Goal: Task Accomplishment & Management: Manage account settings

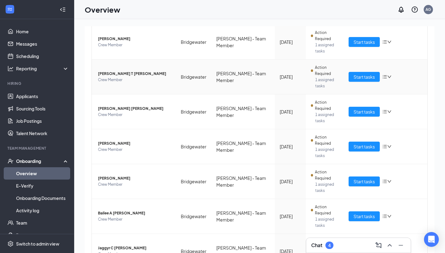
scroll to position [90, 0]
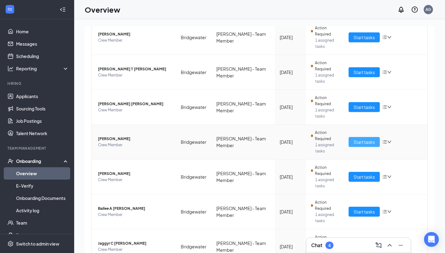
click at [356, 141] on span "Start tasks" at bounding box center [363, 142] width 21 height 7
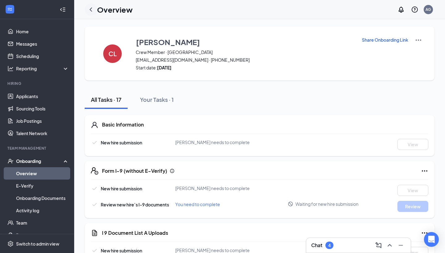
click at [93, 11] on icon "ChevronLeft" at bounding box center [90, 9] width 7 height 7
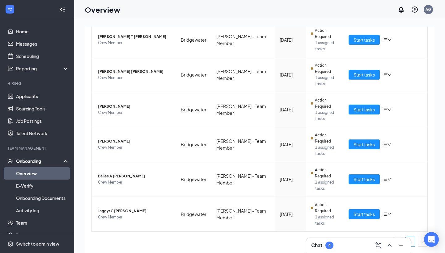
scroll to position [123, 0]
click at [361, 143] on span "Start tasks" at bounding box center [363, 144] width 21 height 7
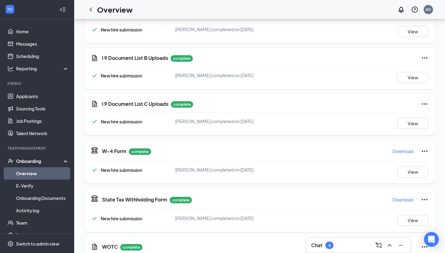
scroll to position [211, 0]
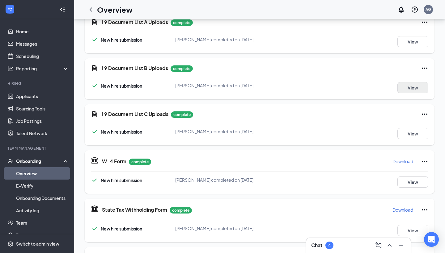
click at [407, 88] on button "View" at bounding box center [412, 87] width 31 height 11
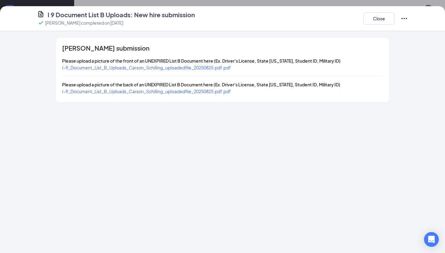
click at [217, 67] on span "I-9_Document_List_B_Uploads_Carson_Schilling_uploadedfile_20250825.pdf.pdf" at bounding box center [146, 68] width 169 height 6
click at [385, 15] on button "Close" at bounding box center [378, 18] width 31 height 12
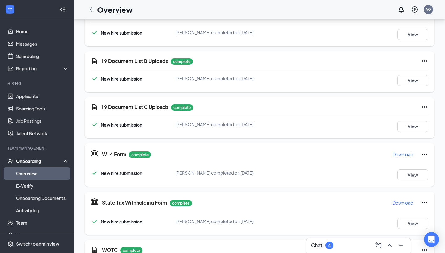
scroll to position [8, 0]
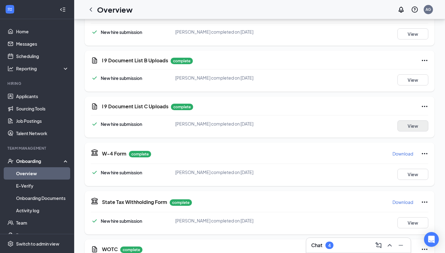
click at [412, 127] on button "View" at bounding box center [412, 125] width 31 height 11
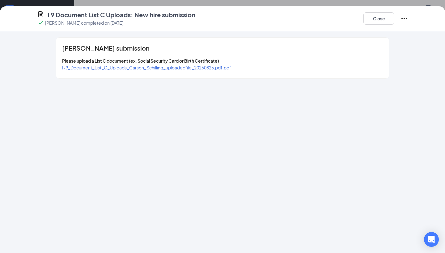
click at [206, 65] on span "I-9_Document_List_C_Uploads_Carson_Schilling_uploadedfile_20250825.pdf.pdf" at bounding box center [146, 68] width 169 height 6
click at [369, 27] on div "I 9 Document List C Uploads: New hire submission [PERSON_NAME] completed on [DA…" at bounding box center [222, 18] width 445 height 25
click at [371, 17] on button "Close" at bounding box center [378, 18] width 31 height 12
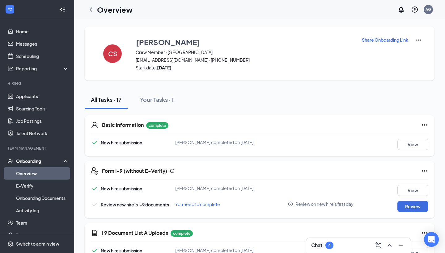
scroll to position [0, 0]
click at [406, 207] on button "Review" at bounding box center [412, 206] width 31 height 11
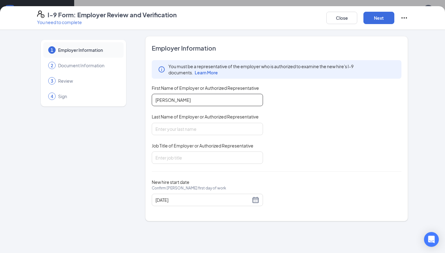
type input "[PERSON_NAME]"
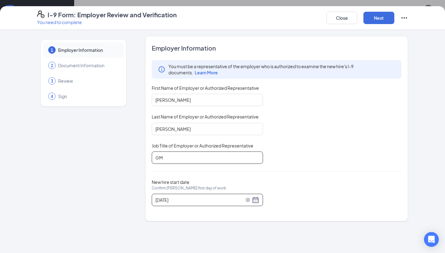
type input "GM"
click at [254, 200] on div "[DATE]" at bounding box center [207, 199] width 104 height 7
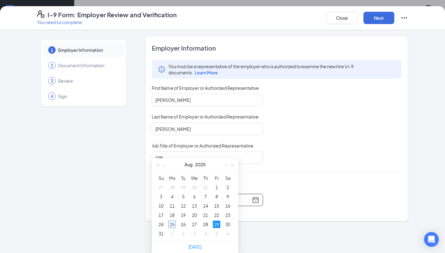
scroll to position [53, 0]
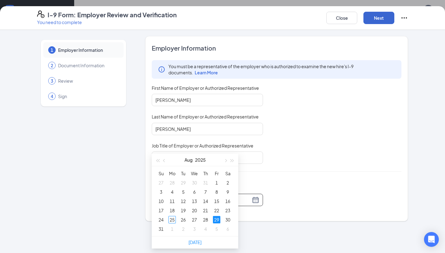
click at [379, 23] on button "Next" at bounding box center [378, 18] width 31 height 12
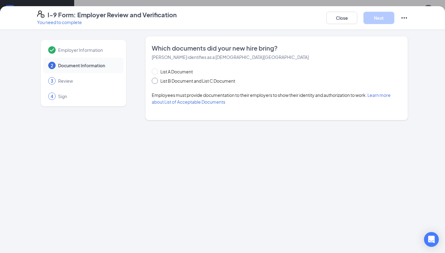
click at [223, 84] on span "List B Document and List C Document" at bounding box center [198, 81] width 80 height 7
click at [156, 82] on input "List B Document and List C Document" at bounding box center [154, 80] width 4 height 4
radio input "true"
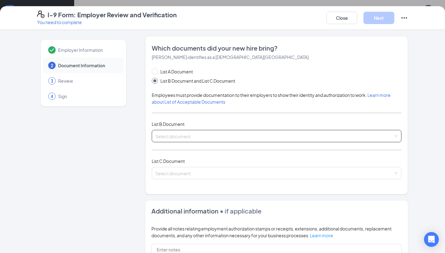
click at [217, 137] on input "search" at bounding box center [274, 134] width 238 height 9
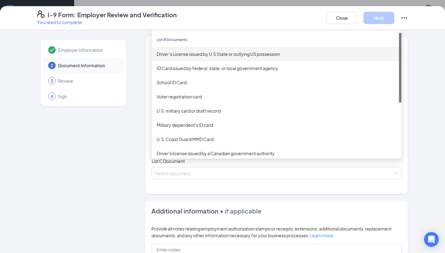
click at [227, 56] on div "Driver’s License issued by U.S State or outlying US possession" at bounding box center [277, 54] width 240 height 7
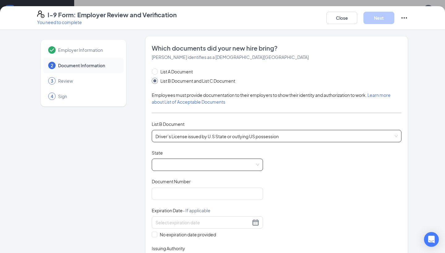
click at [200, 161] on span at bounding box center [207, 165] width 104 height 12
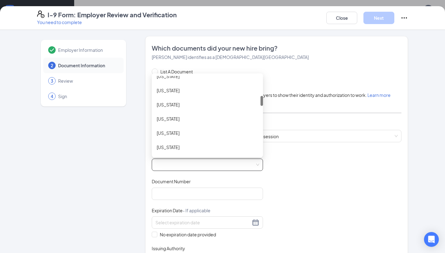
scroll to position [172, 0]
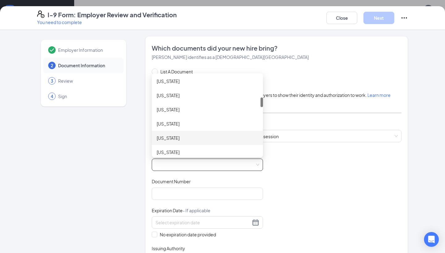
click at [195, 138] on div "[US_STATE]" at bounding box center [207, 138] width 101 height 7
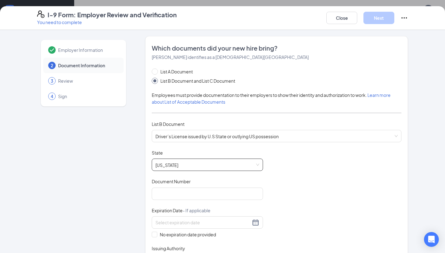
click at [191, 211] on span "- If applicable" at bounding box center [196, 211] width 28 height 6
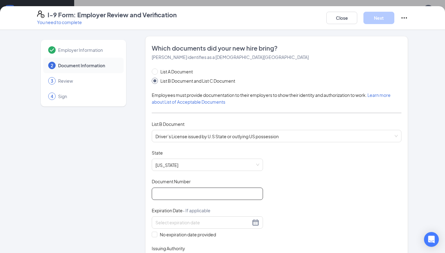
click at [191, 191] on input "Document Number" at bounding box center [207, 194] width 111 height 12
click at [160, 192] on input "9470-08-" at bounding box center [207, 194] width 111 height 12
click at [190, 195] on input "9370-08-" at bounding box center [207, 194] width 111 height 12
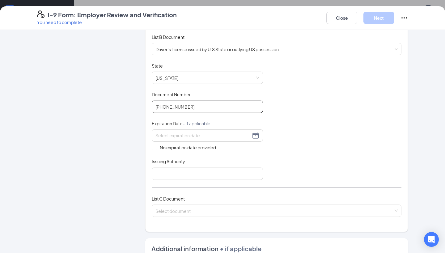
scroll to position [94, 0]
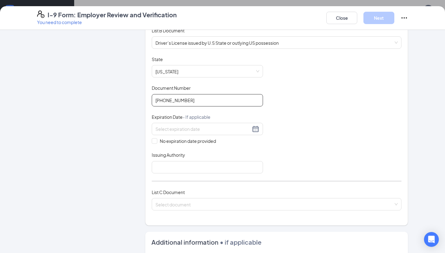
type input "[PHONE_NUMBER]"
click at [200, 122] on div "Expiration Date - If applicable" at bounding box center [207, 118] width 111 height 9
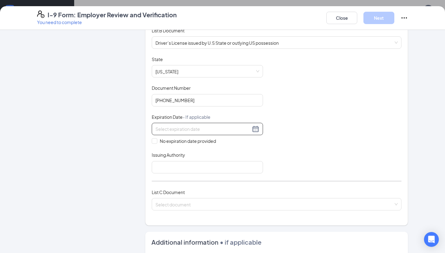
click at [200, 123] on div at bounding box center [207, 129] width 111 height 12
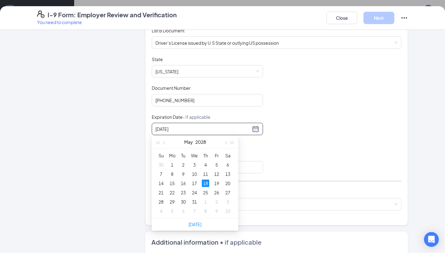
type input "[DATE]"
click at [207, 183] on div "18" at bounding box center [205, 183] width 7 height 7
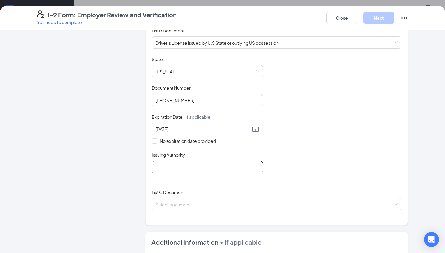
click at [207, 168] on input "Issuing Authority" at bounding box center [207, 167] width 111 height 12
type input "BMV"
click at [221, 203] on input "search" at bounding box center [274, 203] width 238 height 9
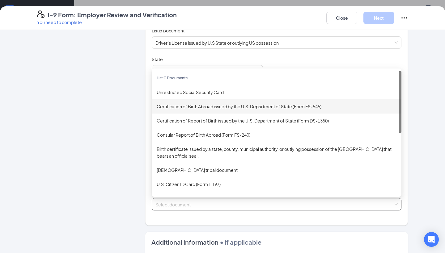
click at [223, 96] on div "Unrestricted Social Security Card" at bounding box center [276, 92] width 249 height 14
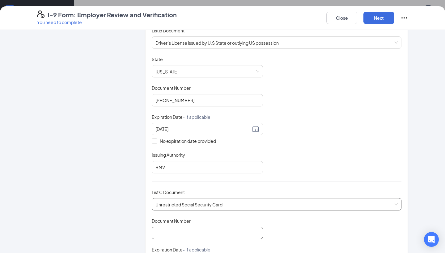
click at [209, 229] on input "Document Number" at bounding box center [207, 233] width 111 height 12
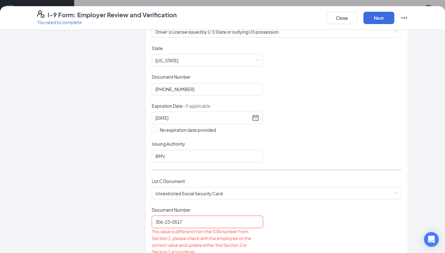
scroll to position [44, 0]
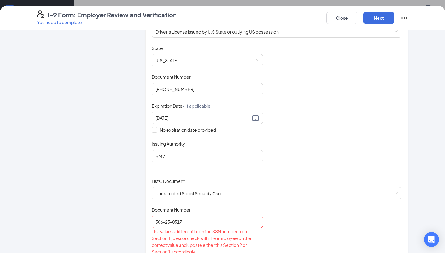
click at [249, 203] on div "List C Document Unrestricted Social Security Card Unrestricted Social Security …" at bounding box center [276, 192] width 249 height 29
click at [174, 224] on input "306-23-0517" at bounding box center [207, 222] width 111 height 12
click at [174, 222] on input "306-23-0517" at bounding box center [207, 222] width 111 height 12
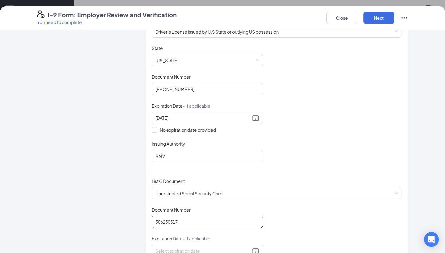
type input "306230517"
click at [266, 228] on div "Document Title Unrestricted Social Security Card Document Number 306230517 Expi…" at bounding box center [276, 251] width 249 height 88
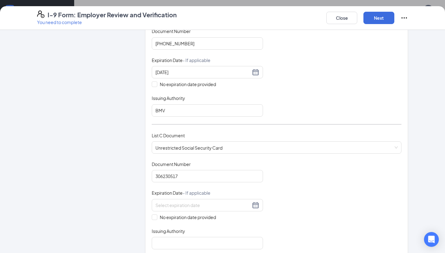
scroll to position [154, 0]
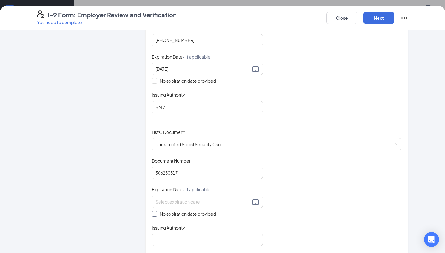
click at [194, 211] on span "No expiration date provided" at bounding box center [187, 214] width 61 height 7
click at [156, 211] on input "No expiration date provided" at bounding box center [154, 213] width 4 height 4
checkbox input "true"
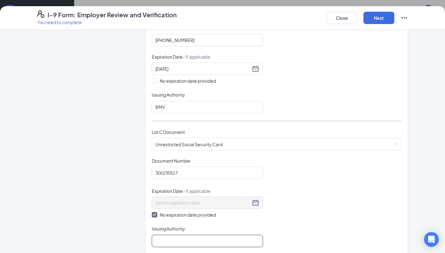
click at [187, 236] on input "Issuing Authority" at bounding box center [207, 241] width 111 height 12
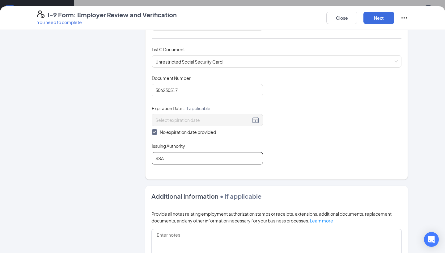
scroll to position [238, 0]
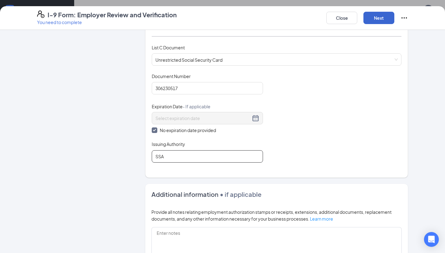
type input "SSA"
click at [388, 17] on button "Next" at bounding box center [378, 18] width 31 height 12
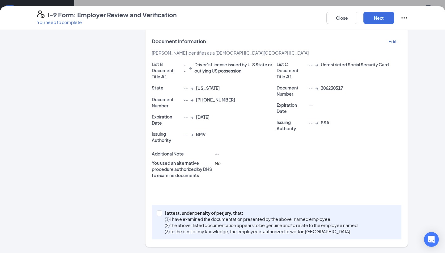
scroll to position [331, 0]
click at [168, 215] on p "I attest, under penalty of perjury, that:" at bounding box center [261, 213] width 193 height 6
click at [161, 215] on input "I attest, under penalty of [PERSON_NAME], that: (1) I have examined the documen…" at bounding box center [159, 213] width 4 height 4
checkbox input "true"
click at [385, 18] on button "Next" at bounding box center [378, 18] width 31 height 12
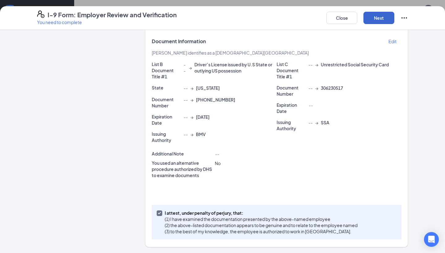
scroll to position [0, 0]
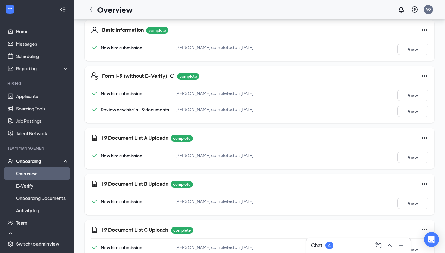
scroll to position [95, 0]
click at [404, 201] on button "View" at bounding box center [412, 203] width 31 height 11
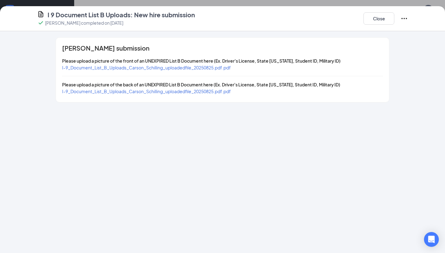
click at [195, 66] on span "I-9_Document_List_B_Uploads_Carson_Schilling_uploadedfile_20250825.pdf.pdf" at bounding box center [146, 68] width 169 height 6
click at [383, 20] on button "Close" at bounding box center [378, 18] width 31 height 12
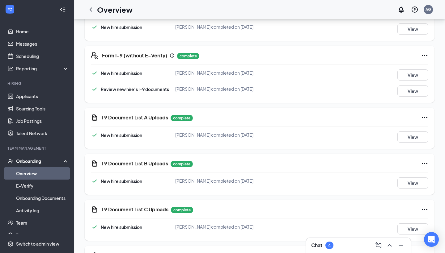
scroll to position [8, 0]
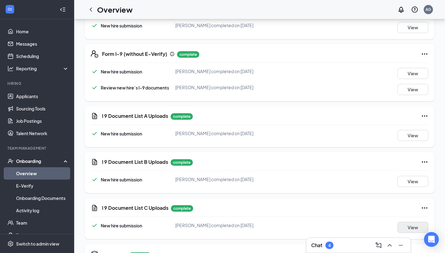
click at [409, 225] on button "View" at bounding box center [412, 227] width 31 height 11
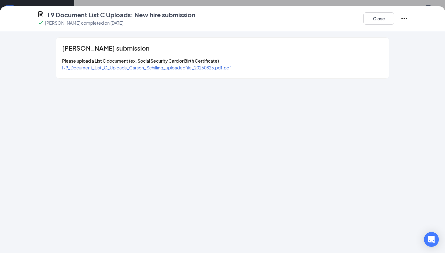
click at [211, 67] on span "I-9_Document_List_C_Uploads_Carson_Schilling_uploadedfile_20250825.pdf.pdf" at bounding box center [146, 68] width 169 height 6
click at [376, 23] on button "Close" at bounding box center [378, 18] width 31 height 12
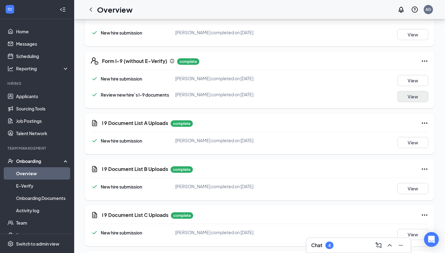
scroll to position [67, 0]
click at [424, 62] on icon "Ellipses" at bounding box center [424, 60] width 7 height 7
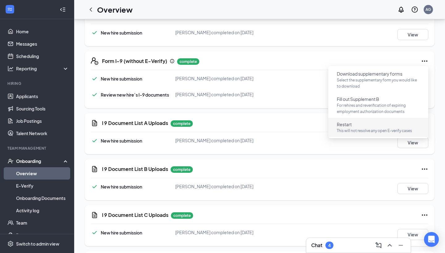
click at [366, 129] on p "This will not resolve any open E-verify cases" at bounding box center [378, 131] width 83 height 6
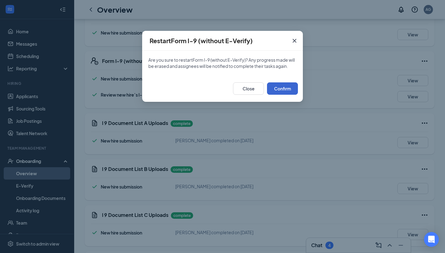
click at [274, 89] on button "Confirm" at bounding box center [282, 88] width 31 height 12
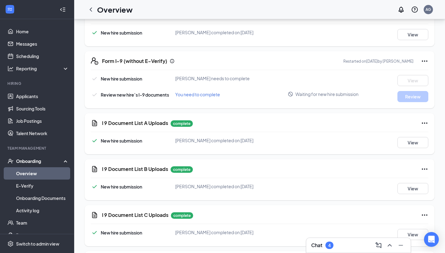
click at [328, 243] on div "4" at bounding box center [329, 245] width 8 height 7
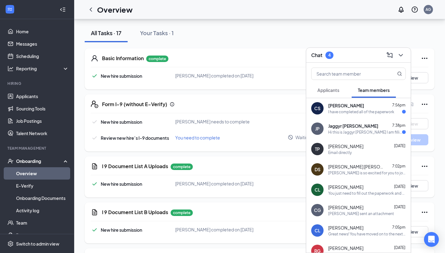
scroll to position [0, 0]
click at [347, 111] on div "I have completed all of the paperwork" at bounding box center [361, 111] width 66 height 5
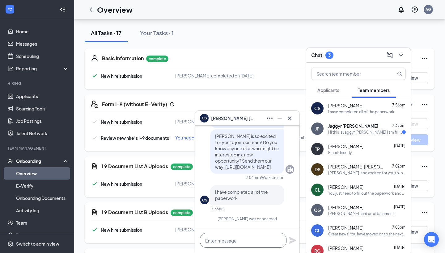
click at [230, 238] on textarea at bounding box center [243, 240] width 86 height 15
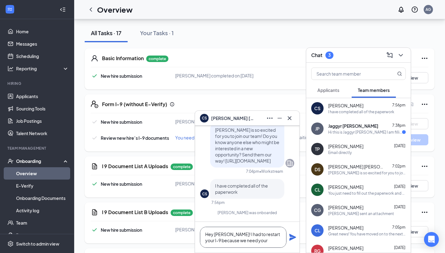
scroll to position [1, 0]
drag, startPoint x: 230, startPoint y: 238, endPoint x: 230, endPoint y: 249, distance: 11.1
click at [230, 249] on div "Hey [PERSON_NAME]! I had to restart your I-9 because we need your" at bounding box center [247, 237] width 104 height 31
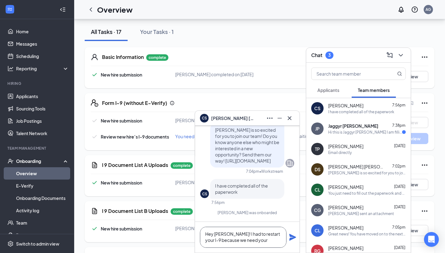
click at [251, 241] on textarea "Hey [PERSON_NAME]! I had to restart your I-9 because we need your" at bounding box center [243, 237] width 86 height 21
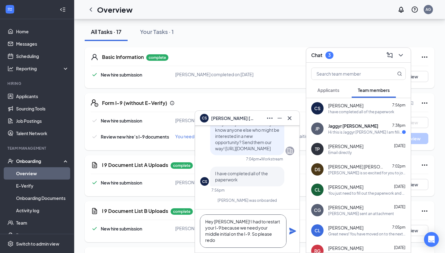
type textarea "Hey [PERSON_NAME]! I had to restart your I-9 because we need your middle initia…"
click at [290, 231] on icon "Plane" at bounding box center [292, 231] width 7 height 7
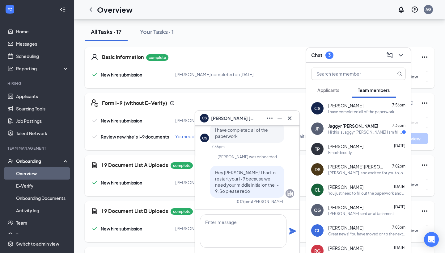
scroll to position [0, 0]
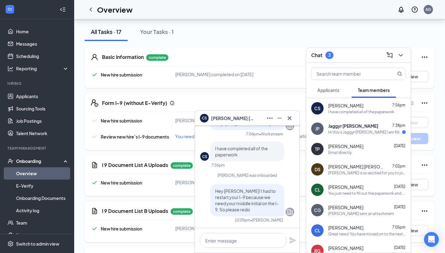
click at [255, 118] on div "[PERSON_NAME]" at bounding box center [247, 118] width 94 height 10
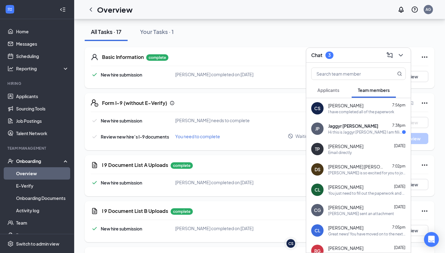
click at [331, 129] on span "Jaggyr [PERSON_NAME]" at bounding box center [353, 126] width 50 height 6
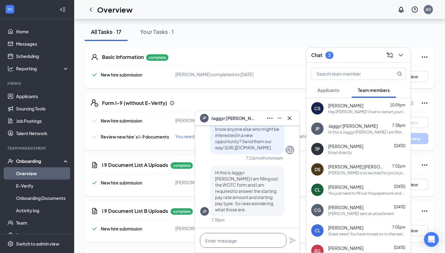
click at [245, 239] on textarea at bounding box center [243, 240] width 86 height 15
type textarea "$12"
click at [292, 241] on icon "Plane" at bounding box center [292, 240] width 7 height 7
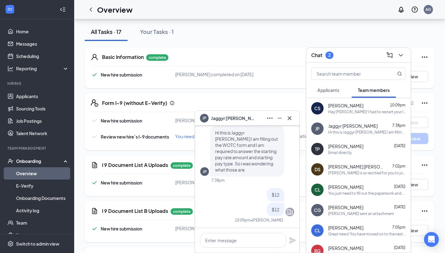
click at [252, 121] on div "JP Jaggyr [PERSON_NAME]" at bounding box center [247, 118] width 94 height 10
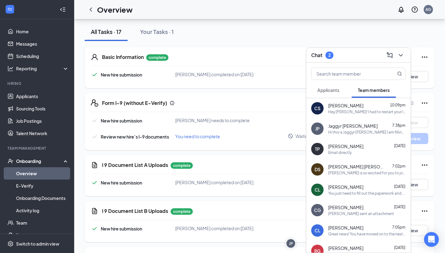
click at [328, 88] on span "Applicants" at bounding box center [328, 90] width 22 height 6
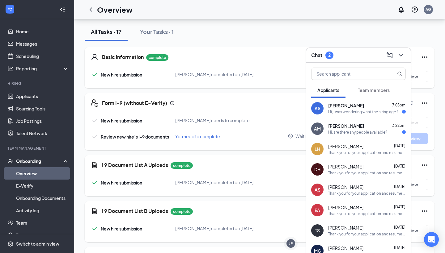
click at [363, 130] on div "Hi, are there any people avaliable?" at bounding box center [357, 132] width 59 height 5
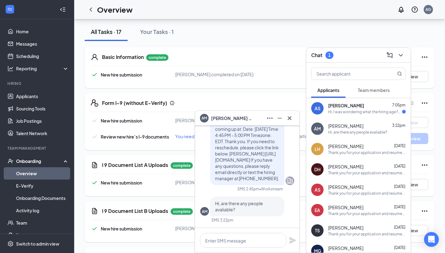
click at [361, 119] on div "AM [PERSON_NAME] 3:22pm Hi, are there any people avaliable?" at bounding box center [358, 129] width 104 height 20
click at [361, 109] on div "Hi, I was wondering what the hiring age for this position is? Thank you!" at bounding box center [365, 111] width 74 height 5
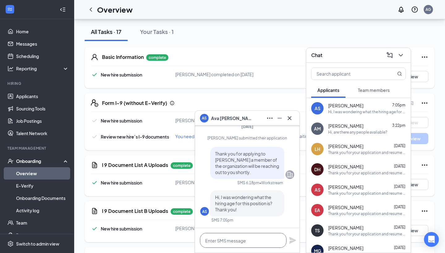
click at [258, 237] on textarea at bounding box center [243, 240] width 86 height 15
click at [252, 218] on div "AS Hi, I was wondering what the hiring age for this position is? Thank you! SMS…" at bounding box center [247, 207] width 94 height 32
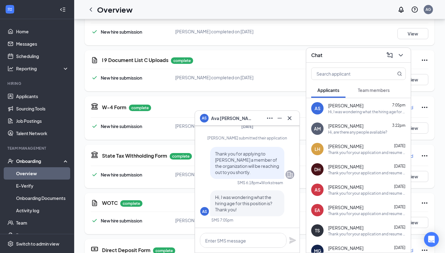
scroll to position [309, 0]
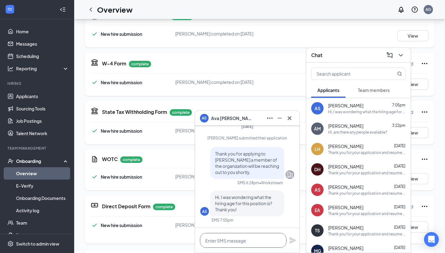
click at [236, 241] on textarea at bounding box center [243, 240] width 86 height 15
type textarea "14 and older"
click at [294, 238] on icon "Plane" at bounding box center [292, 240] width 7 height 7
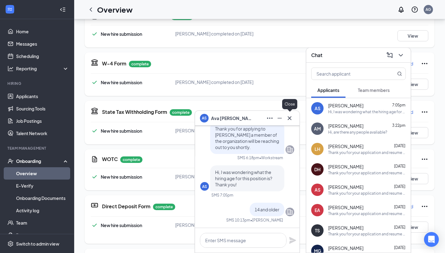
click at [289, 120] on icon "Cross" at bounding box center [289, 118] width 7 height 7
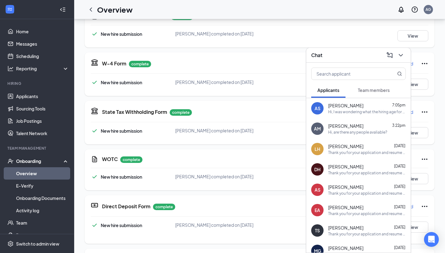
click at [341, 54] on div "Chat" at bounding box center [358, 55] width 94 height 10
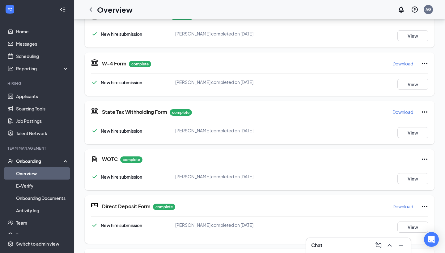
click at [39, 170] on link "Overview" at bounding box center [42, 173] width 53 height 12
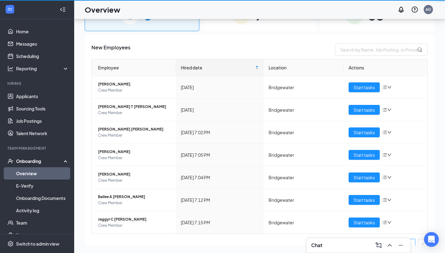
scroll to position [28, 0]
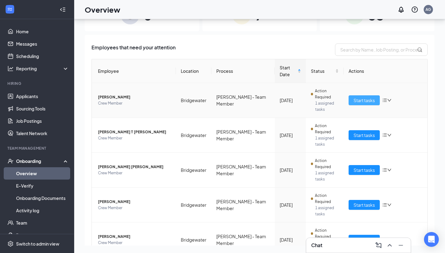
click at [361, 97] on span "Start tasks" at bounding box center [363, 100] width 21 height 7
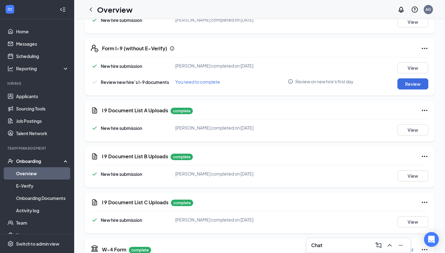
scroll to position [124, 0]
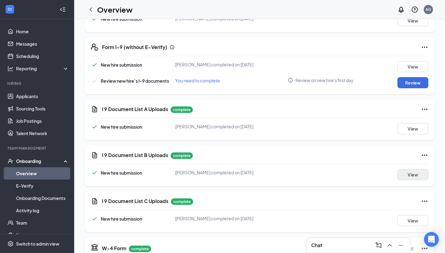
click at [402, 173] on button "View" at bounding box center [412, 174] width 31 height 11
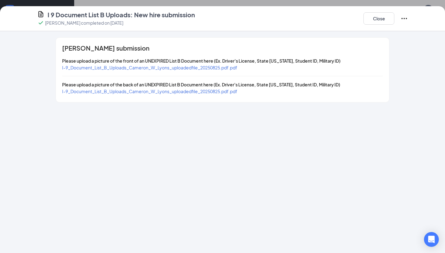
click at [215, 71] on div "[PERSON_NAME] submission Please upload a picture of the front of an UNEXPIRED L…" at bounding box center [222, 70] width 333 height 65
click at [215, 69] on span "I-9_Document_List_B_Uploads_Cameron_W_Lyons_uploadedfile_20250825.pdf.pdf" at bounding box center [149, 68] width 175 height 6
click at [367, 18] on button "Close" at bounding box center [378, 18] width 31 height 12
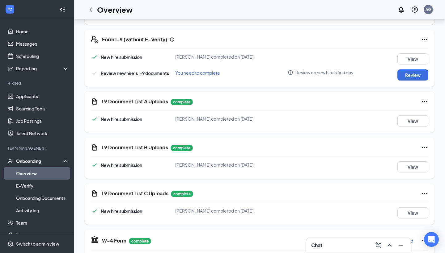
scroll to position [116, 0]
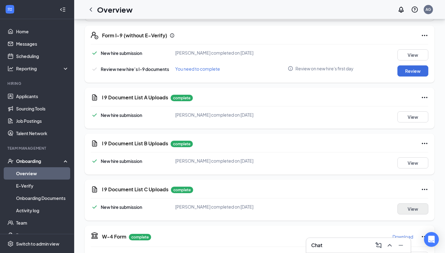
click at [405, 206] on button "View" at bounding box center [412, 208] width 31 height 11
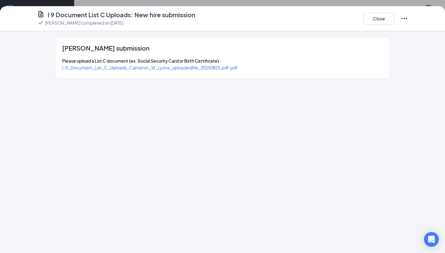
click at [219, 68] on span "I-9_Document_List_C_Uploads_Cameron_W_Lyons_uploadedfile_20250825.pdf.pdf" at bounding box center [149, 68] width 175 height 6
click at [372, 23] on button "Close" at bounding box center [378, 18] width 31 height 12
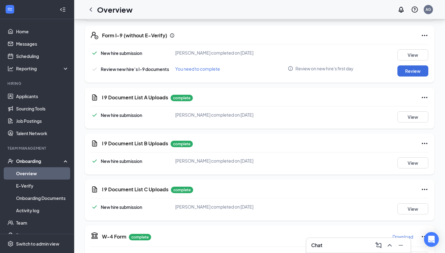
scroll to position [90, 0]
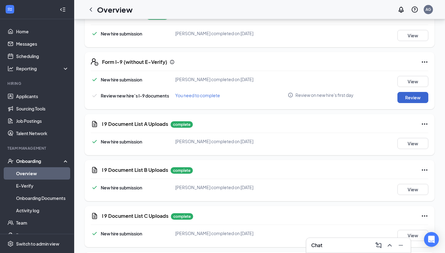
click at [410, 95] on button "Review" at bounding box center [412, 97] width 31 height 11
type input "[DATE]"
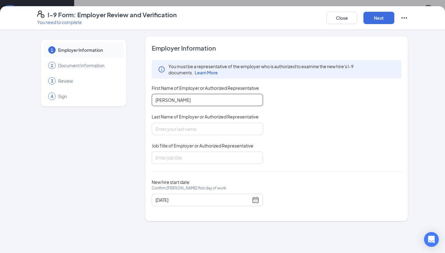
type input "[PERSON_NAME]"
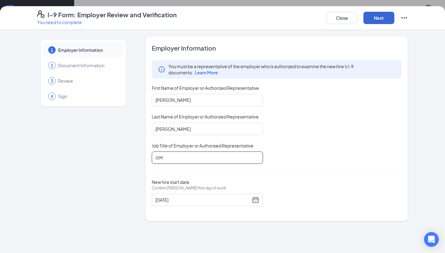
type input "GM"
click at [381, 21] on button "Next" at bounding box center [378, 18] width 31 height 12
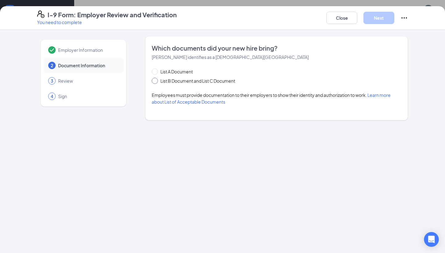
click at [206, 83] on span "List B Document and List C Document" at bounding box center [198, 81] width 80 height 7
click at [156, 82] on input "List B Document and List C Document" at bounding box center [154, 80] width 4 height 4
radio input "true"
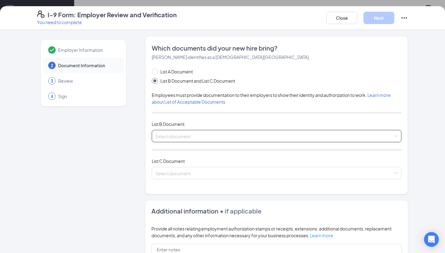
click at [197, 134] on input "search" at bounding box center [274, 134] width 238 height 9
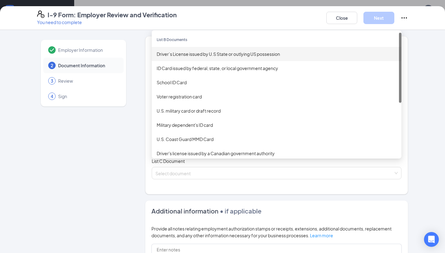
click at [212, 55] on div "Driver’s License issued by U.S State or outlying US possession" at bounding box center [277, 54] width 240 height 7
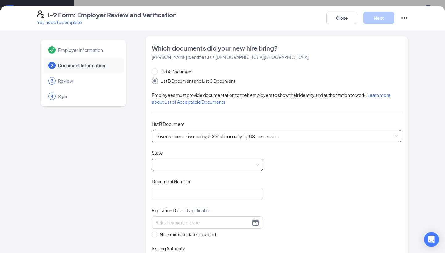
click at [213, 165] on span at bounding box center [207, 165] width 104 height 12
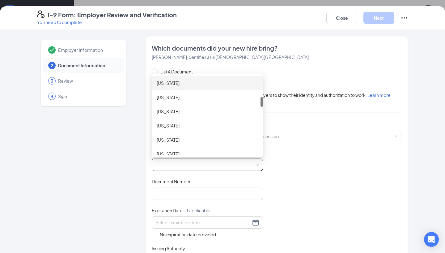
scroll to position [173, 0]
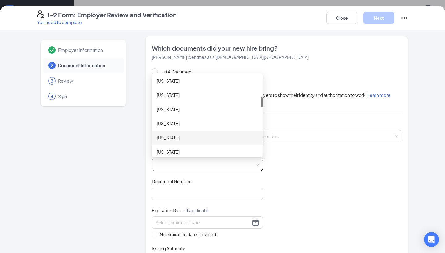
click at [216, 132] on div "[US_STATE]" at bounding box center [207, 138] width 111 height 14
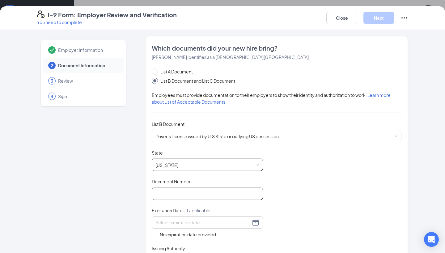
click at [195, 199] on input "Document Number" at bounding box center [207, 194] width 111 height 12
type input "9371467732"
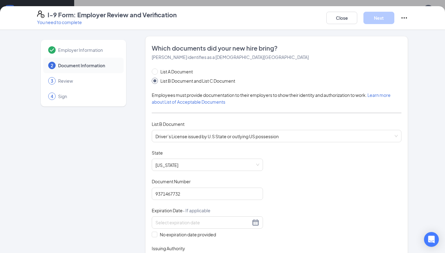
click at [266, 0] on div "I-9 Form: Employer Review and Verification You need to complete Close Next Empl…" at bounding box center [222, 126] width 445 height 253
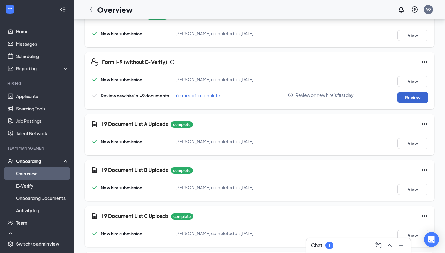
click at [405, 98] on button "Review" at bounding box center [412, 97] width 31 height 11
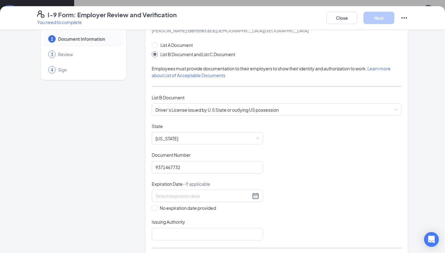
scroll to position [27, 0]
click at [191, 195] on input at bounding box center [202, 195] width 95 height 7
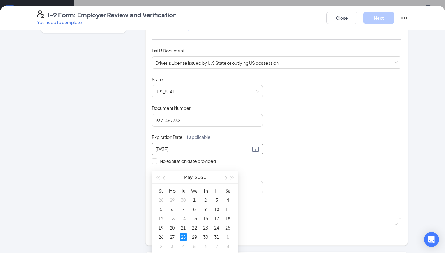
scroll to position [52, 0]
type input "[DATE]"
click at [185, 234] on div "28" at bounding box center [182, 235] width 7 height 7
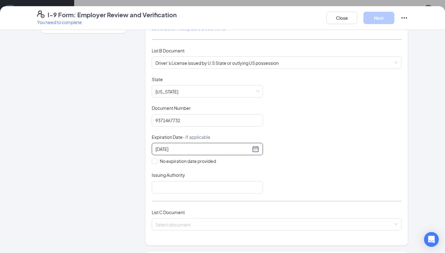
click at [178, 178] on div "Issuing Authority" at bounding box center [207, 176] width 111 height 9
click at [178, 187] on input "Issuing Authority" at bounding box center [207, 187] width 111 height 12
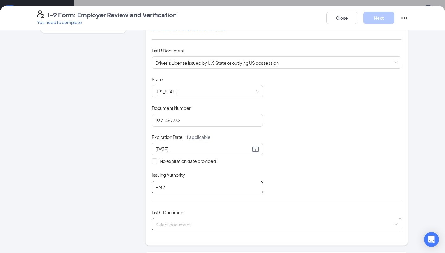
type input "BMV"
click at [180, 223] on input "search" at bounding box center [274, 223] width 238 height 9
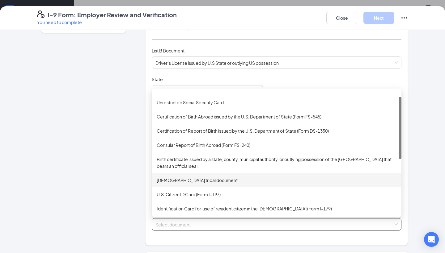
scroll to position [13, 0]
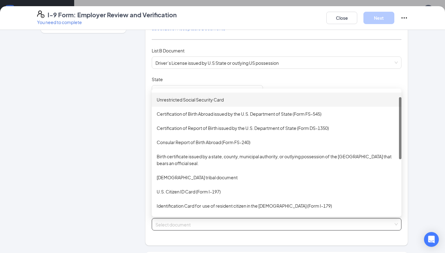
click at [212, 105] on div "Unrestricted Social Security Card" at bounding box center [276, 100] width 249 height 14
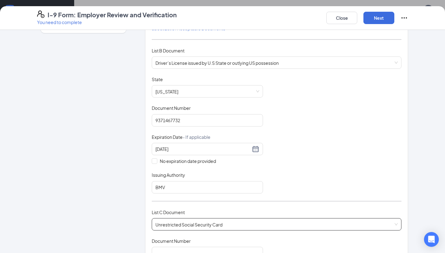
scroll to position [122, 0]
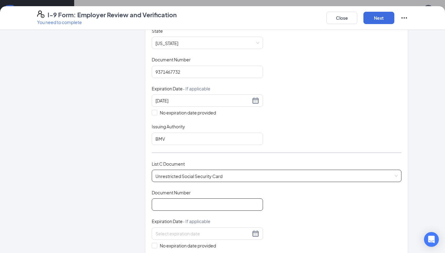
click at [181, 199] on input "Document Number" at bounding box center [207, 205] width 111 height 12
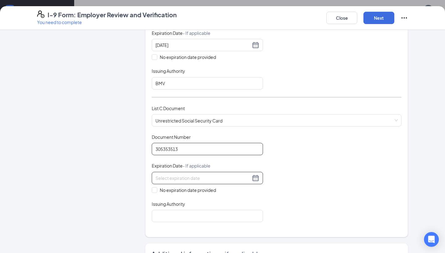
scroll to position [178, 0]
type input "305353513"
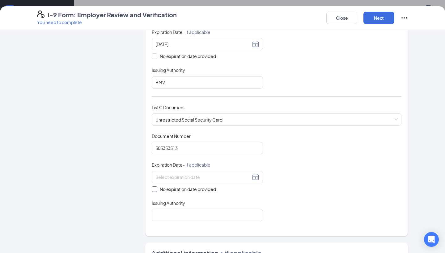
click at [196, 190] on span "No expiration date provided" at bounding box center [187, 189] width 61 height 7
click at [156, 190] on input "No expiration date provided" at bounding box center [154, 189] width 4 height 4
checkbox input "true"
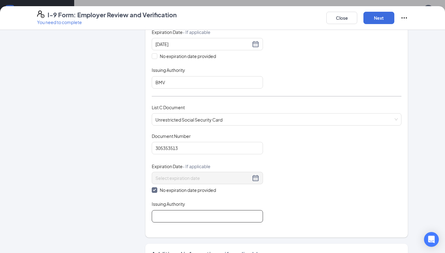
click at [189, 216] on input "Issuing Authority" at bounding box center [207, 216] width 111 height 12
type input "SSA"
click at [375, 15] on button "Next" at bounding box center [378, 18] width 31 height 12
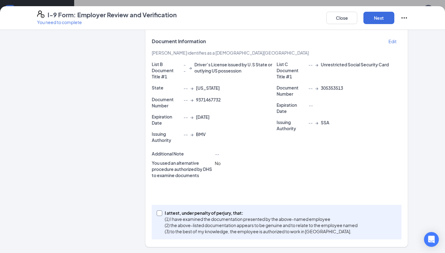
click at [217, 213] on p "I attest, under penalty of perjury, that:" at bounding box center [261, 213] width 193 height 6
click at [161, 213] on input "I attest, under penalty of [PERSON_NAME], that: (1) I have examined the documen…" at bounding box center [159, 213] width 4 height 4
checkbox input "true"
click at [377, 19] on button "Next" at bounding box center [378, 18] width 31 height 12
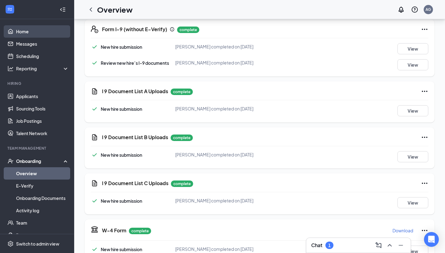
click at [28, 30] on link "Home" at bounding box center [42, 31] width 53 height 12
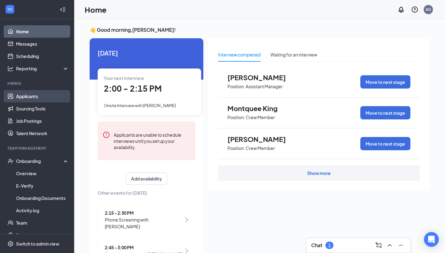
click at [29, 97] on link "Applicants" at bounding box center [42, 96] width 53 height 12
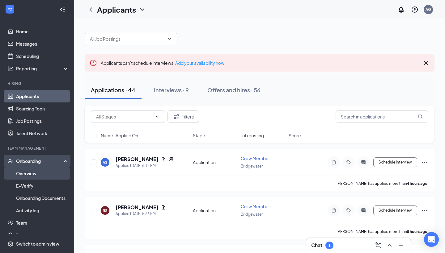
click at [24, 173] on link "Overview" at bounding box center [42, 173] width 53 height 12
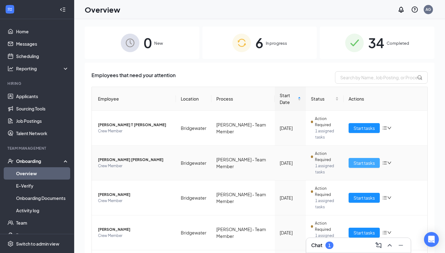
click at [354, 163] on span "Start tasks" at bounding box center [363, 163] width 21 height 7
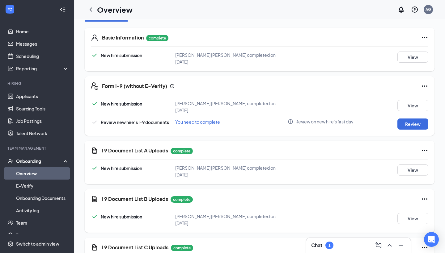
scroll to position [116, 0]
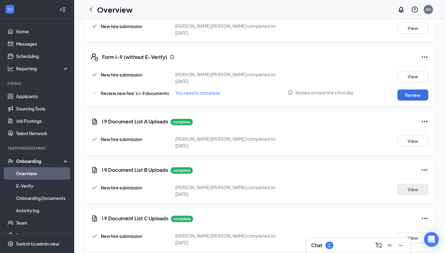
click at [406, 184] on button "View" at bounding box center [412, 189] width 31 height 11
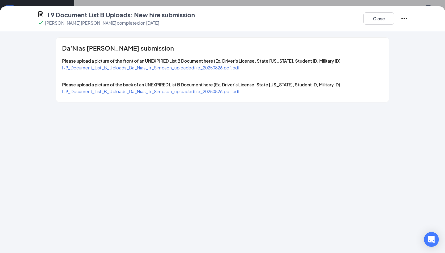
click at [224, 71] on div "I-9_Document_List_B_Uploads_Da_Nias_Tr_Simpson_uploadedfile_20250826.pdf.pdf" at bounding box center [151, 67] width 178 height 7
click at [224, 65] on span "I-9_Document_List_B_Uploads_Da_Nias_Tr_Simpson_uploadedfile_20250826.pdf.pdf" at bounding box center [151, 68] width 178 height 6
click at [379, 20] on button "Close" at bounding box center [378, 18] width 31 height 12
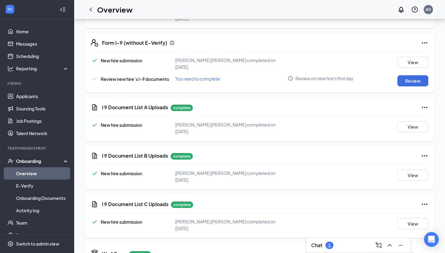
scroll to position [41, 0]
click at [411, 218] on button "View" at bounding box center [412, 223] width 31 height 11
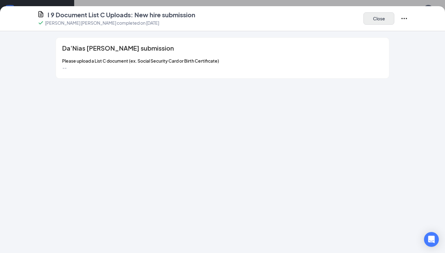
click at [366, 19] on button "Close" at bounding box center [378, 18] width 31 height 12
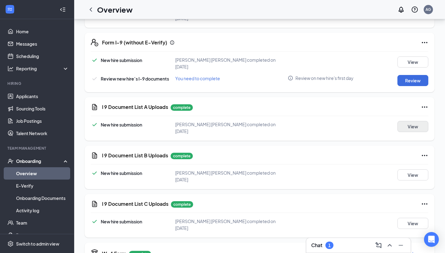
click at [400, 121] on button "View" at bounding box center [412, 126] width 31 height 11
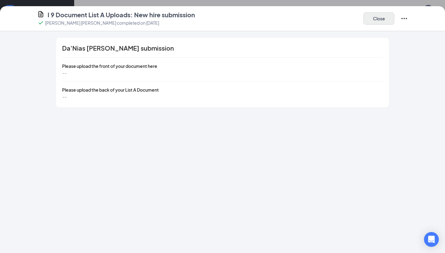
click at [386, 20] on button "Close" at bounding box center [378, 18] width 31 height 12
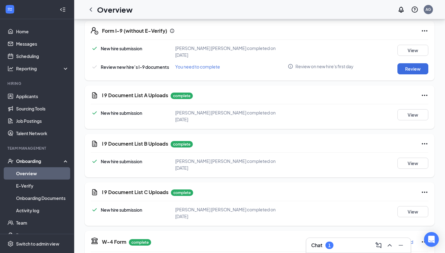
scroll to position [58, 0]
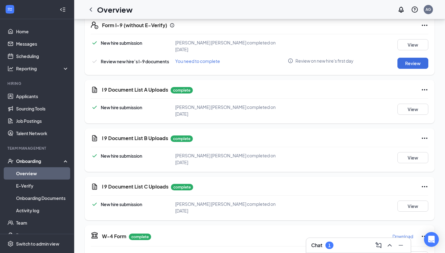
click at [425, 183] on icon "Ellipses" at bounding box center [424, 186] width 7 height 7
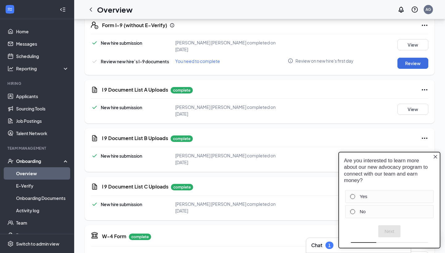
scroll to position [0, 0]
click at [435, 159] on icon "Close button" at bounding box center [435, 156] width 5 height 5
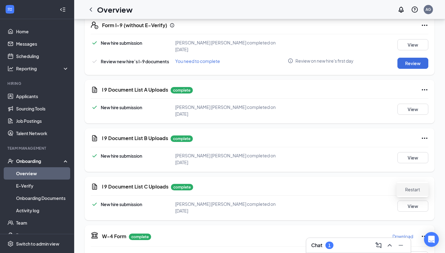
click at [414, 192] on span "Restart" at bounding box center [412, 190] width 15 height 6
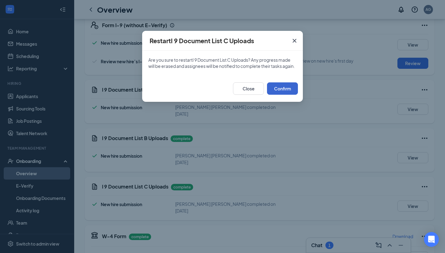
click at [291, 93] on button "Confirm" at bounding box center [282, 88] width 31 height 12
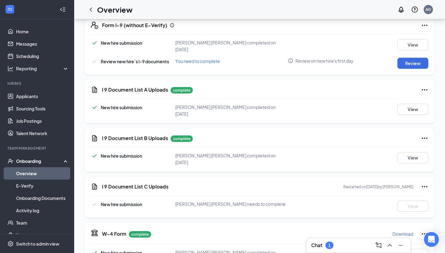
click at [350, 246] on div "Chat 1" at bounding box center [358, 246] width 94 height 10
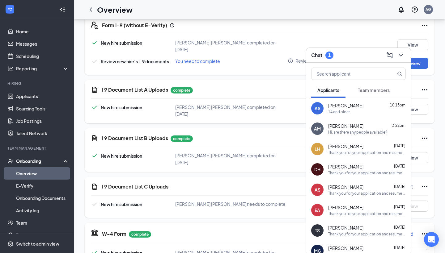
click at [363, 98] on button "Team members" at bounding box center [373, 89] width 44 height 15
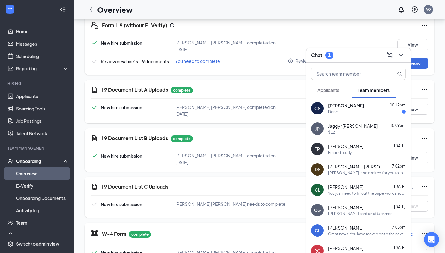
click at [345, 171] on div "[PERSON_NAME] is so excited for you to join our team! Do you know anyone else w…" at bounding box center [367, 172] width 78 height 5
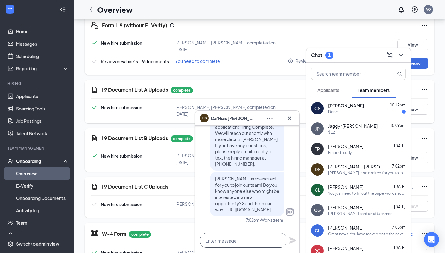
click at [266, 234] on textarea at bounding box center [243, 240] width 86 height 15
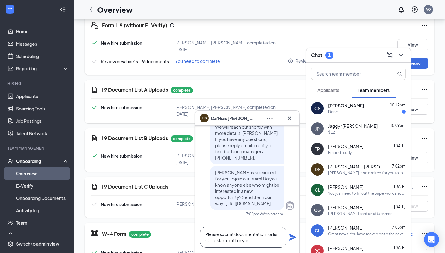
type textarea "Please submit documentation for list C. I restarted it for you."
click at [289, 239] on icon "Plane" at bounding box center [292, 237] width 7 height 7
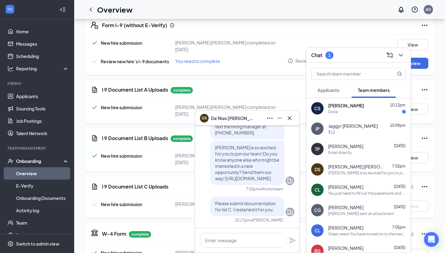
scroll to position [0, 0]
click at [250, 118] on div "[PERSON_NAME] [PERSON_NAME]" at bounding box center [247, 118] width 94 height 10
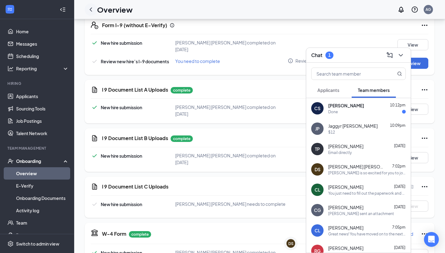
click at [95, 6] on div at bounding box center [91, 9] width 12 height 12
click at [88, 11] on icon "ChevronLeft" at bounding box center [90, 9] width 7 height 7
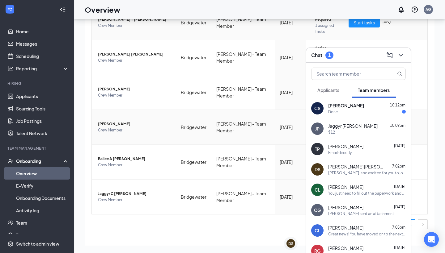
scroll to position [79, 0]
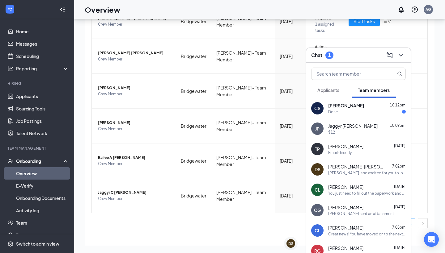
click at [354, 109] on div "[PERSON_NAME] 10:12pm Done" at bounding box center [367, 109] width 78 height 12
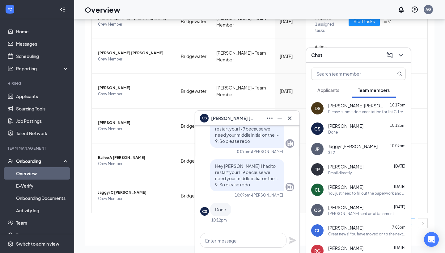
click at [350, 57] on div "Chat" at bounding box center [358, 55] width 94 height 10
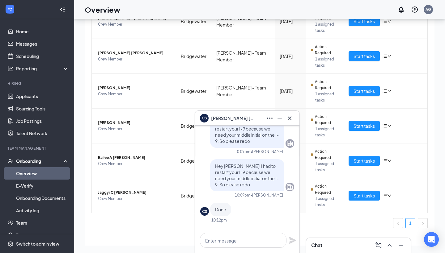
click at [262, 122] on div "[PERSON_NAME]" at bounding box center [247, 118] width 94 height 10
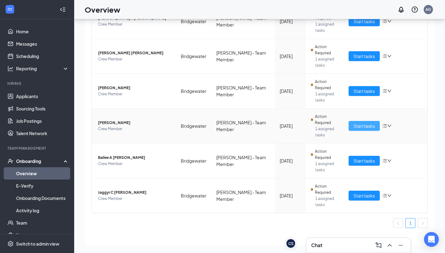
click at [355, 125] on span "Start tasks" at bounding box center [363, 126] width 21 height 7
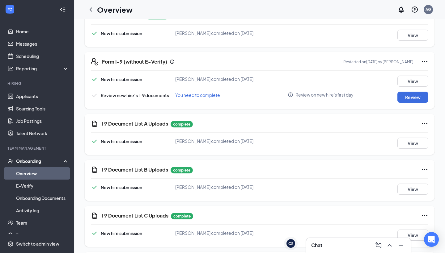
scroll to position [114, 0]
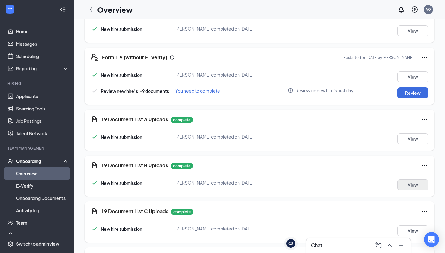
click at [406, 187] on button "View" at bounding box center [412, 184] width 31 height 11
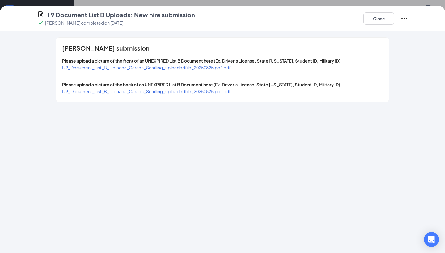
click at [223, 70] on span "I-9_Document_List_B_Uploads_Carson_Schilling_uploadedfile_20250825.pdf.pdf" at bounding box center [146, 68] width 169 height 6
click at [377, 20] on button "Close" at bounding box center [378, 18] width 31 height 12
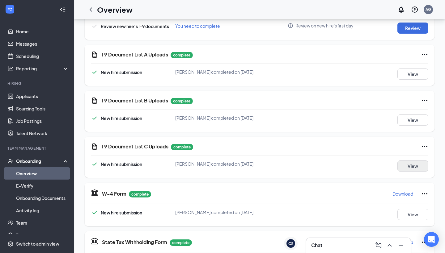
scroll to position [68, 0]
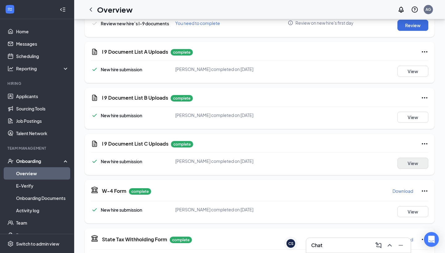
click at [406, 164] on button "View" at bounding box center [412, 163] width 31 height 11
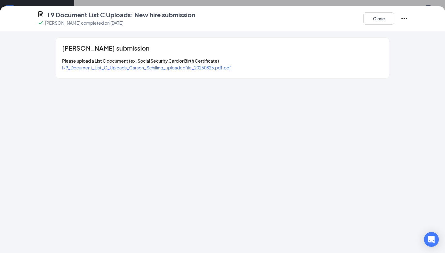
click at [204, 70] on span "I-9_Document_List_C_Uploads_Carson_Schilling_uploadedfile_20250825.pdf.pdf" at bounding box center [146, 68] width 169 height 6
click at [367, 27] on div "I 9 Document List C Uploads: New hire submission [PERSON_NAME] completed on [DA…" at bounding box center [222, 18] width 445 height 25
click at [369, 22] on button "Close" at bounding box center [378, 18] width 31 height 12
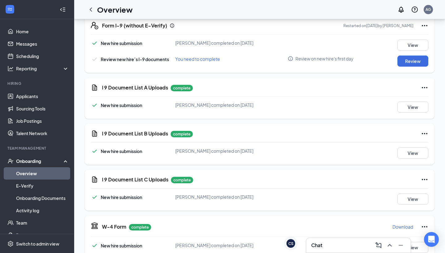
scroll to position [73, 0]
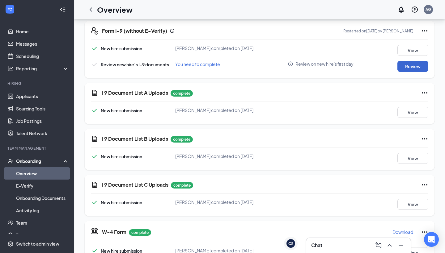
click at [405, 64] on button "Review" at bounding box center [412, 66] width 31 height 11
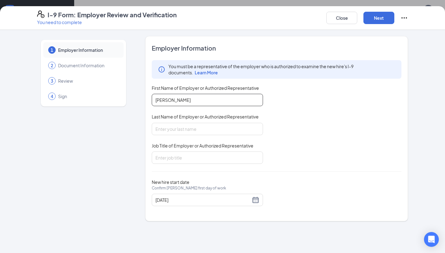
type input "[PERSON_NAME]"
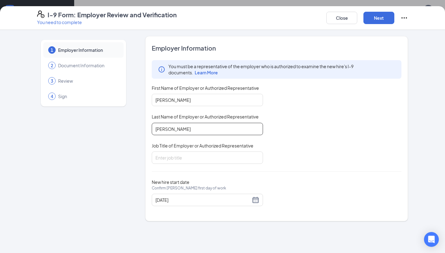
type input "[PERSON_NAME]"
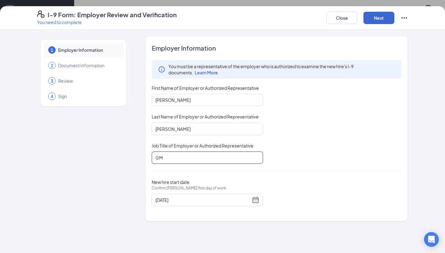
type input "GM"
click at [385, 17] on button "Next" at bounding box center [378, 18] width 31 height 12
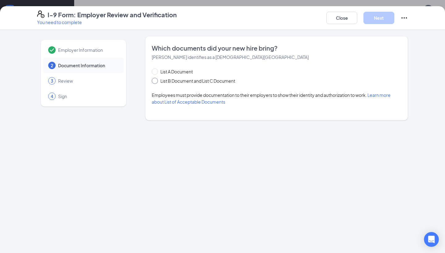
click at [218, 81] on span "List B Document and List C Document" at bounding box center [198, 81] width 80 height 7
click at [156, 81] on input "List B Document and List C Document" at bounding box center [154, 80] width 4 height 4
radio input "true"
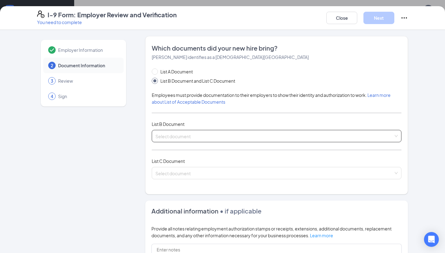
click at [202, 130] on div "Select document List B Documents Driver’s License issued by U.S State or outlyi…" at bounding box center [276, 136] width 249 height 12
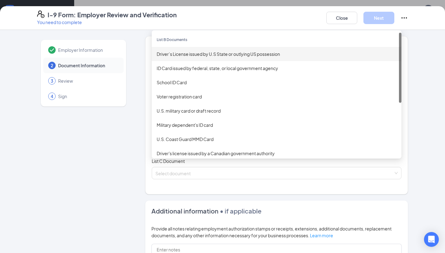
click at [215, 56] on div "Driver’s License issued by U.S State or outlying US possession" at bounding box center [277, 54] width 240 height 7
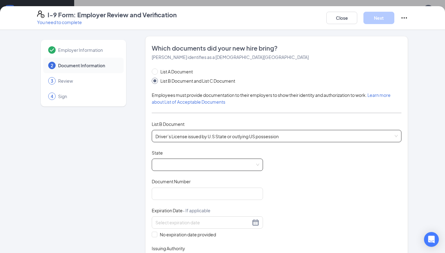
click at [211, 164] on span at bounding box center [207, 165] width 104 height 12
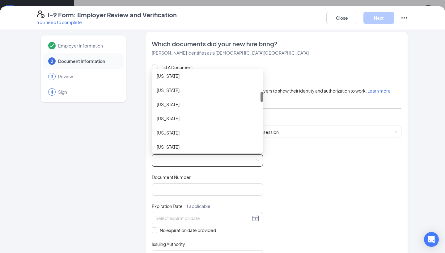
scroll to position [168, 0]
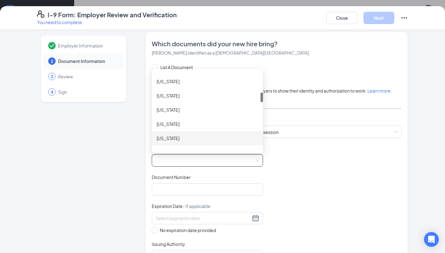
click at [190, 137] on div "[US_STATE]" at bounding box center [207, 138] width 101 height 7
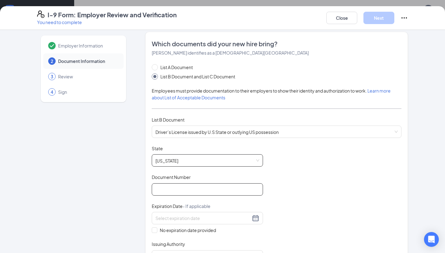
click at [187, 186] on input "Document Number" at bounding box center [207, 189] width 111 height 12
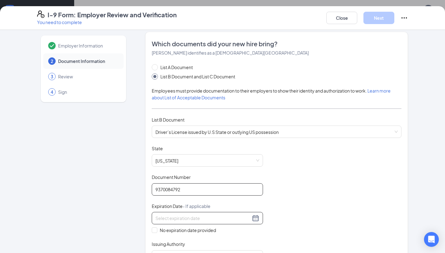
type input "9370084792"
click at [207, 223] on div at bounding box center [207, 218] width 111 height 12
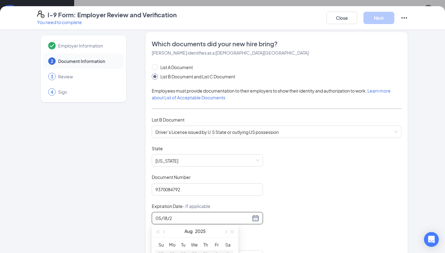
type input "05/18/2"
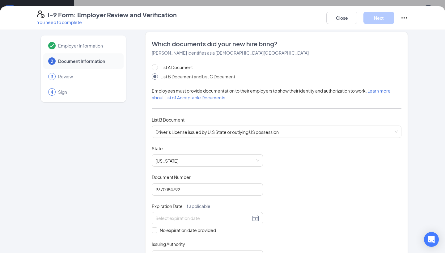
click at [272, 1] on div "I-9 Form: Employer Review and Verification You need to complete Close Next Empl…" at bounding box center [222, 126] width 445 height 253
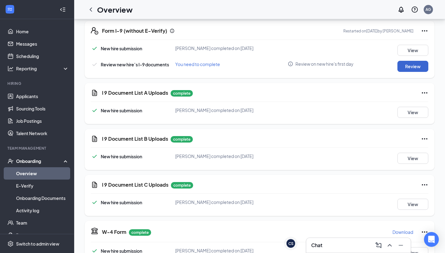
click at [414, 69] on button "Review" at bounding box center [412, 66] width 31 height 11
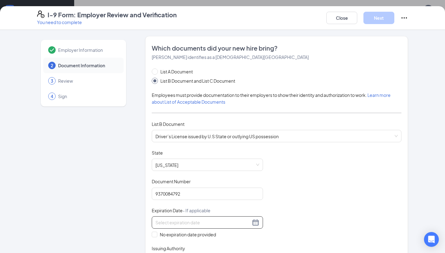
click at [186, 219] on input at bounding box center [202, 222] width 95 height 7
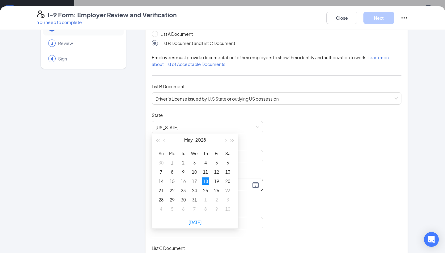
scroll to position [208, 0]
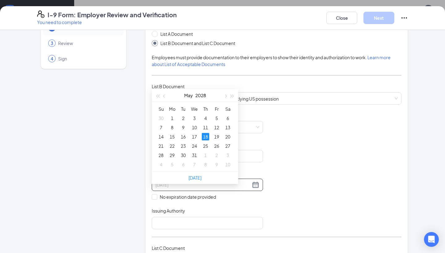
type input "[DATE]"
click at [204, 136] on div "18" at bounding box center [205, 136] width 7 height 7
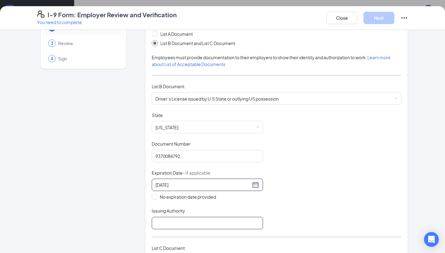
click at [186, 224] on input "Issuing Authority" at bounding box center [207, 223] width 111 height 12
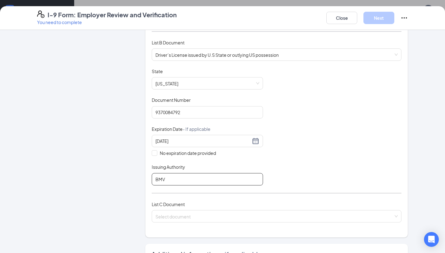
scroll to position [126, 0]
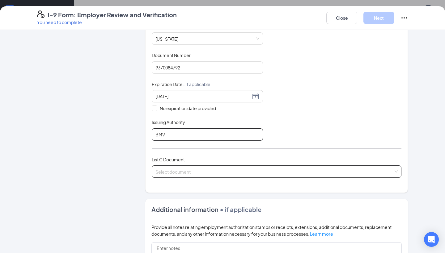
type input "BMV"
click at [198, 169] on input "search" at bounding box center [274, 170] width 238 height 9
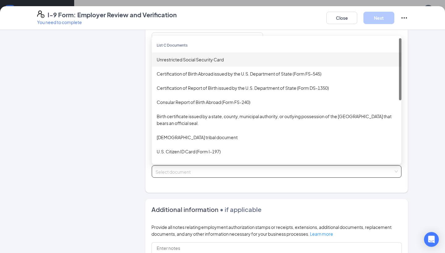
click at [211, 59] on div "Unrestricted Social Security Card" at bounding box center [277, 59] width 240 height 7
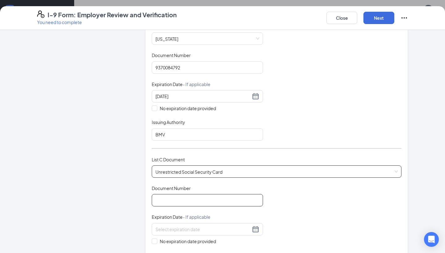
click at [200, 196] on input "Document Number" at bounding box center [207, 200] width 111 height 12
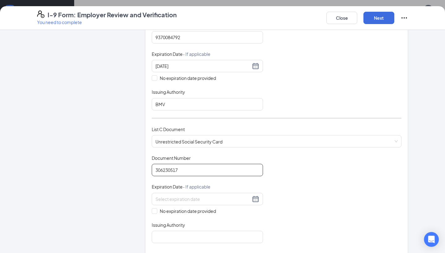
scroll to position [156, 0]
type input "306230517"
click at [187, 209] on span "No expiration date provided" at bounding box center [187, 211] width 61 height 7
click at [156, 209] on input "No expiration date provided" at bounding box center [154, 211] width 4 height 4
checkbox input "true"
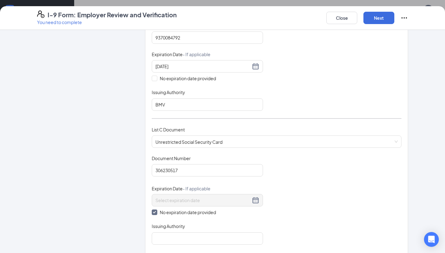
click at [184, 244] on div "Which documents did your new hire bring? [PERSON_NAME] identifies as a [DEMOGRA…" at bounding box center [276, 70] width 249 height 365
click at [183, 238] on input "Issuing Authority" at bounding box center [207, 239] width 111 height 12
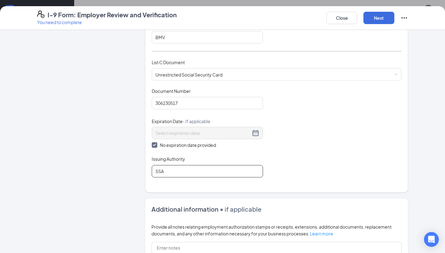
scroll to position [232, 0]
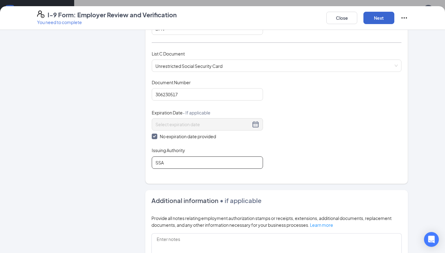
type input "SSA"
click at [390, 19] on button "Next" at bounding box center [378, 18] width 31 height 12
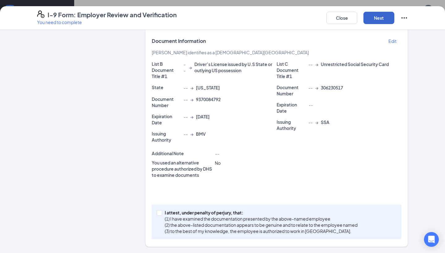
scroll to position [108, 0]
click at [172, 212] on p "I attest, under penalty of perjury, that:" at bounding box center [261, 213] width 193 height 6
click at [161, 212] on input "I attest, under penalty of [PERSON_NAME], that: (1) I have examined the documen…" at bounding box center [159, 213] width 4 height 4
checkbox input "true"
click at [378, 19] on button "Next" at bounding box center [378, 18] width 31 height 12
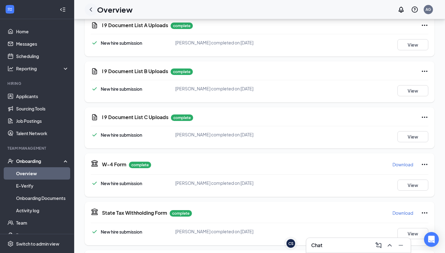
scroll to position [0, 0]
click at [92, 8] on icon "ChevronLeft" at bounding box center [90, 9] width 7 height 7
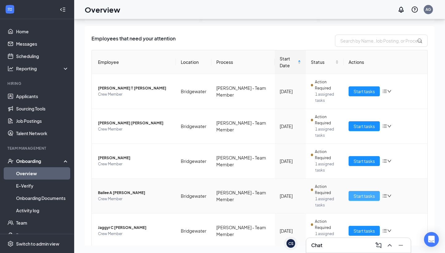
scroll to position [10, 0]
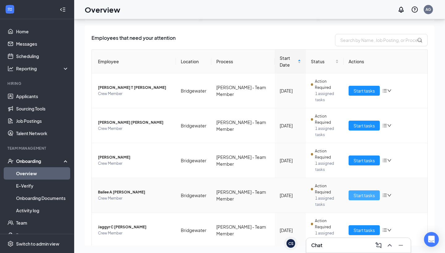
click at [361, 193] on span "Start tasks" at bounding box center [363, 195] width 21 height 7
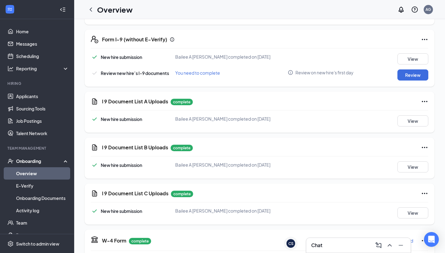
scroll to position [149, 0]
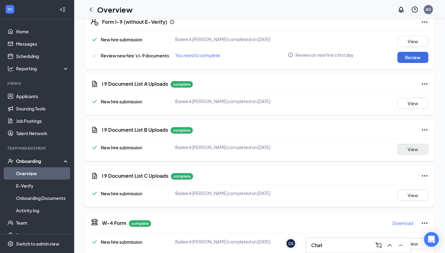
click at [410, 152] on button "View" at bounding box center [412, 149] width 31 height 11
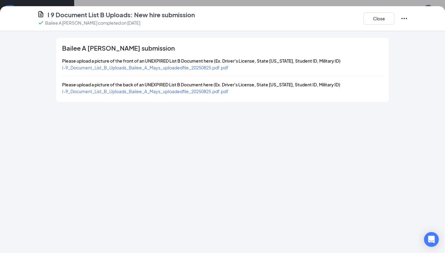
click at [185, 67] on span "I-9_Document_List_B_Uploads_Bailee_A_Mays_uploadedfile_20250825.pdf.pdf" at bounding box center [145, 68] width 166 height 6
click at [379, 20] on button "Close" at bounding box center [378, 18] width 31 height 12
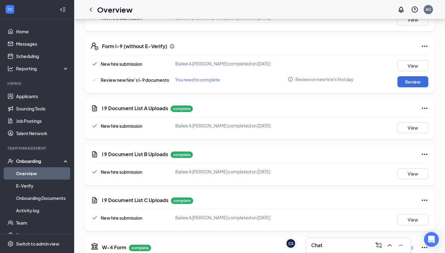
scroll to position [37, 0]
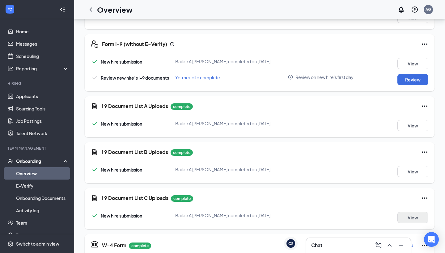
click at [411, 216] on button "View" at bounding box center [412, 217] width 31 height 11
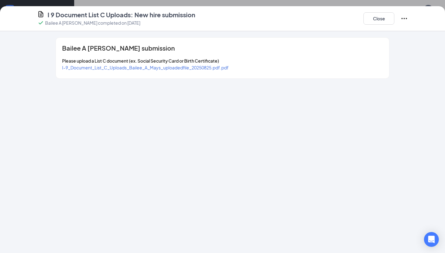
click at [225, 68] on span "I-9_Document_List_C_Uploads_Bailee_A_Mays_uploadedfile_20250825.pdf.pdf" at bounding box center [145, 68] width 166 height 6
click at [383, 20] on button "Close" at bounding box center [378, 18] width 31 height 12
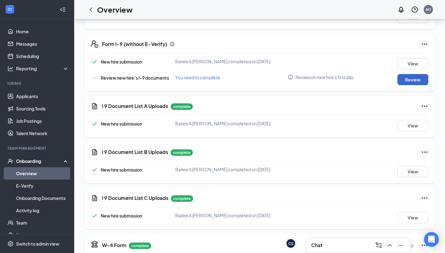
click at [409, 75] on button "Review" at bounding box center [412, 79] width 31 height 11
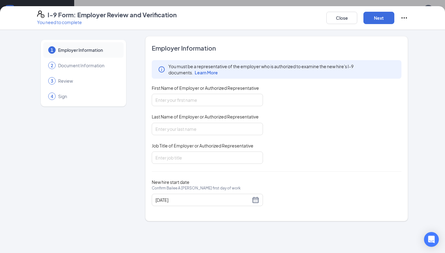
click at [239, 92] on div "First Name of Employer or Authorized Representative" at bounding box center [207, 89] width 111 height 9
type input "[PERSON_NAME]"
type input "GM"
click at [381, 18] on button "Next" at bounding box center [378, 18] width 31 height 12
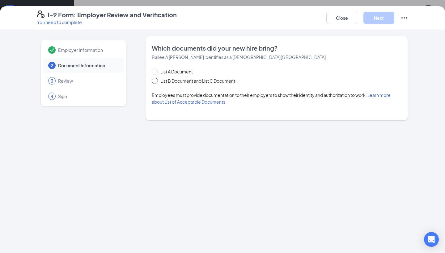
click at [229, 80] on span "List B Document and List C Document" at bounding box center [198, 81] width 80 height 7
click at [156, 80] on input "List B Document and List C Document" at bounding box center [154, 80] width 4 height 4
radio input "true"
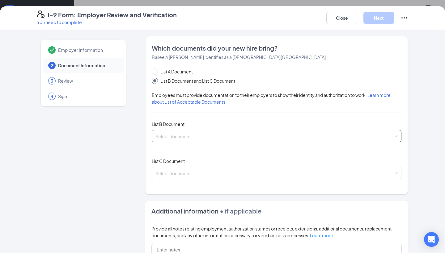
click at [195, 136] on input "search" at bounding box center [274, 134] width 238 height 9
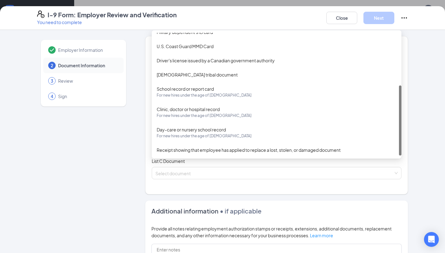
scroll to position [94, 0]
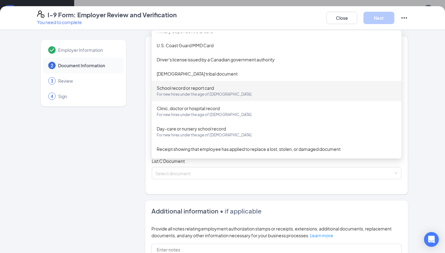
drag, startPoint x: 231, startPoint y: 91, endPoint x: 244, endPoint y: 92, distance: 13.0
click at [244, 92] on span "For new hires under the age of [DEMOGRAPHIC_DATA]" at bounding box center [277, 94] width 240 height 6
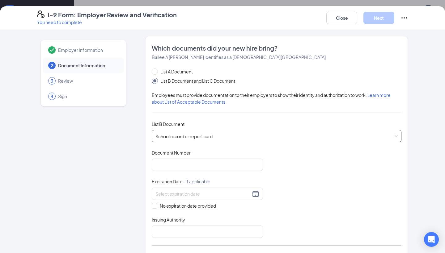
scroll to position [0, 0]
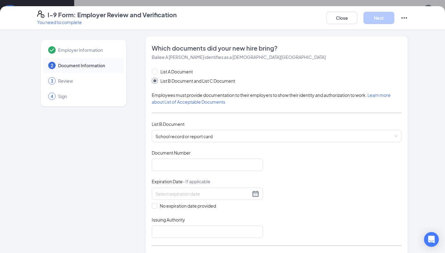
click at [218, 150] on div "Document Number" at bounding box center [207, 154] width 111 height 9
click at [218, 127] on div "List B Document" at bounding box center [276, 124] width 249 height 7
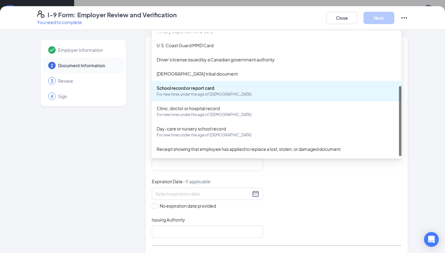
click at [218, 133] on div "School record or report card For new hires under the age of [DEMOGRAPHIC_DATA] …" at bounding box center [276, 136] width 249 height 12
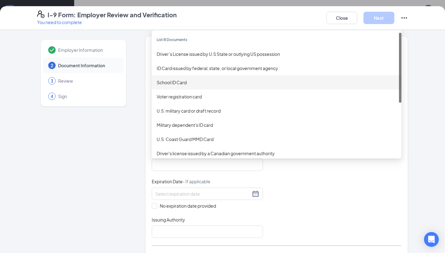
click at [236, 81] on div "School ID Card" at bounding box center [277, 82] width 240 height 7
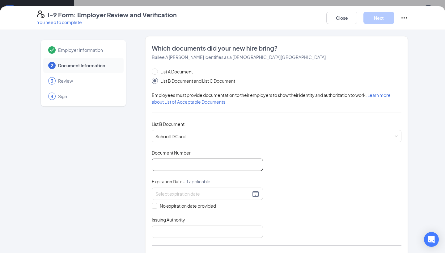
click at [192, 164] on input "Document Number" at bounding box center [207, 165] width 111 height 12
type input "009"
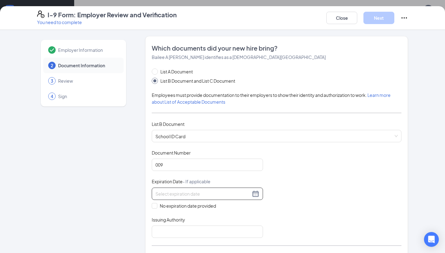
click at [187, 209] on div "Document Title School ID Card Document Number 009 Expiration Date - If applicab…" at bounding box center [276, 194] width 249 height 88
click at [187, 206] on span "No expiration date provided" at bounding box center [187, 206] width 61 height 7
click at [156, 206] on input "No expiration date provided" at bounding box center [154, 205] width 4 height 4
checkbox input "true"
click at [187, 231] on input "Issuing Authority" at bounding box center [207, 233] width 111 height 12
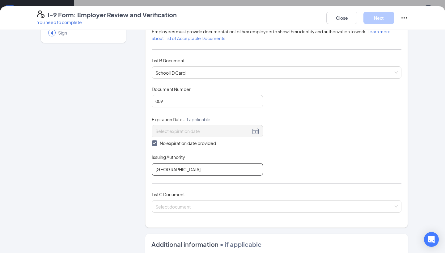
scroll to position [115, 0]
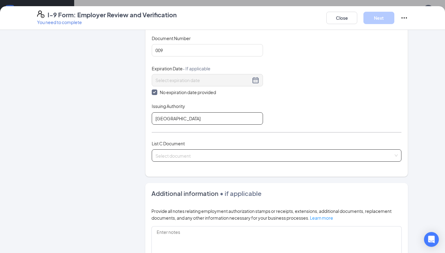
type input "[GEOGRAPHIC_DATA]"
click at [189, 150] on input "search" at bounding box center [274, 154] width 238 height 9
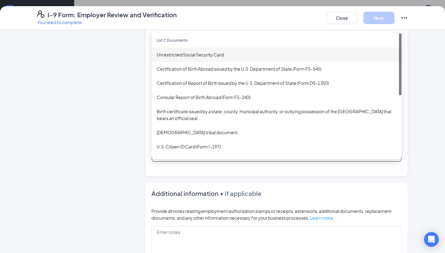
click at [230, 58] on div "Unrestricted Social Security Card" at bounding box center [276, 55] width 249 height 14
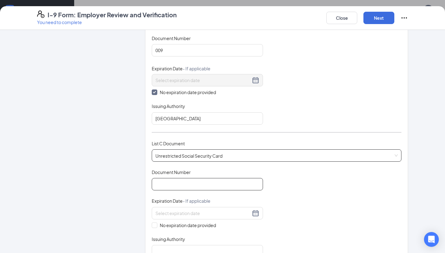
click at [194, 182] on input "Document Number" at bounding box center [207, 184] width 111 height 12
type input "307373397"
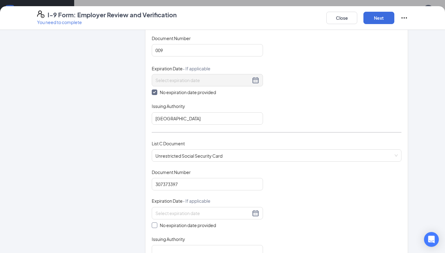
click at [177, 227] on span "No expiration date provided" at bounding box center [187, 225] width 61 height 7
click at [156, 227] on input "No expiration date provided" at bounding box center [154, 225] width 4 height 4
checkbox input "true"
click at [179, 239] on span "Issuing Authority" at bounding box center [168, 240] width 33 height 6
click at [179, 246] on input "Issuing Authority" at bounding box center [207, 252] width 111 height 12
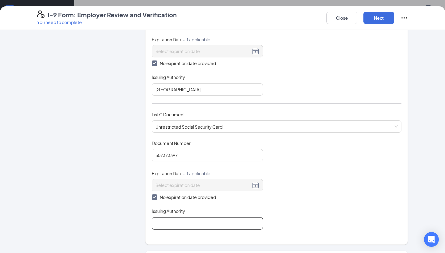
scroll to position [144, 0]
type input "SSA"
click at [378, 16] on button "Next" at bounding box center [378, 18] width 31 height 12
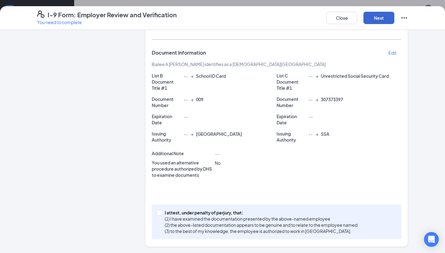
scroll to position [96, 0]
click at [172, 211] on p "I attest, under penalty of perjury, that:" at bounding box center [261, 213] width 193 height 6
click at [161, 211] on input "I attest, under penalty of [PERSON_NAME], that: (1) I have examined the documen…" at bounding box center [159, 213] width 4 height 4
checkbox input "true"
click at [376, 20] on button "Next" at bounding box center [378, 18] width 31 height 12
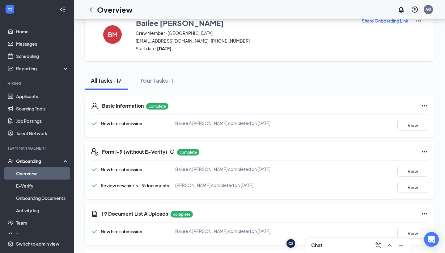
scroll to position [0, 0]
click at [99, 16] on div "Overview AG" at bounding box center [259, 9] width 371 height 19
click at [87, 10] on icon "ChevronLeft" at bounding box center [90, 9] width 7 height 7
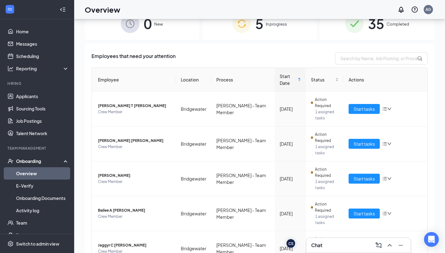
click at [94, 10] on h1 "Overview" at bounding box center [103, 9] width 36 height 10
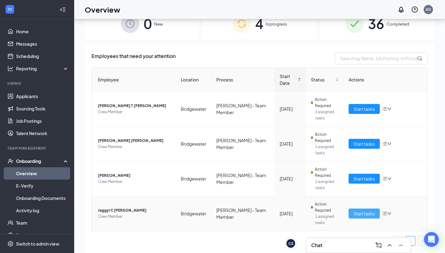
click at [371, 213] on span "Start tasks" at bounding box center [363, 213] width 21 height 7
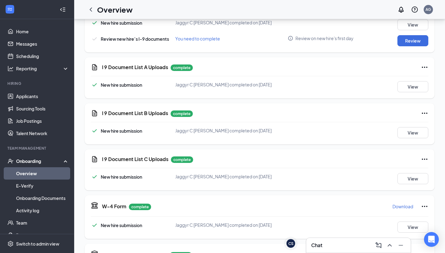
scroll to position [166, 0]
click at [403, 132] on button "View" at bounding box center [412, 132] width 31 height 11
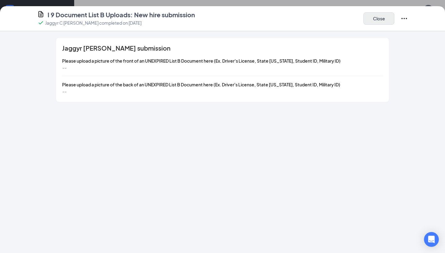
click at [364, 23] on button "Close" at bounding box center [378, 18] width 31 height 12
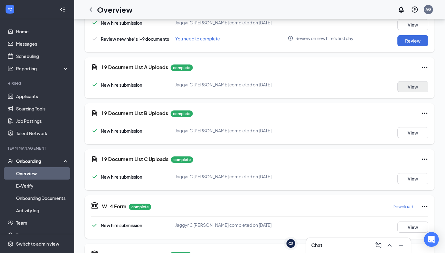
click at [421, 87] on button "View" at bounding box center [412, 86] width 31 height 11
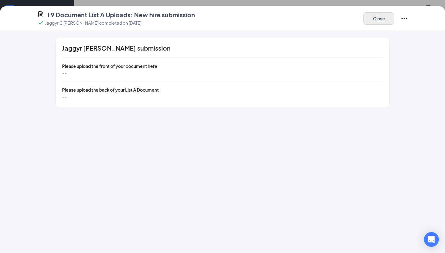
click at [387, 19] on button "Close" at bounding box center [378, 18] width 31 height 12
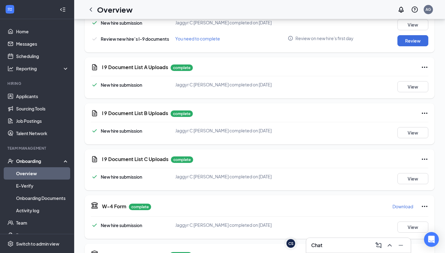
click at [425, 67] on icon "Ellipses" at bounding box center [424, 67] width 6 height 1
click at [410, 81] on span "Restart" at bounding box center [412, 80] width 15 height 6
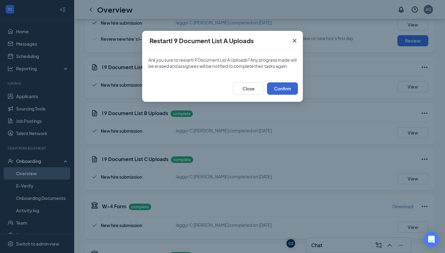
click at [290, 95] on button "Confirm" at bounding box center [282, 88] width 31 height 12
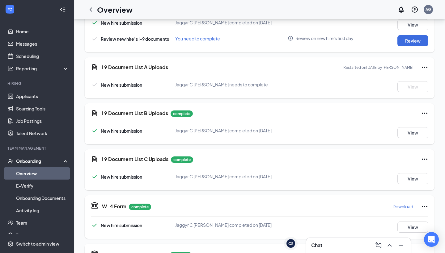
click at [425, 114] on icon "Ellipses" at bounding box center [424, 113] width 7 height 7
click at [405, 123] on button "Restart" at bounding box center [412, 126] width 25 height 10
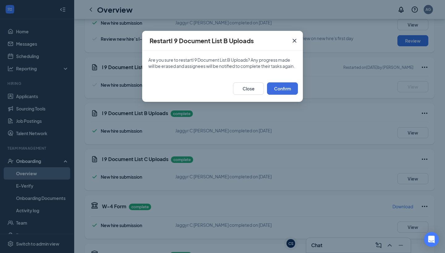
click at [287, 101] on div "Close Confirm" at bounding box center [222, 88] width 161 height 27
click at [286, 95] on button "Confirm" at bounding box center [282, 88] width 31 height 12
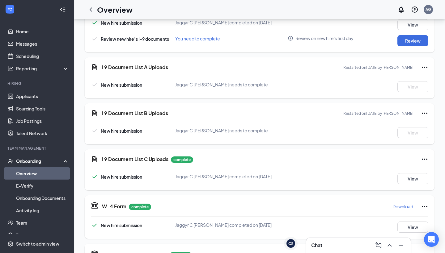
click at [424, 158] on icon "Ellipses" at bounding box center [424, 159] width 7 height 7
click at [408, 166] on li "Restart" at bounding box center [412, 172] width 32 height 13
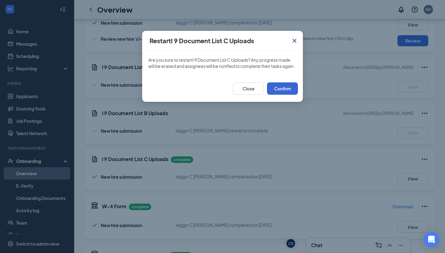
click at [277, 90] on button "Confirm" at bounding box center [282, 88] width 31 height 12
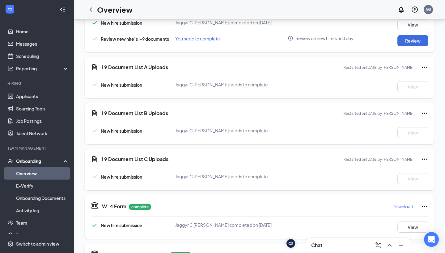
click at [330, 248] on div "Chat" at bounding box center [358, 246] width 94 height 10
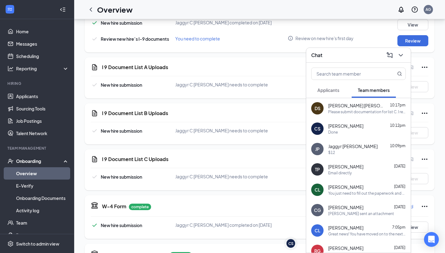
click at [343, 155] on div "$12" at bounding box center [367, 152] width 78 height 5
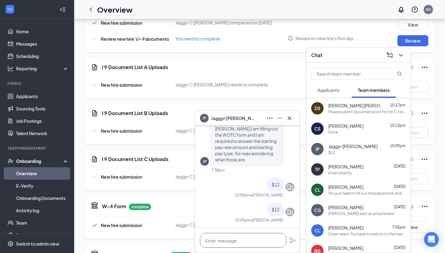
click at [236, 243] on textarea at bounding box center [243, 240] width 86 height 15
type textarea "B"
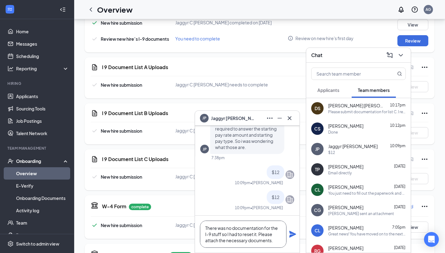
type textarea "There was no documentation for the I-9 stuff so I had to reset it. Please attac…"
click at [292, 232] on icon "Plane" at bounding box center [292, 234] width 7 height 7
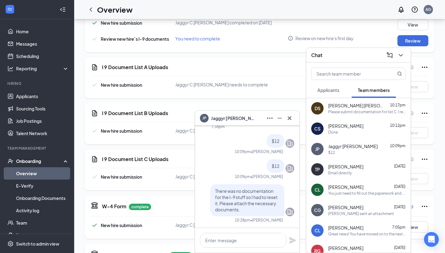
scroll to position [0, 0]
click at [258, 120] on div "JP Jaggyr [PERSON_NAME]" at bounding box center [247, 118] width 94 height 10
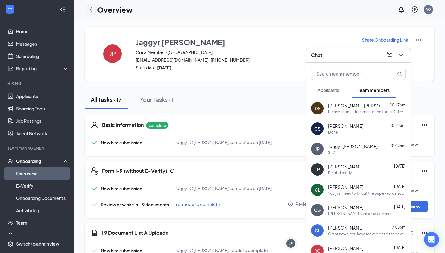
click at [93, 11] on icon "ChevronLeft" at bounding box center [90, 9] width 7 height 7
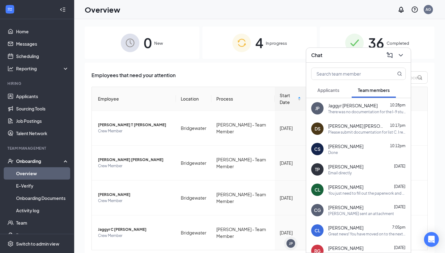
click at [348, 56] on div "Chat" at bounding box center [358, 55] width 94 height 10
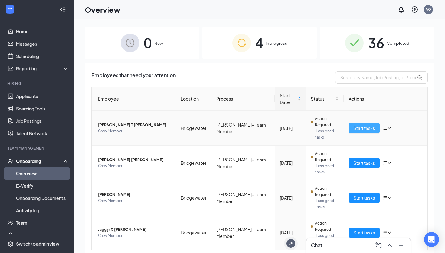
click at [366, 127] on span "Start tasks" at bounding box center [363, 128] width 21 height 7
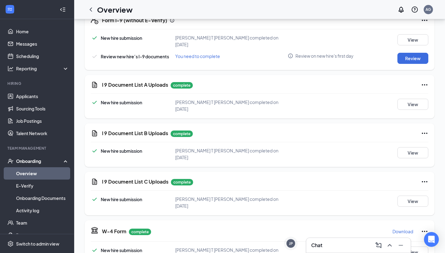
scroll to position [141, 0]
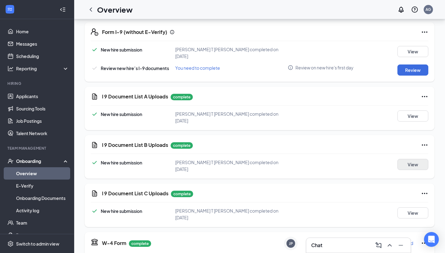
click at [400, 159] on button "View" at bounding box center [412, 164] width 31 height 11
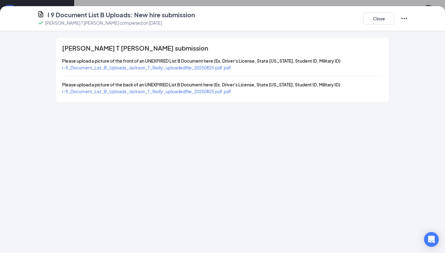
click at [228, 70] on span "I-9_Document_List_B_Uploads_Jackson_T_Reilly_uploadedfile_20250825.pdf.pdf" at bounding box center [146, 68] width 169 height 6
click at [391, 10] on div "I 9 Document List B Uploads: New hire submission [PERSON_NAME] T [PERSON_NAME] …" at bounding box center [222, 18] width 445 height 25
click at [385, 19] on button "Close" at bounding box center [378, 18] width 31 height 12
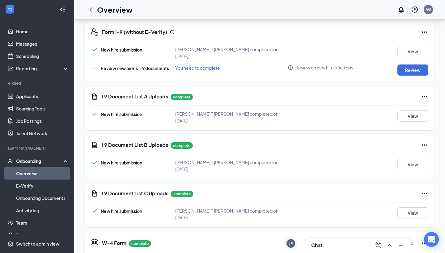
scroll to position [10, 0]
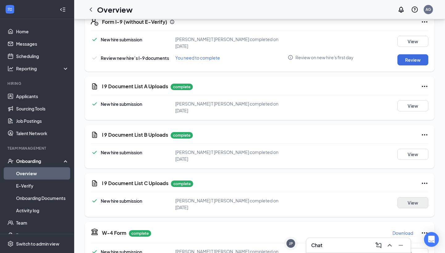
click at [402, 197] on button "View" at bounding box center [412, 202] width 31 height 11
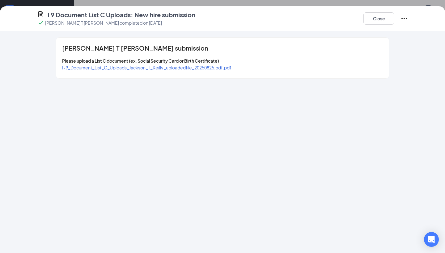
click at [219, 67] on span "I-9_Document_List_C_Uploads_Jackson_T_Reilly_uploadedfile_20250825.pdf.pdf" at bounding box center [146, 68] width 169 height 6
click at [372, 18] on button "Close" at bounding box center [378, 18] width 31 height 12
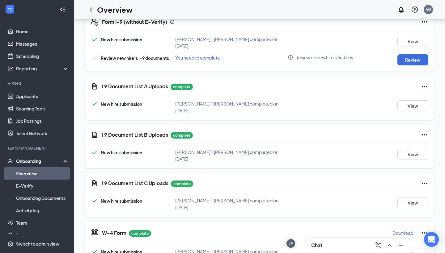
scroll to position [0, 0]
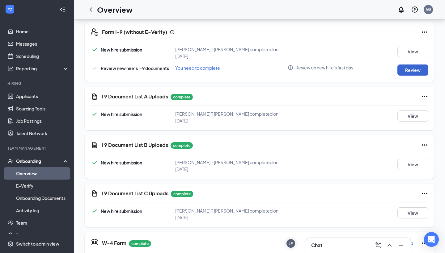
click at [409, 65] on button "Review" at bounding box center [412, 70] width 31 height 11
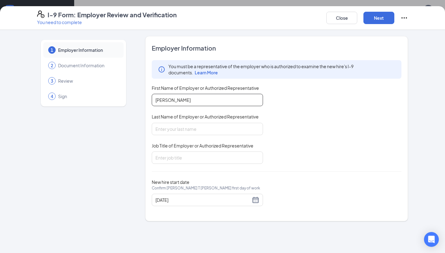
type input "[PERSON_NAME]"
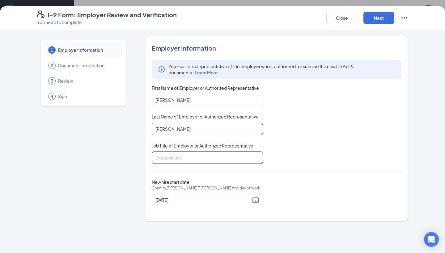
type input "[PERSON_NAME]"
type input "GM"
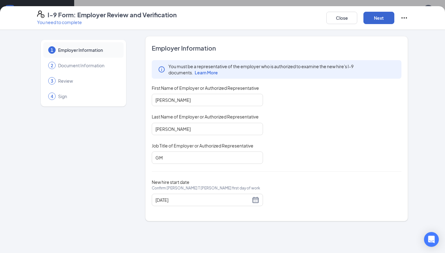
click at [379, 21] on button "Next" at bounding box center [378, 18] width 31 height 12
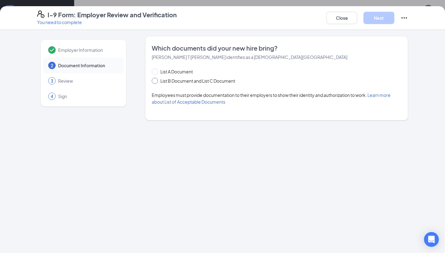
click at [189, 82] on span "List B Document and List C Document" at bounding box center [198, 81] width 80 height 7
click at [156, 82] on input "List B Document and List C Document" at bounding box center [154, 80] width 4 height 4
radio input "true"
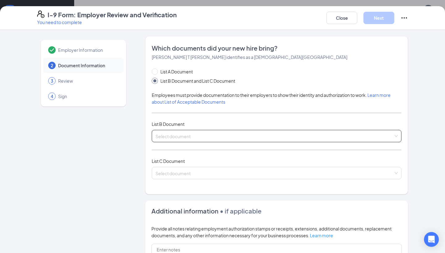
click at [184, 137] on input "search" at bounding box center [274, 134] width 238 height 9
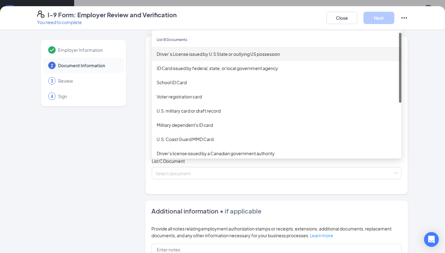
click at [228, 56] on div "Driver’s License issued by U.S State or outlying US possession" at bounding box center [277, 54] width 240 height 7
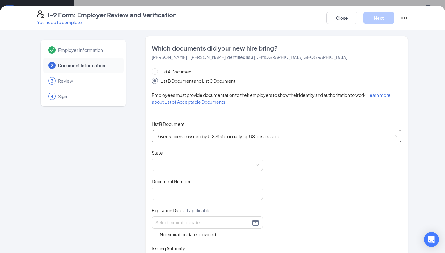
click at [215, 140] on div "Driver’s License issued by U.S State or outlying US possession Driver’s License…" at bounding box center [276, 136] width 249 height 12
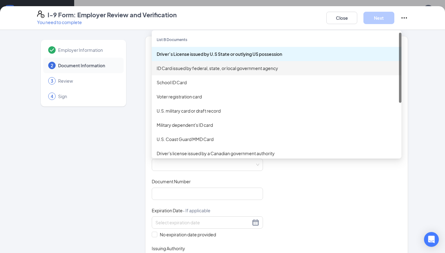
click at [213, 72] on div "ID Card issued by federal, state, or local government agency" at bounding box center [276, 68] width 249 height 14
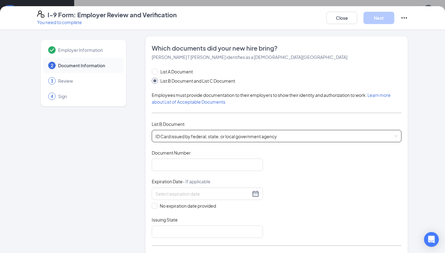
click at [212, 136] on span "ID Card issued by federal, state, or local government agency" at bounding box center [276, 136] width 242 height 12
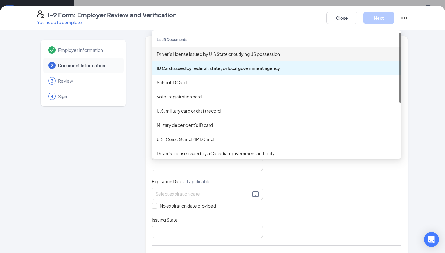
click at [197, 54] on div "Driver’s License issued by U.S State or outlying US possession" at bounding box center [277, 54] width 240 height 7
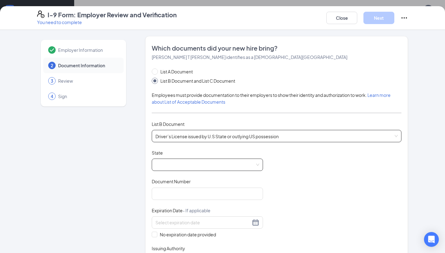
click at [197, 161] on span at bounding box center [207, 165] width 104 height 12
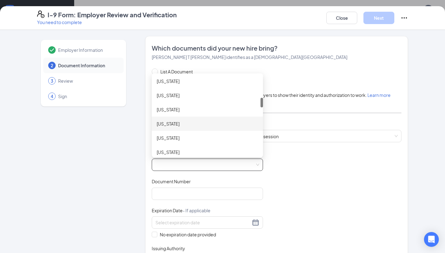
scroll to position [174, 0]
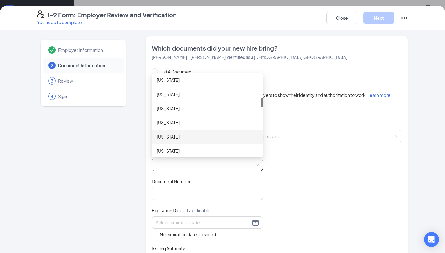
click at [195, 137] on div "[US_STATE]" at bounding box center [207, 136] width 101 height 7
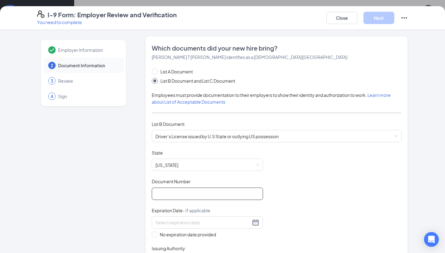
click at [194, 199] on input "Document Number" at bounding box center [207, 194] width 111 height 12
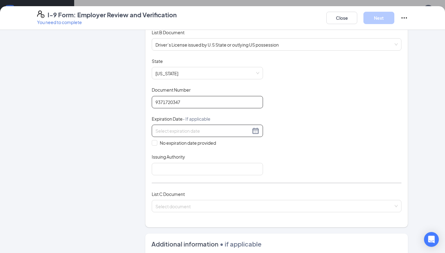
scroll to position [104, 0]
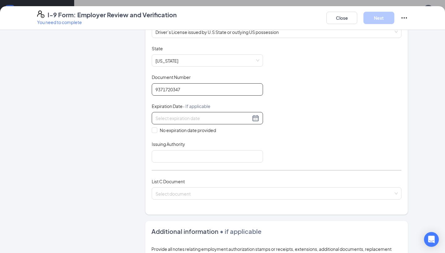
type input "9371720347"
click at [195, 112] on div at bounding box center [207, 118] width 111 height 12
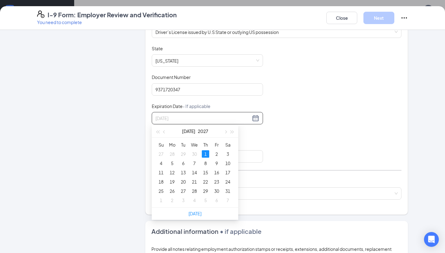
type input "[DATE]"
click at [204, 152] on div "1" at bounding box center [205, 153] width 7 height 7
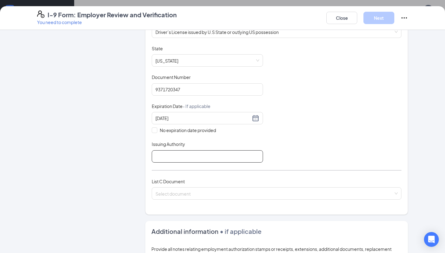
click at [201, 153] on input "Issuing Authority" at bounding box center [207, 156] width 111 height 12
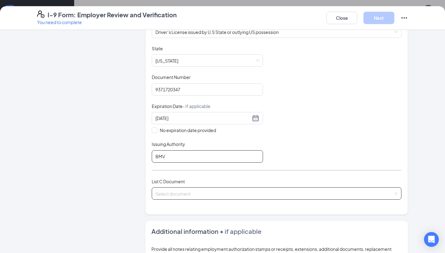
scroll to position [123, 0]
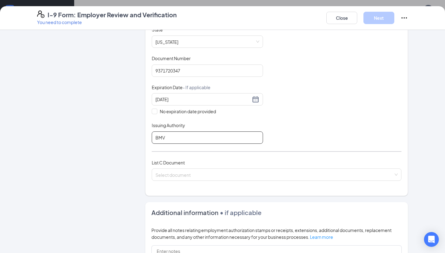
type input "BMV"
click at [193, 181] on div "List C Document Select document" at bounding box center [276, 173] width 249 height 29
click at [193, 175] on input "search" at bounding box center [274, 173] width 238 height 9
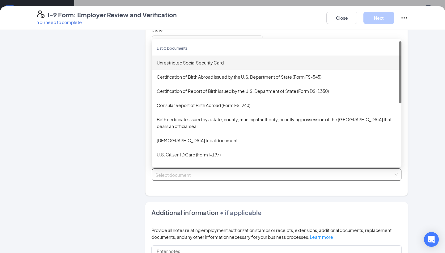
click at [220, 64] on div "Unrestricted Social Security Card" at bounding box center [277, 62] width 240 height 7
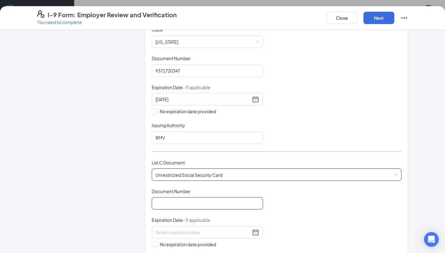
click at [193, 202] on input "Document Number" at bounding box center [207, 203] width 111 height 12
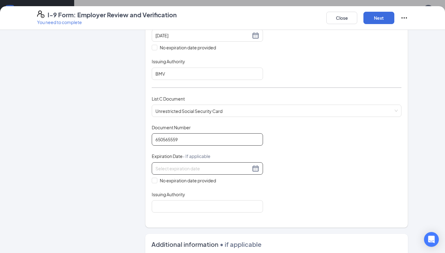
scroll to position [187, 0]
type input "650565559"
click at [194, 178] on span "No expiration date provided" at bounding box center [187, 180] width 61 height 7
click at [156, 178] on input "No expiration date provided" at bounding box center [154, 180] width 4 height 4
checkbox input "true"
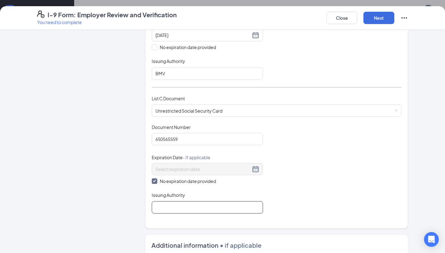
click at [185, 208] on input "Issuing Authority" at bounding box center [207, 207] width 111 height 12
type input "SSA"
click at [377, 22] on button "Next" at bounding box center [378, 18] width 31 height 12
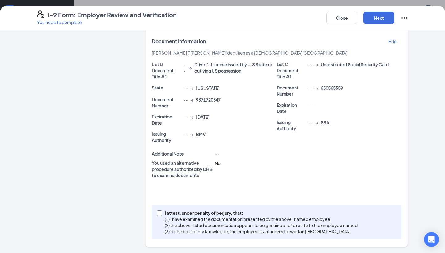
click at [186, 214] on p "I attest, under penalty of perjury, that:" at bounding box center [261, 213] width 193 height 6
click at [161, 214] on input "I attest, under penalty of [PERSON_NAME], that: (1) I have examined the documen…" at bounding box center [159, 213] width 4 height 4
checkbox input "true"
click at [371, 20] on button "Next" at bounding box center [378, 18] width 31 height 12
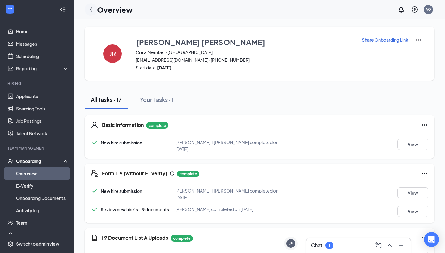
scroll to position [0, 0]
click at [91, 8] on icon "ChevronLeft" at bounding box center [90, 9] width 7 height 7
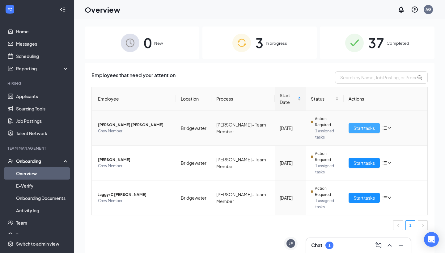
click at [370, 132] on button "Start tasks" at bounding box center [363, 128] width 31 height 10
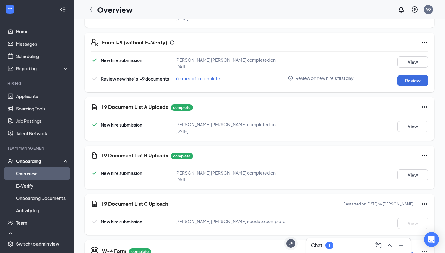
scroll to position [134, 0]
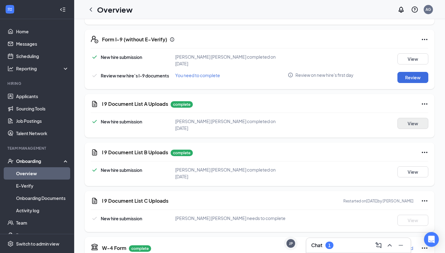
click at [407, 122] on button "View" at bounding box center [412, 123] width 31 height 11
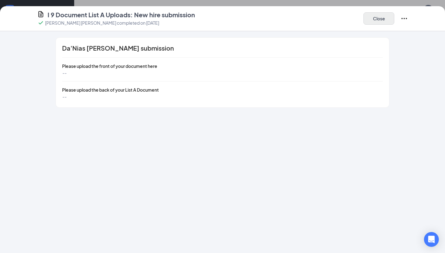
click at [383, 21] on button "Close" at bounding box center [378, 18] width 31 height 12
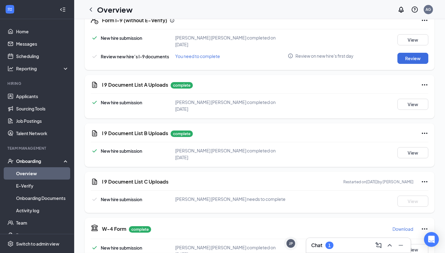
scroll to position [90, 0]
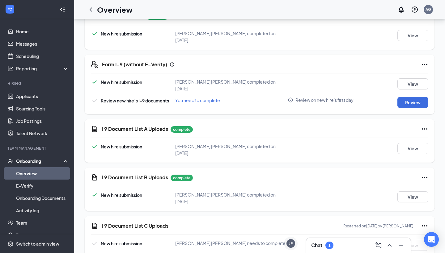
click at [333, 252] on div "Chat 1" at bounding box center [358, 245] width 104 height 15
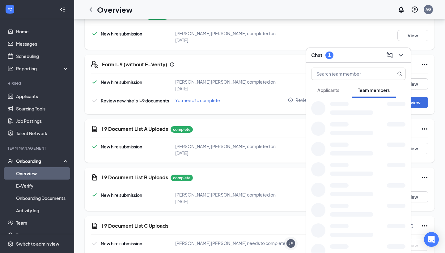
scroll to position [24, 0]
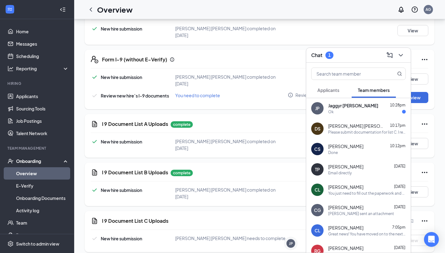
click at [343, 113] on div "Ok" at bounding box center [367, 111] width 78 height 5
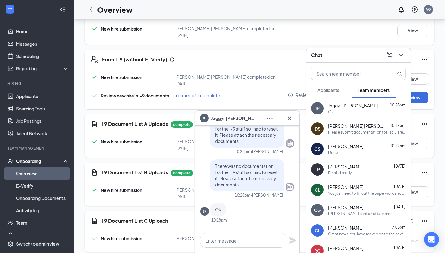
click at [346, 55] on div "Chat" at bounding box center [358, 55] width 94 height 10
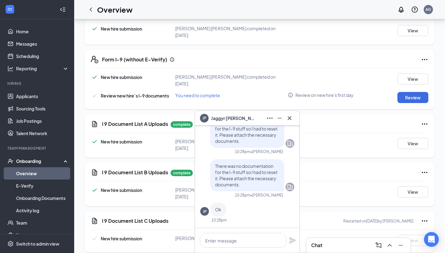
click at [243, 118] on span "Jaggyr [PERSON_NAME]" at bounding box center [232, 118] width 43 height 7
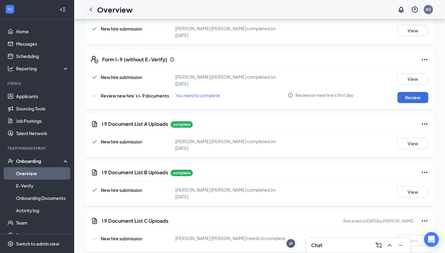
click at [88, 13] on icon "ChevronLeft" at bounding box center [90, 9] width 7 height 7
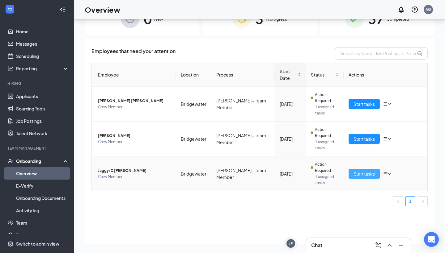
click at [360, 176] on span "Start tasks" at bounding box center [363, 173] width 21 height 7
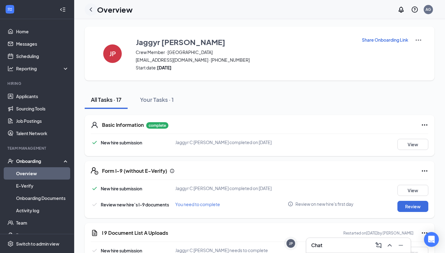
click at [90, 4] on div at bounding box center [91, 9] width 12 height 12
click at [91, 10] on icon "ChevronLeft" at bounding box center [90, 9] width 7 height 7
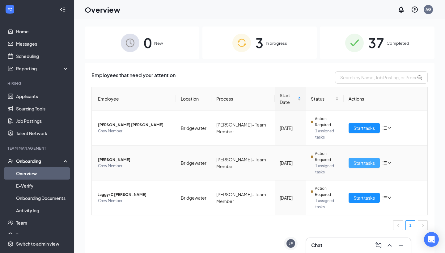
click at [367, 167] on button "Start tasks" at bounding box center [363, 163] width 31 height 10
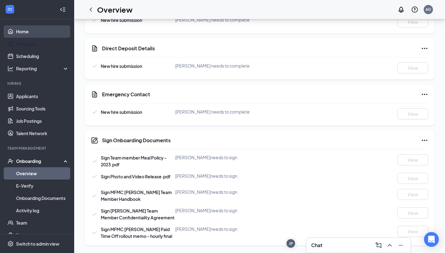
click at [36, 33] on link "Home" at bounding box center [42, 31] width 53 height 12
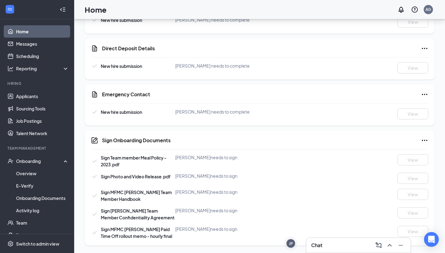
scroll to position [13, 0]
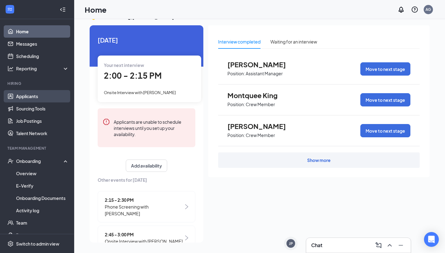
click at [16, 101] on link "Applicants" at bounding box center [42, 96] width 53 height 12
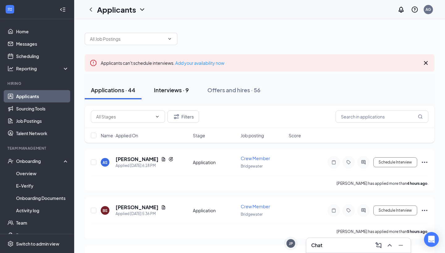
click at [178, 91] on div "Interviews · 9" at bounding box center [171, 90] width 35 height 8
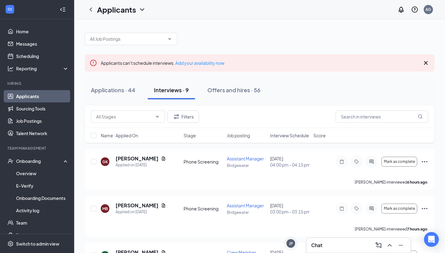
click at [276, 136] on span "Interview Schedule" at bounding box center [289, 135] width 39 height 6
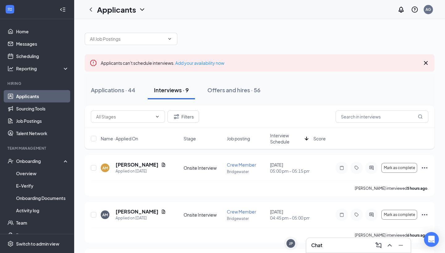
click at [282, 138] on span "Interview Schedule" at bounding box center [286, 138] width 32 height 12
click at [162, 167] on icon "Document" at bounding box center [163, 165] width 3 height 4
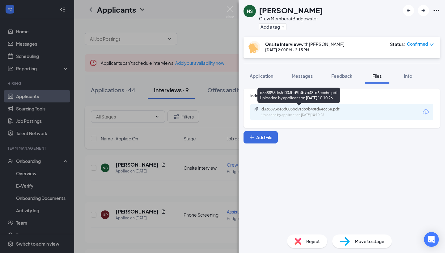
click at [305, 112] on div "d338893de3d003bd9f3b9b48fd6ecc5e.pdf Uploaded by applicant on Aug 24, 2025 at 1…" at bounding box center [304, 112] width 100 height 11
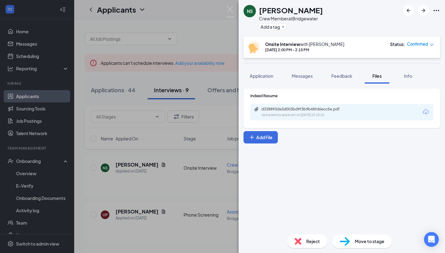
click at [234, 14] on div "NS Nick Scott Crew Member at Bridgewater Add a tag Onsite Interview with Alexis…" at bounding box center [222, 126] width 445 height 253
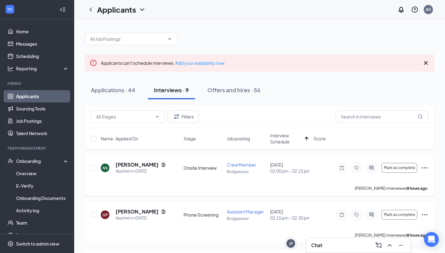
click at [422, 171] on icon "Ellipses" at bounding box center [424, 167] width 7 height 7
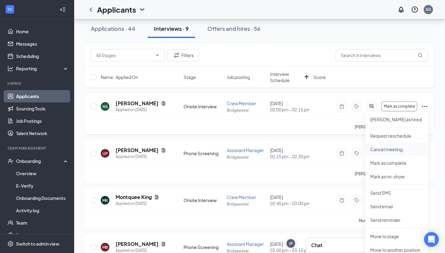
scroll to position [65, 0]
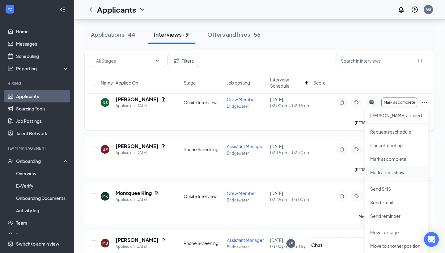
click at [395, 169] on li "Mark as no-show" at bounding box center [396, 173] width 63 height 14
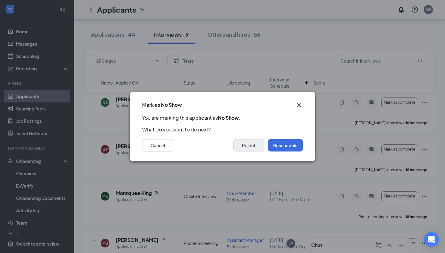
click at [258, 150] on button "Reject" at bounding box center [248, 145] width 31 height 12
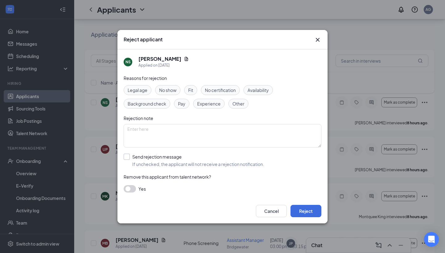
click at [216, 162] on span "If unchecked, the applicant will not receive a rejection notification." at bounding box center [198, 164] width 132 height 6
click at [216, 162] on input "Send rejection message If unchecked, the applicant will not receive a rejection…" at bounding box center [194, 161] width 140 height 14
checkbox input "true"
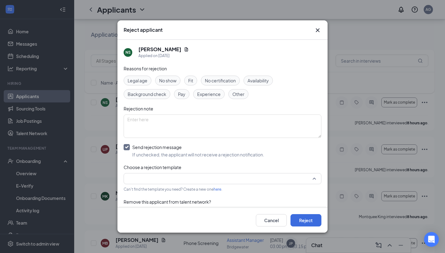
click at [181, 180] on input "search" at bounding box center [220, 179] width 186 height 10
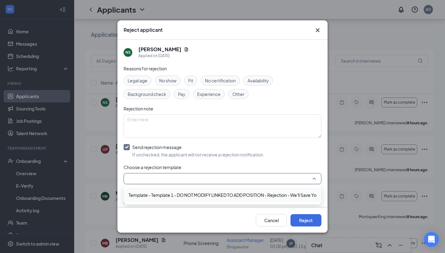
click at [190, 197] on span "Template - Template 1 - DO NOT MODIFY LINKED TO ADD POSITION - Rejection - We'l…" at bounding box center [235, 195] width 215 height 7
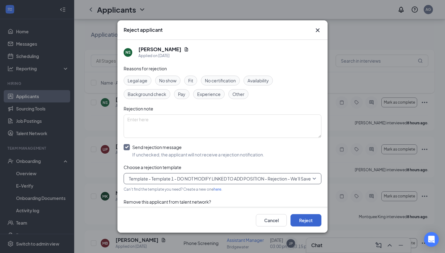
click at [301, 218] on button "Reject" at bounding box center [305, 220] width 31 height 12
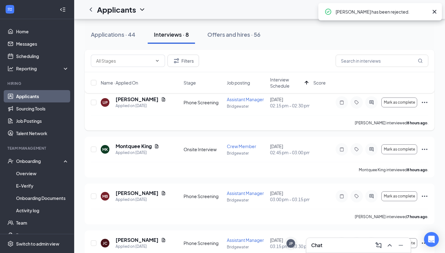
click at [425, 102] on icon "Ellipses" at bounding box center [424, 102] width 6 height 1
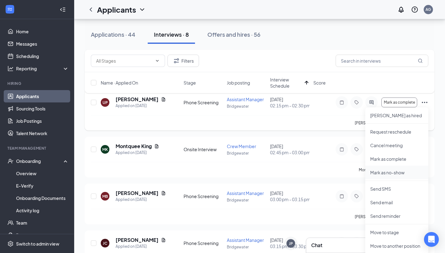
click at [386, 174] on p "Mark as no-show" at bounding box center [396, 173] width 53 height 6
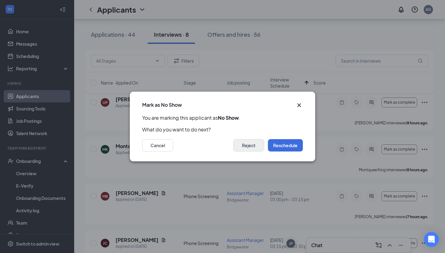
click at [248, 147] on button "Reject" at bounding box center [248, 145] width 31 height 12
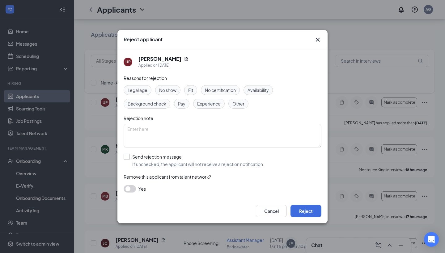
click at [171, 157] on div "Send rejection message" at bounding box center [198, 157] width 132 height 6
click at [171, 157] on input "Send rejection message If unchecked, the applicant will not receive a rejection…" at bounding box center [194, 161] width 140 height 14
checkbox input "true"
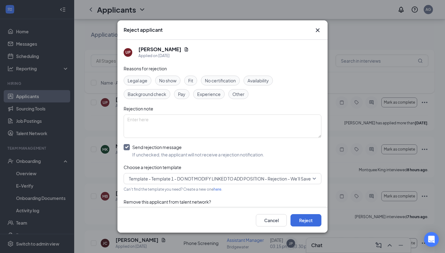
click at [171, 181] on span "Template - Template 1 - DO NOT MODIFY LINKED TO ADD POSITION - Rejection - We'l…" at bounding box center [236, 178] width 215 height 9
click at [293, 218] on button "Reject" at bounding box center [305, 220] width 31 height 12
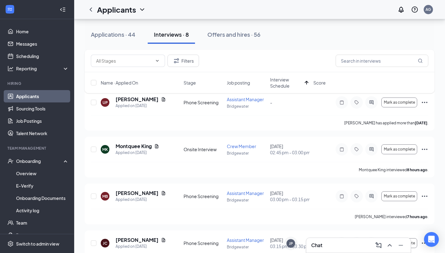
scroll to position [0, 0]
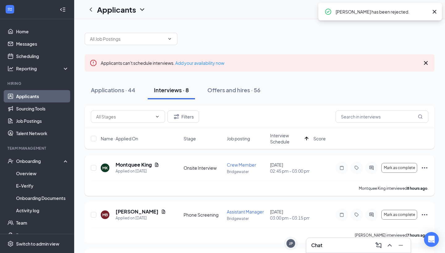
click at [425, 168] on icon "Ellipses" at bounding box center [424, 167] width 7 height 7
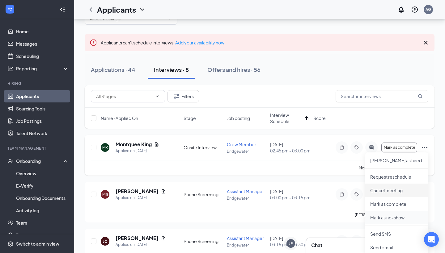
scroll to position [21, 0]
click at [391, 217] on p "Mark as no-show" at bounding box center [396, 217] width 53 height 6
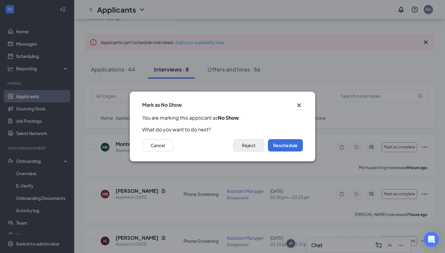
click at [249, 141] on button "Reject" at bounding box center [248, 145] width 31 height 12
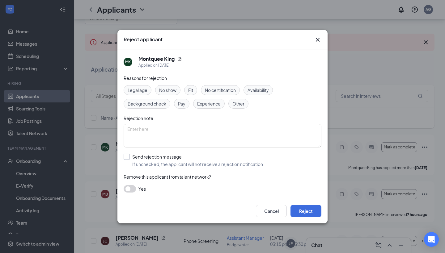
click at [197, 167] on span "If unchecked, the applicant will not receive a rejection notification." at bounding box center [198, 164] width 132 height 6
click at [197, 167] on input "Send rejection message If unchecked, the applicant will not receive a rejection…" at bounding box center [194, 161] width 140 height 14
checkbox input "true"
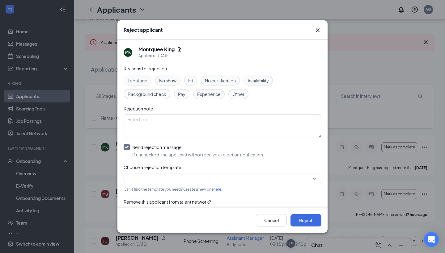
click at [191, 181] on input "search" at bounding box center [220, 179] width 186 height 10
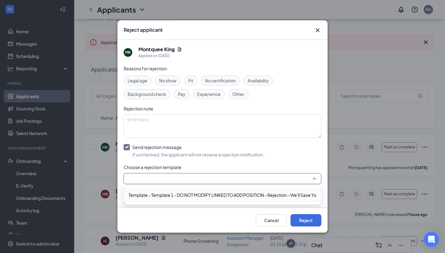
click at [191, 196] on span "Template - Template 1 - DO NOT MODIFY LINKED TO ADD POSITION - Rejection - We'l…" at bounding box center [235, 195] width 215 height 7
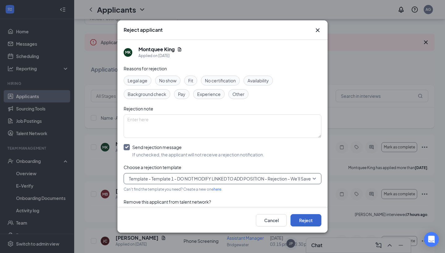
click at [308, 222] on button "Reject" at bounding box center [305, 220] width 31 height 12
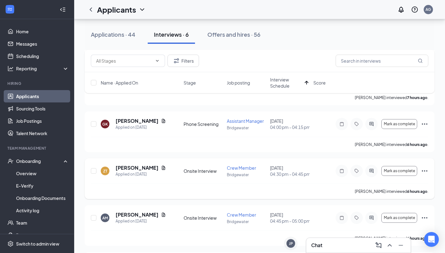
scroll to position [140, 0]
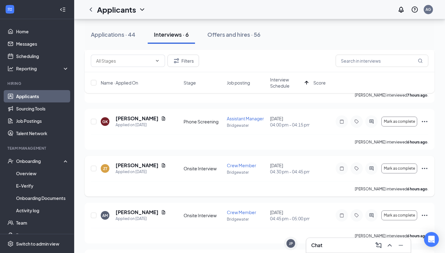
click at [423, 170] on icon "Ellipses" at bounding box center [424, 168] width 7 height 7
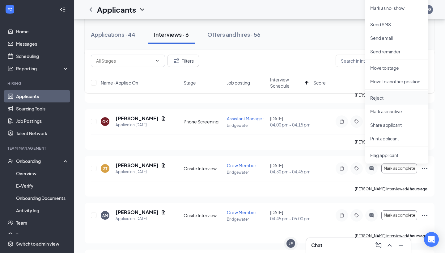
click at [396, 98] on p "Reject" at bounding box center [396, 98] width 53 height 6
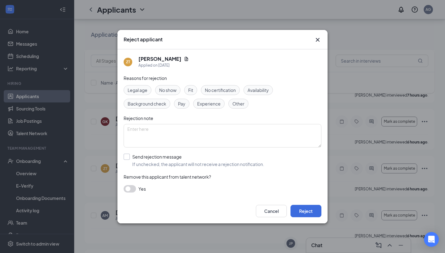
click at [224, 157] on div "Send rejection message" at bounding box center [198, 157] width 132 height 6
click at [224, 157] on input "Send rejection message If unchecked, the applicant will not receive a rejection…" at bounding box center [194, 161] width 140 height 14
checkbox input "true"
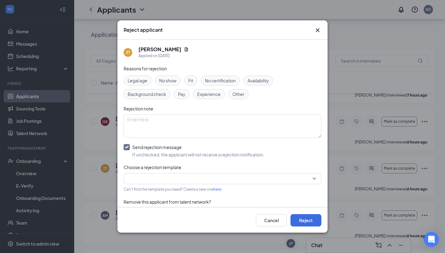
click at [209, 180] on input "search" at bounding box center [220, 179] width 186 height 10
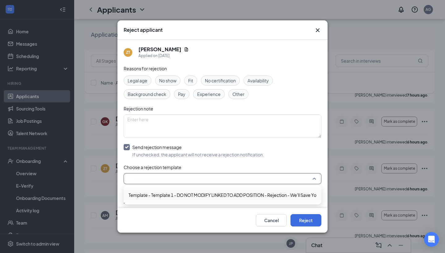
click at [208, 196] on span "Template - Template 1 - DO NOT MODIFY LINKED TO ADD POSITION - Rejection - We'l…" at bounding box center [235, 195] width 215 height 7
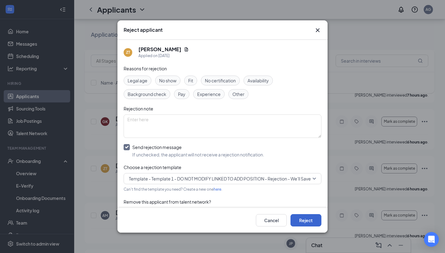
click at [305, 217] on button "Reject" at bounding box center [305, 220] width 31 height 12
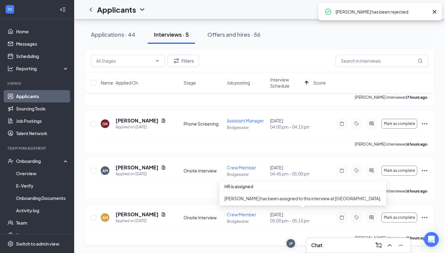
scroll to position [138, 0]
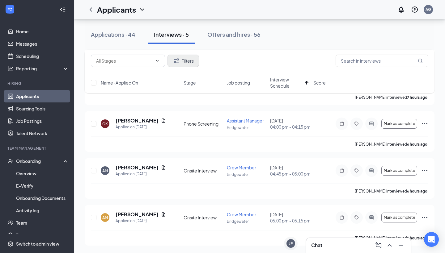
click at [188, 61] on button "Filters" at bounding box center [182, 61] width 31 height 12
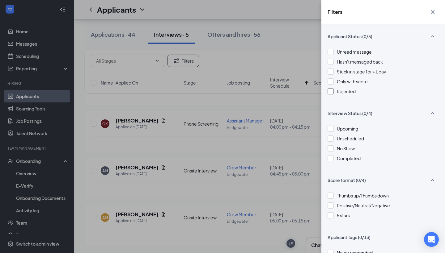
click at [343, 94] on div "Rejected" at bounding box center [346, 91] width 19 height 7
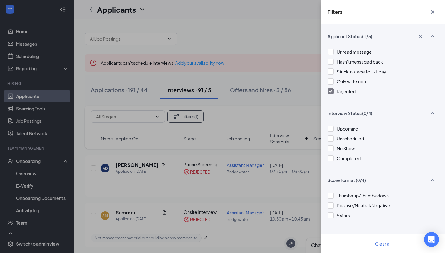
click at [276, 142] on div "Filters Applicant Status (1/5) Unread message Hasn't messaged back Stuck in sta…" at bounding box center [222, 126] width 445 height 253
click at [432, 13] on icon "Cross" at bounding box center [432, 12] width 4 height 4
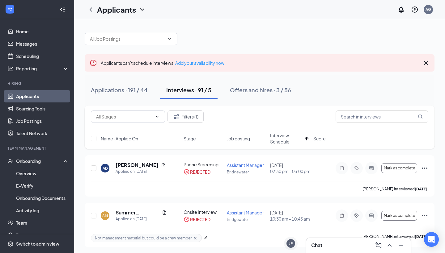
click at [270, 141] on div "Name · Applied On Stage Job posting Interview Schedule Score" at bounding box center [260, 138] width 350 height 21
click at [276, 140] on span "Interview Schedule" at bounding box center [286, 138] width 32 height 12
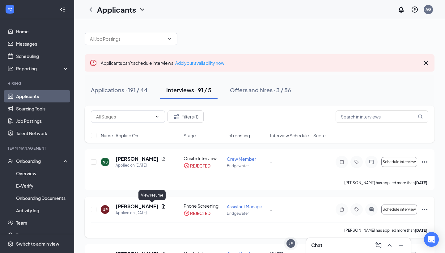
click at [161, 206] on icon "Document" at bounding box center [163, 206] width 5 height 5
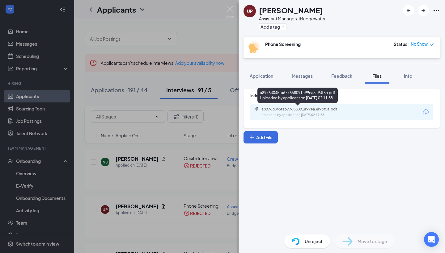
click at [294, 115] on div "Uploaded by applicant on Aug 24, 2025 at 02:11:38" at bounding box center [307, 115] width 93 height 5
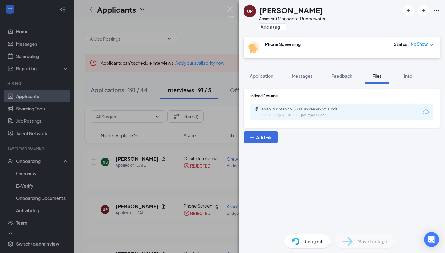
click at [429, 46] on div "No Show" at bounding box center [421, 44] width 23 height 6
click at [435, 15] on div at bounding box center [421, 10] width 37 height 11
click at [436, 11] on icon "Ellipses" at bounding box center [435, 10] width 7 height 7
click at [334, 28] on div "UP Ulysses Price Assistant Manager at Bridgewater Add a tag" at bounding box center [341, 18] width 206 height 37
click at [232, 14] on img at bounding box center [230, 12] width 8 height 12
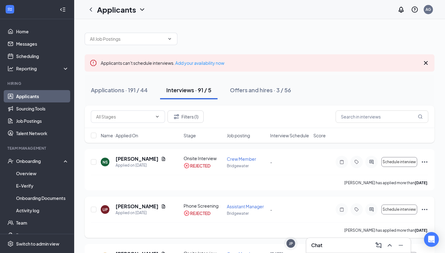
click at [425, 212] on icon "Ellipses" at bounding box center [424, 209] width 7 height 7
click at [396, 223] on p "Unreject" at bounding box center [396, 223] width 53 height 6
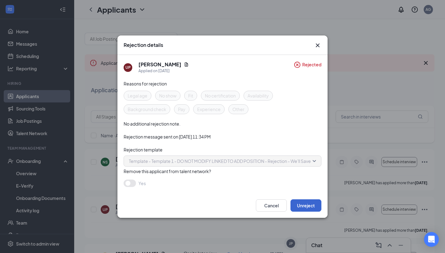
click at [303, 208] on button "Unreject" at bounding box center [305, 205] width 31 height 12
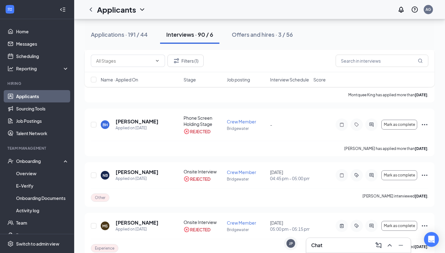
scroll to position [207, 0]
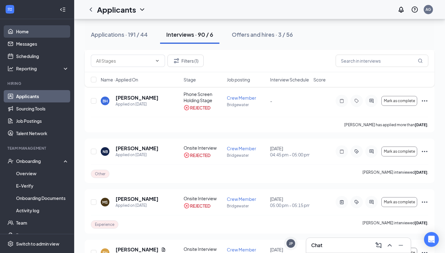
click at [39, 30] on link "Home" at bounding box center [42, 31] width 53 height 12
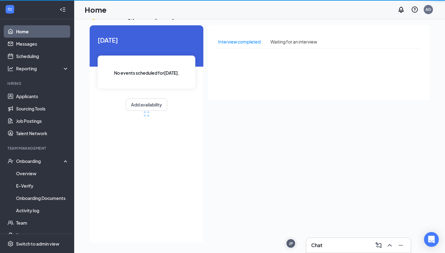
scroll to position [13, 0]
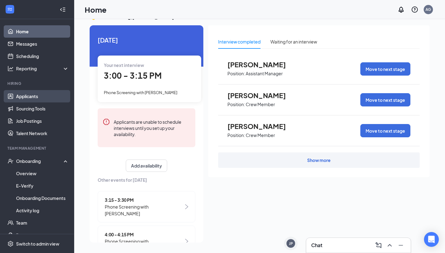
click at [51, 96] on link "Applicants" at bounding box center [42, 96] width 53 height 12
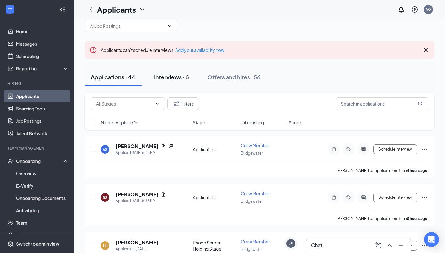
click at [181, 78] on div "Interviews · 6" at bounding box center [171, 77] width 35 height 8
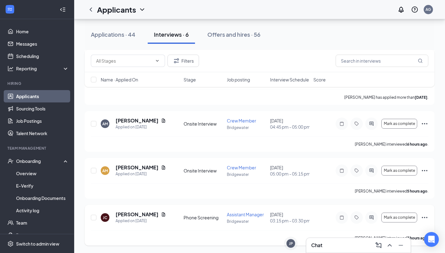
scroll to position [179, 0]
click at [162, 216] on icon "Document" at bounding box center [163, 214] width 3 height 4
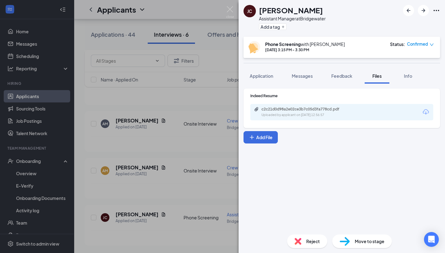
click at [273, 114] on div "Uploaded by applicant on Aug 23, 2025 at 12:56:57" at bounding box center [307, 115] width 93 height 5
click at [227, 11] on img at bounding box center [230, 12] width 8 height 12
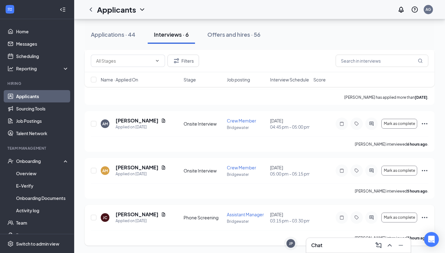
click at [425, 220] on icon "Ellipses" at bounding box center [424, 217] width 7 height 7
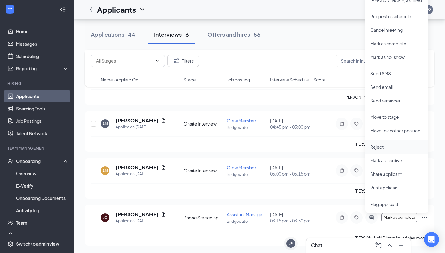
click at [403, 141] on li "Reject" at bounding box center [396, 147] width 63 height 14
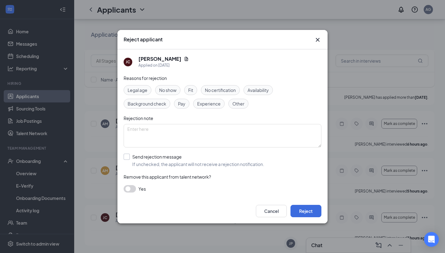
click at [210, 163] on span "If unchecked, the applicant will not receive a rejection notification." at bounding box center [198, 164] width 132 height 6
click at [210, 163] on input "Send rejection message If unchecked, the applicant will not receive a rejection…" at bounding box center [194, 161] width 140 height 14
checkbox input "true"
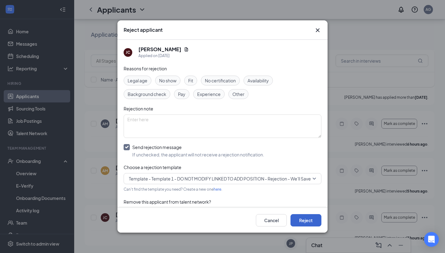
click at [299, 225] on button "Reject" at bounding box center [305, 220] width 31 height 12
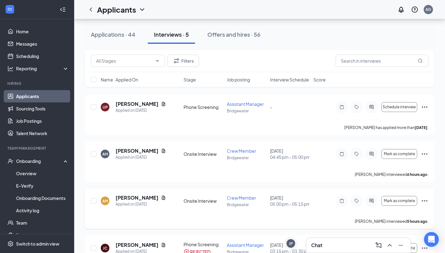
scroll to position [140, 0]
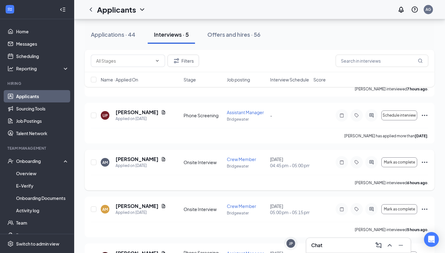
click at [426, 162] on icon "Ellipses" at bounding box center [424, 162] width 6 height 1
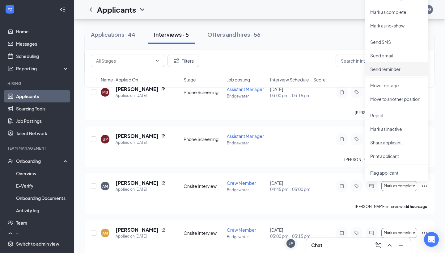
scroll to position [116, 0]
click at [397, 27] on p "Mark as no-show" at bounding box center [396, 26] width 53 height 6
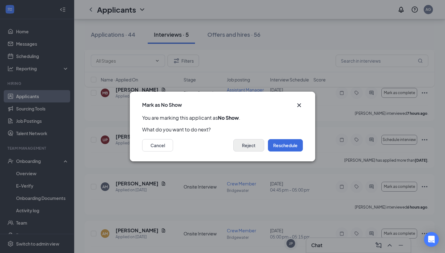
click at [258, 145] on button "Reject" at bounding box center [248, 145] width 31 height 12
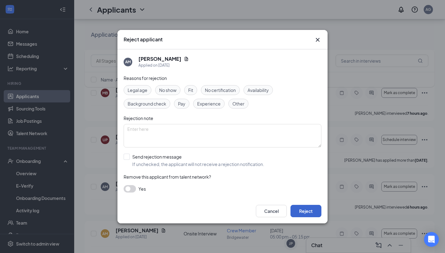
click at [300, 213] on button "Reject" at bounding box center [305, 211] width 31 height 12
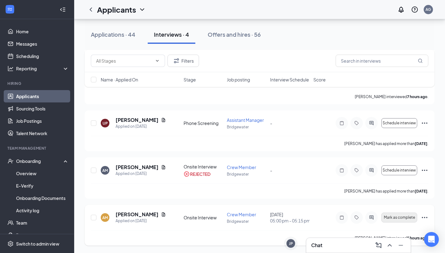
scroll to position [132, 0]
click at [422, 220] on icon "Ellipses" at bounding box center [424, 217] width 7 height 7
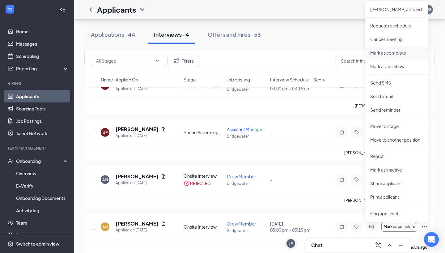
scroll to position [118, 0]
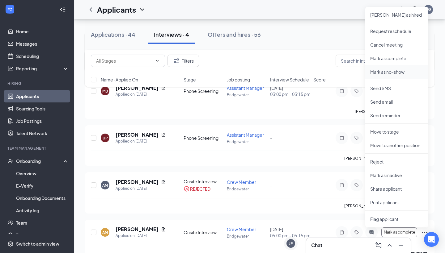
click at [384, 70] on p "Mark as no-show" at bounding box center [396, 72] width 53 height 6
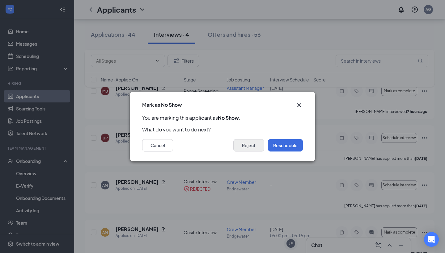
click at [254, 151] on button "Reject" at bounding box center [248, 145] width 31 height 12
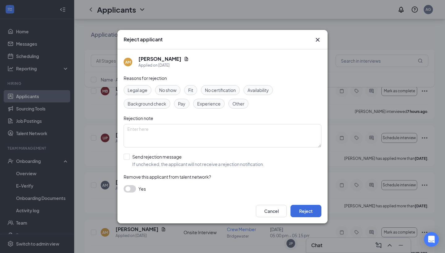
scroll to position [85, 0]
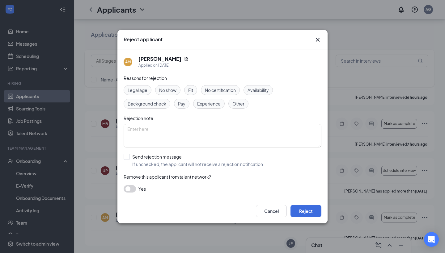
click at [229, 168] on div "Reasons for rejection Legal age No show Fit No certification Availability Backg…" at bounding box center [223, 137] width 198 height 124
click at [227, 166] on span "If unchecked, the applicant will not receive a rejection notification." at bounding box center [198, 164] width 132 height 6
click at [227, 166] on input "Send rejection message If unchecked, the applicant will not receive a rejection…" at bounding box center [194, 161] width 140 height 14
checkbox input "true"
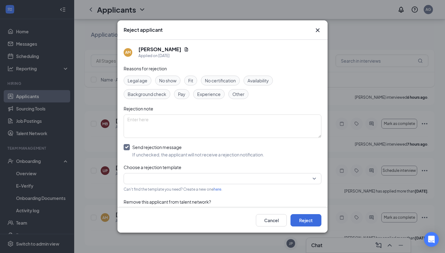
click at [224, 177] on input "search" at bounding box center [220, 179] width 186 height 10
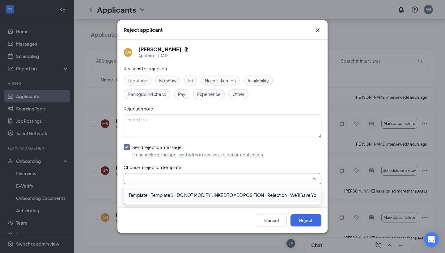
click at [224, 196] on span "Template - Template 1 - DO NOT MODIFY LINKED TO ADD POSITION - Rejection - We'l…" at bounding box center [235, 195] width 215 height 7
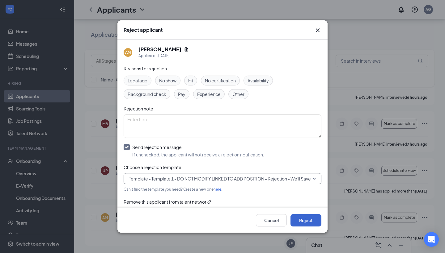
click at [300, 221] on button "Reject" at bounding box center [305, 220] width 31 height 12
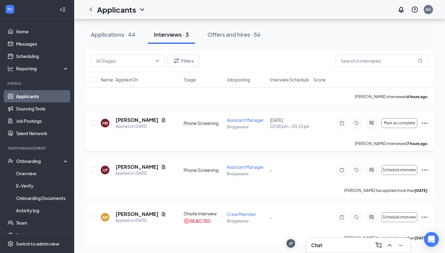
scroll to position [86, 0]
click at [128, 38] on button "Applications · 44" at bounding box center [113, 34] width 57 height 19
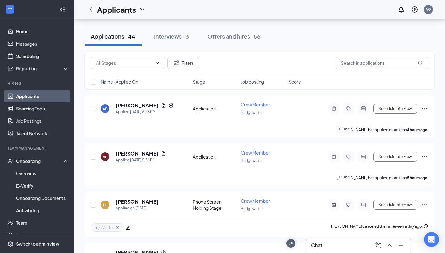
scroll to position [54, 0]
click at [144, 152] on h5 "[PERSON_NAME]" at bounding box center [136, 153] width 43 height 7
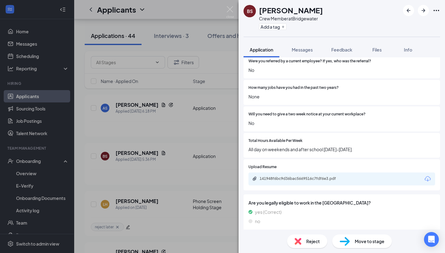
scroll to position [428, 0]
click at [288, 177] on div "141948f6bc9d36bac5669516c7fdf6e3.pdf" at bounding box center [302, 179] width 86 height 5
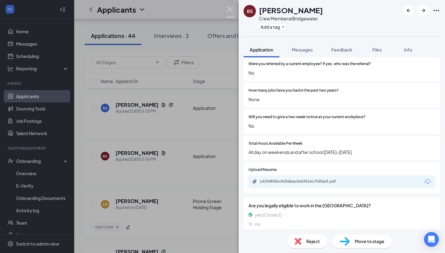
click at [231, 18] on img at bounding box center [230, 12] width 8 height 12
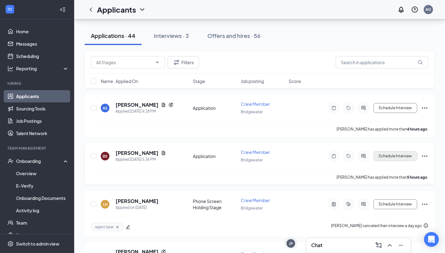
click at [391, 156] on button "Schedule Interview" at bounding box center [395, 156] width 44 height 10
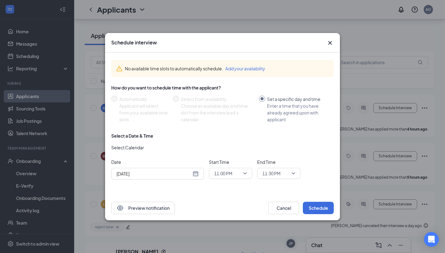
click at [198, 174] on div "[DATE]" at bounding box center [157, 173] width 82 height 7
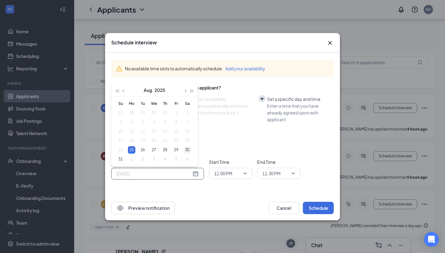
click at [184, 151] on div "30" at bounding box center [186, 149] width 7 height 7
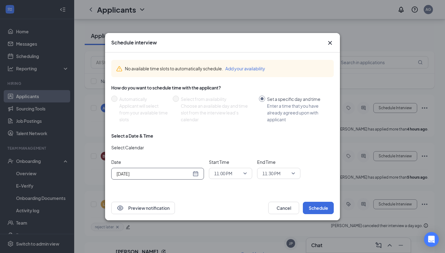
click at [197, 175] on div "Aug 30, 2025" at bounding box center [157, 173] width 82 height 7
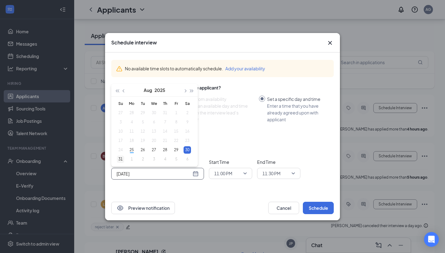
type input "Aug 31, 2025"
click at [123, 159] on div "31" at bounding box center [120, 159] width 7 height 7
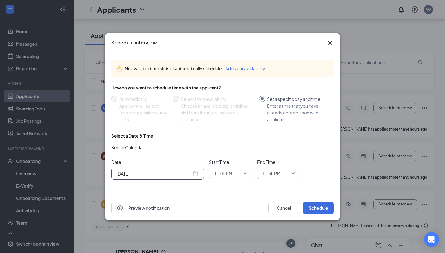
click at [239, 176] on span "11:00 PM" at bounding box center [227, 173] width 27 height 9
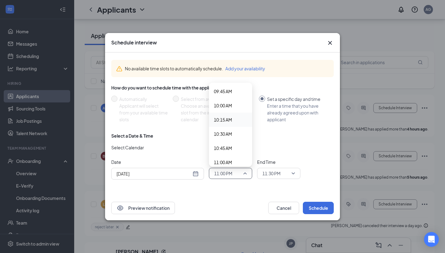
click at [236, 116] on span "10:15 AM" at bounding box center [230, 119] width 33 height 7
click at [274, 171] on span "11:30 PM" at bounding box center [271, 173] width 18 height 9
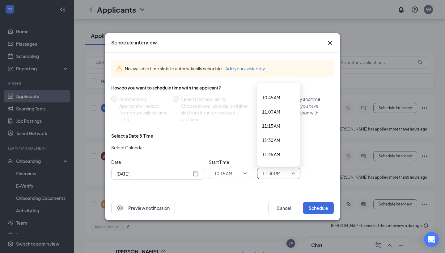
scroll to position [563, 0]
click at [269, 127] on span "10:30 AM" at bounding box center [271, 126] width 18 height 7
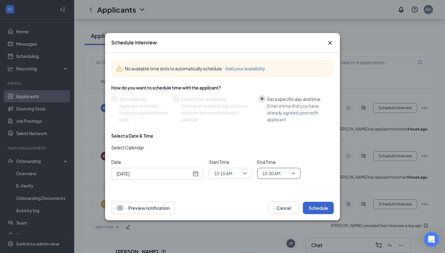
click at [319, 205] on button "Schedule" at bounding box center [318, 208] width 31 height 12
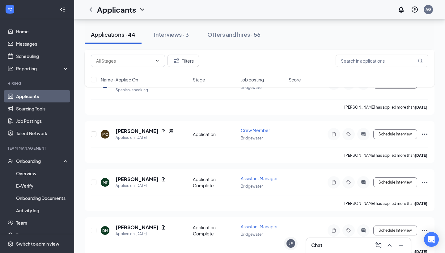
scroll to position [233, 0]
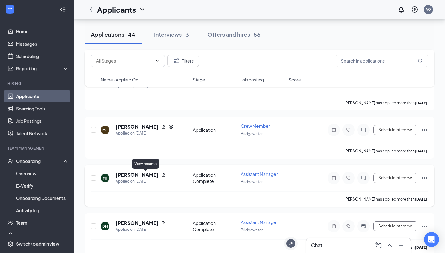
click at [162, 175] on icon "Document" at bounding box center [163, 175] width 3 height 4
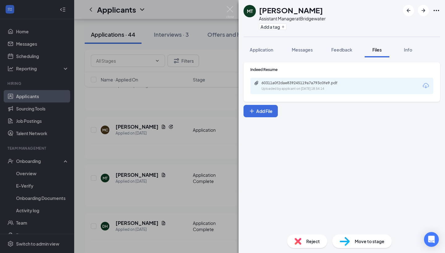
click at [273, 84] on div "60311a0f2dae839245119a7a793c0fe9.pdf" at bounding box center [304, 83] width 86 height 5
click at [232, 12] on img at bounding box center [230, 12] width 8 height 12
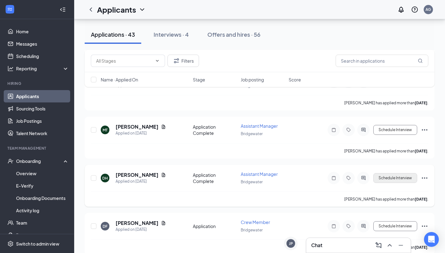
click at [394, 176] on button "Schedule Interview" at bounding box center [395, 178] width 44 height 10
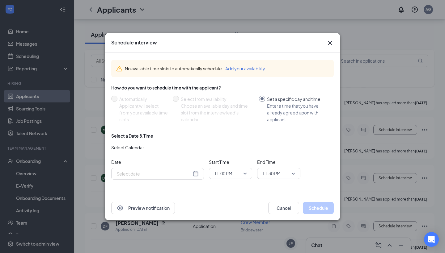
type input "[DATE]"
click at [279, 207] on button "Cancel" at bounding box center [283, 208] width 31 height 12
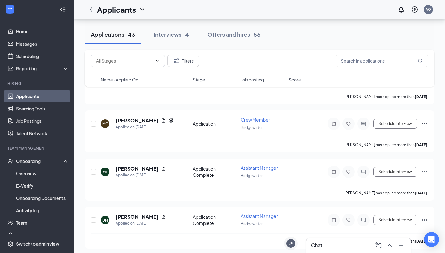
scroll to position [206, 0]
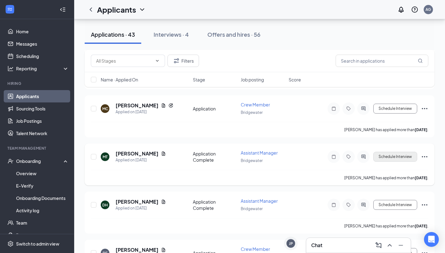
click at [392, 154] on button "Schedule Interview" at bounding box center [395, 157] width 44 height 10
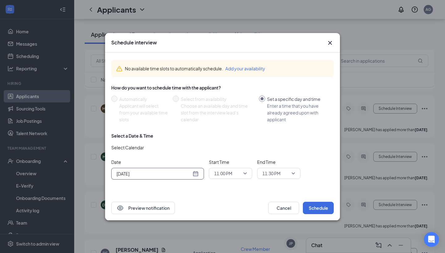
click at [191, 175] on div "[DATE]" at bounding box center [157, 173] width 82 height 7
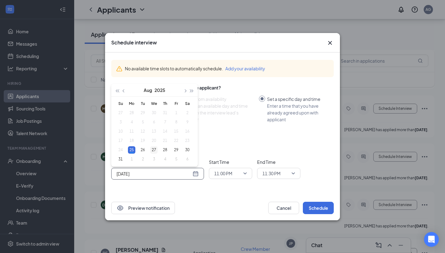
type input "Aug 27, 2025"
click at [155, 153] on div "27" at bounding box center [153, 149] width 7 height 7
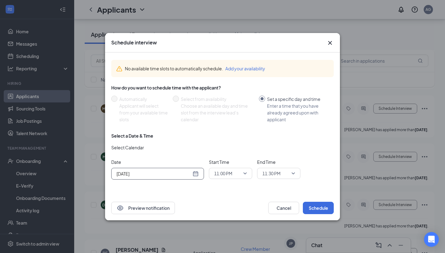
click at [221, 172] on span "11:00 PM" at bounding box center [223, 173] width 18 height 9
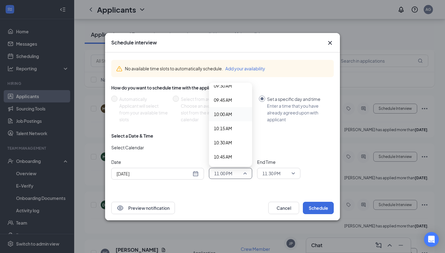
click at [228, 115] on span "10:00 AM" at bounding box center [223, 114] width 18 height 7
click at [283, 170] on span "11:30 PM" at bounding box center [275, 173] width 27 height 9
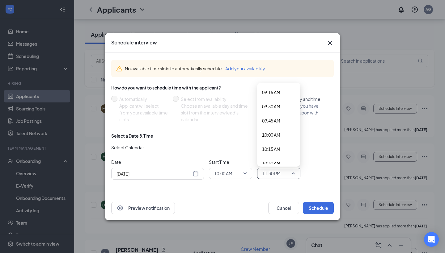
scroll to position [531, 0]
click at [280, 141] on span "10:15 AM" at bounding box center [271, 143] width 18 height 7
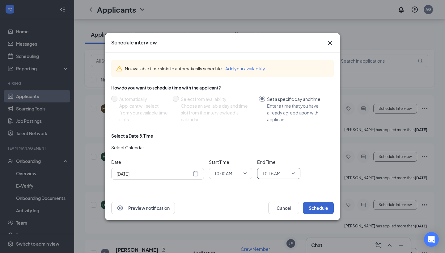
click at [315, 203] on button "Schedule" at bounding box center [318, 208] width 31 height 12
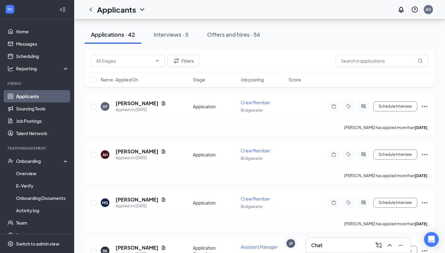
scroll to position [304, 0]
click at [165, 104] on icon "Document" at bounding box center [163, 104] width 3 height 4
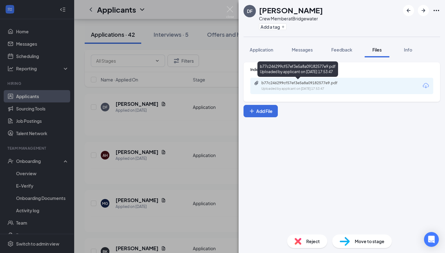
click at [293, 84] on div "b77c246299cf57ef3e5a8a09182577e9.pdf" at bounding box center [304, 83] width 86 height 5
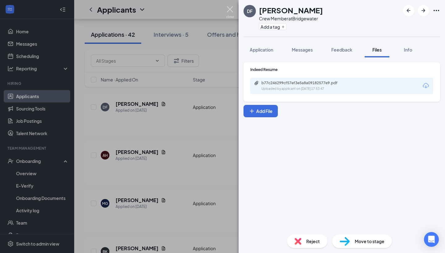
click at [233, 9] on img at bounding box center [230, 12] width 8 height 12
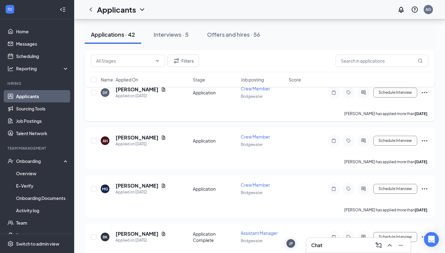
scroll to position [320, 0]
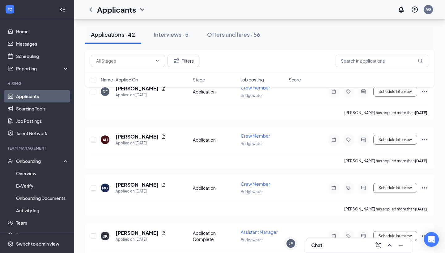
click at [248, 82] on span "Job posting" at bounding box center [252, 80] width 23 height 6
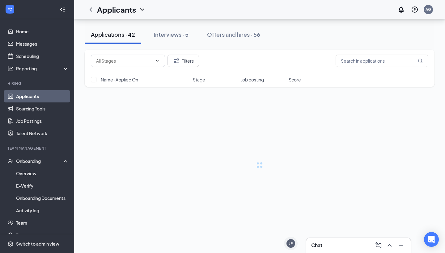
scroll to position [0, 0]
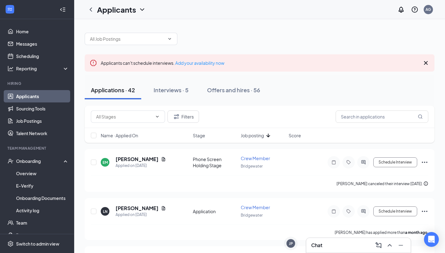
click at [252, 139] on div "Name · Applied On Stage Job posting Score" at bounding box center [260, 135] width 350 height 15
click at [252, 138] on span "Job posting" at bounding box center [252, 135] width 23 height 6
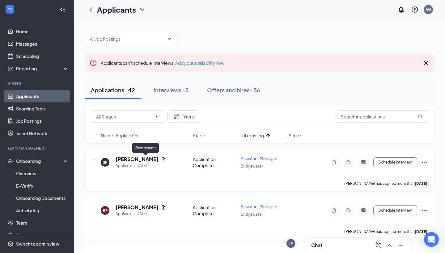
click at [161, 157] on icon "Document" at bounding box center [163, 159] width 5 height 5
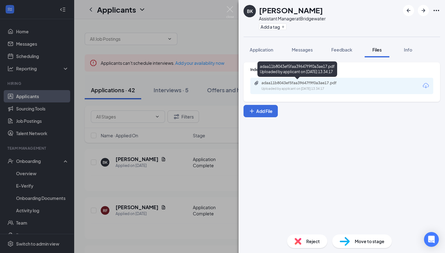
click at [279, 88] on div "Uploaded by applicant on Aug 22, 2025 at 13:34:17" at bounding box center [307, 88] width 93 height 5
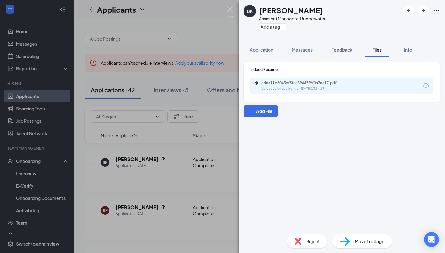
click at [233, 13] on img at bounding box center [230, 12] width 8 height 12
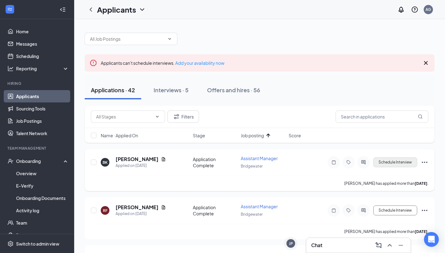
click at [383, 166] on button "Schedule Interview" at bounding box center [395, 162] width 44 height 10
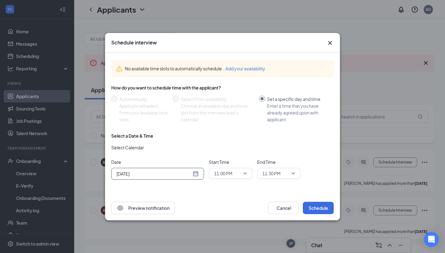
click at [198, 174] on div "[DATE]" at bounding box center [157, 173] width 82 height 7
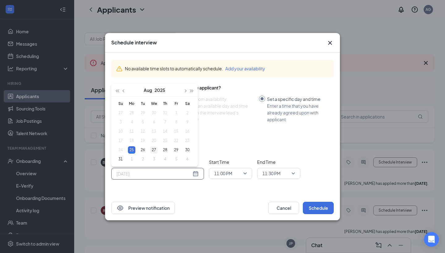
type input "Aug 27, 2025"
click at [156, 150] on div "27" at bounding box center [153, 149] width 7 height 7
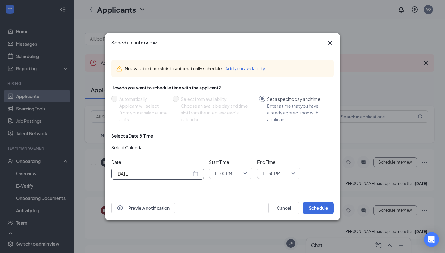
click at [222, 176] on span "11:00 PM" at bounding box center [223, 173] width 18 height 9
click at [220, 130] on span "10:15 AM" at bounding box center [223, 130] width 18 height 7
click at [275, 172] on span "11:30 PM" at bounding box center [271, 173] width 18 height 9
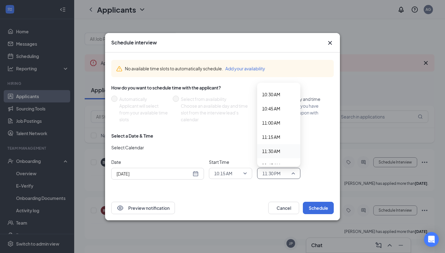
scroll to position [593, 0]
click at [275, 96] on span "10:30 AM" at bounding box center [271, 95] width 18 height 7
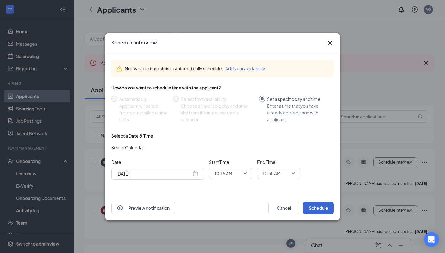
click at [313, 205] on button "Schedule" at bounding box center [318, 208] width 31 height 12
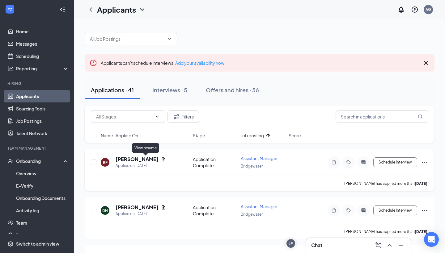
click at [162, 161] on icon "Document" at bounding box center [163, 159] width 3 height 4
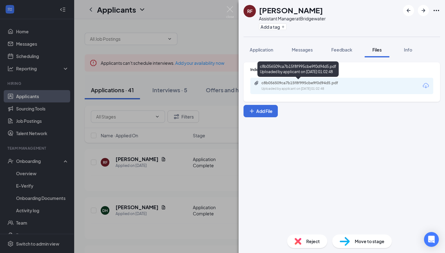
click at [300, 83] on div "c8b056509ca7b15f8f995cbe9f0d94d5.pdf" at bounding box center [304, 83] width 86 height 5
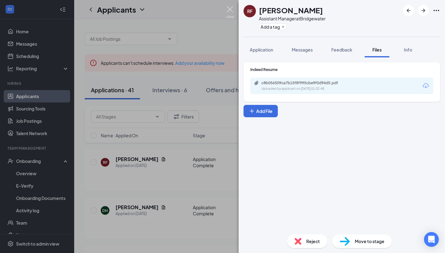
click at [232, 14] on img at bounding box center [230, 12] width 8 height 12
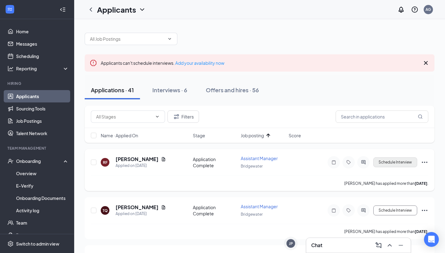
click at [388, 165] on button "Schedule Interview" at bounding box center [395, 162] width 44 height 10
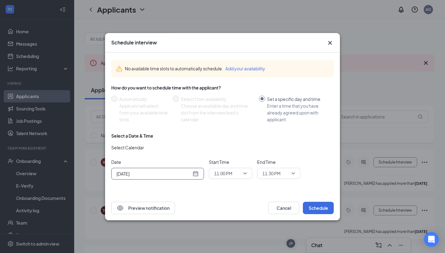
click at [200, 173] on div "[DATE]" at bounding box center [157, 174] width 93 height 12
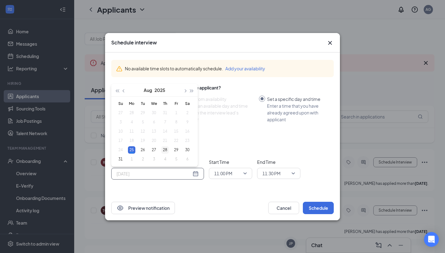
type input "Aug 28, 2025"
click at [164, 152] on div "28" at bounding box center [164, 149] width 7 height 7
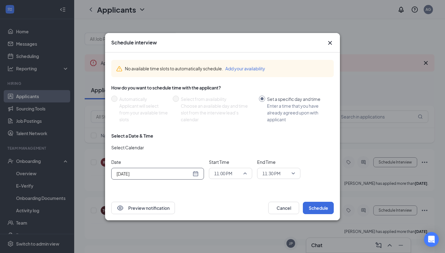
click at [222, 174] on span "11:00 PM" at bounding box center [223, 173] width 18 height 9
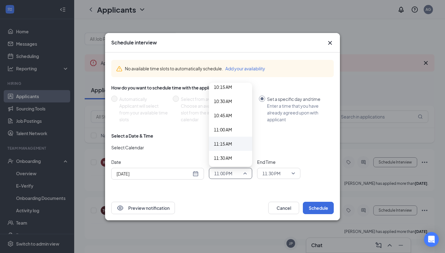
scroll to position [588, 0]
click at [224, 101] on span "10:30 AM" at bounding box center [223, 101] width 18 height 7
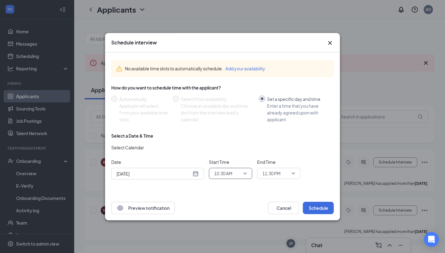
click at [279, 171] on span "11:30 PM" at bounding box center [271, 173] width 18 height 9
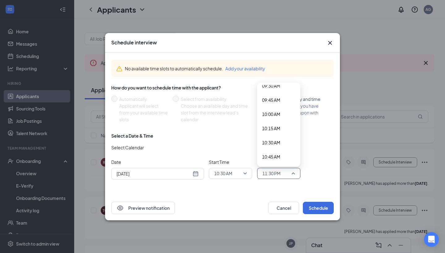
scroll to position [548, 0]
click at [274, 155] on span "10:45 AM" at bounding box center [271, 154] width 18 height 7
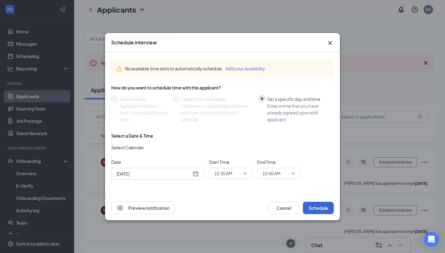
click at [308, 204] on button "Schedule" at bounding box center [318, 208] width 31 height 12
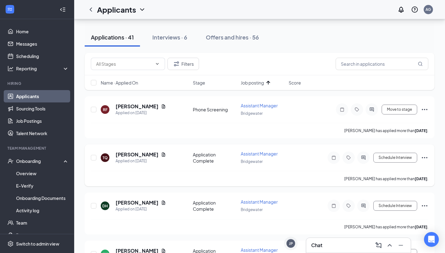
scroll to position [53, 0]
click at [161, 154] on icon "Document" at bounding box center [163, 154] width 5 height 5
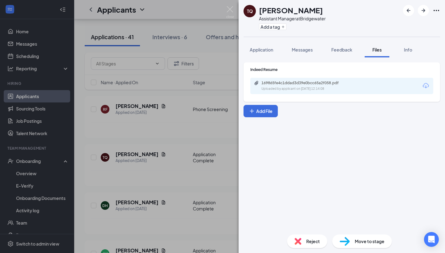
click at [296, 89] on div "Uploaded by applicant on Aug 21, 2025 at 12:14:08" at bounding box center [307, 88] width 93 height 5
click at [234, 17] on div "TQ Thomas Quinn Assistant Manager at Bridgewater Add a tag Application Messages…" at bounding box center [222, 126] width 445 height 253
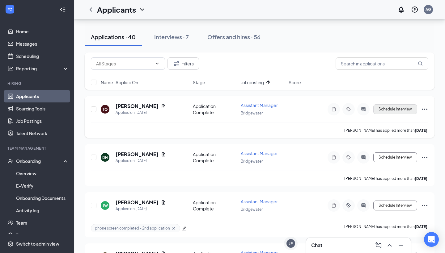
click at [386, 110] on button "Schedule Interview" at bounding box center [395, 109] width 44 height 10
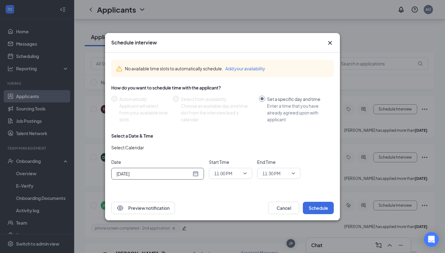
click at [198, 174] on div "[DATE]" at bounding box center [157, 173] width 82 height 7
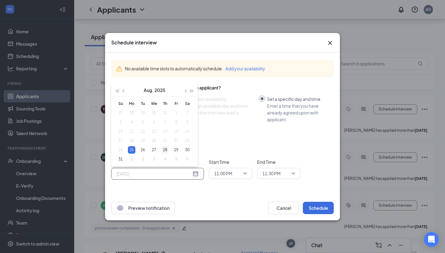
click at [168, 150] on div "28" at bounding box center [164, 149] width 7 height 7
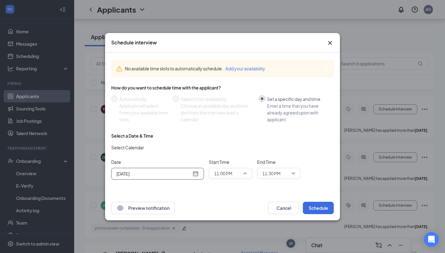
click at [242, 171] on span "11:00 PM" at bounding box center [230, 173] width 33 height 9
click at [195, 175] on div "Aug 28, 2025" at bounding box center [157, 173] width 82 height 7
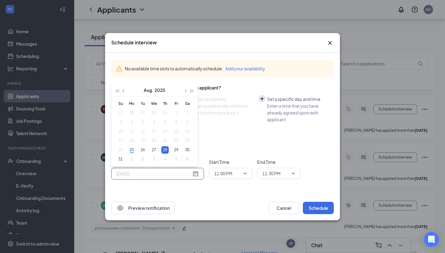
type input "Aug 28, 2025"
click at [167, 150] on div "28" at bounding box center [164, 149] width 7 height 7
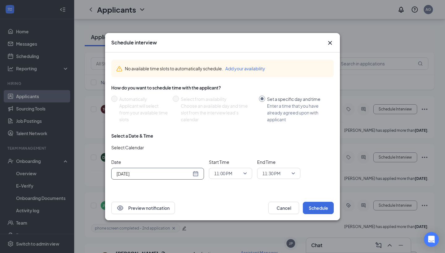
click at [231, 179] on div "11:00 PM" at bounding box center [230, 173] width 43 height 11
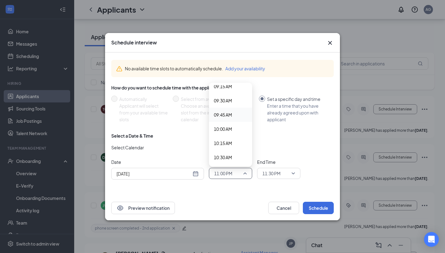
scroll to position [538, 0]
click at [231, 122] on span "10:00 AM" at bounding box center [223, 122] width 18 height 7
click at [269, 170] on span "11:30 PM" at bounding box center [271, 173] width 18 height 9
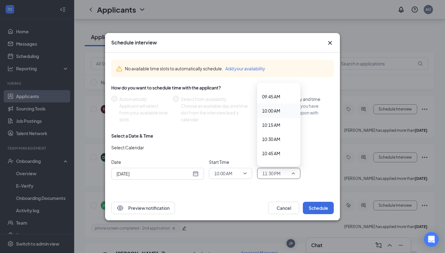
scroll to position [550, 0]
click at [270, 125] on span "10:15 AM" at bounding box center [271, 124] width 18 height 7
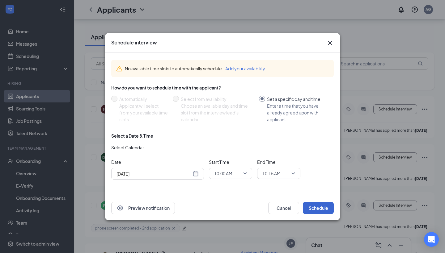
click at [316, 209] on button "Schedule" at bounding box center [318, 208] width 31 height 12
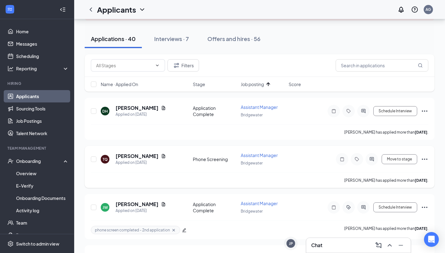
scroll to position [59, 0]
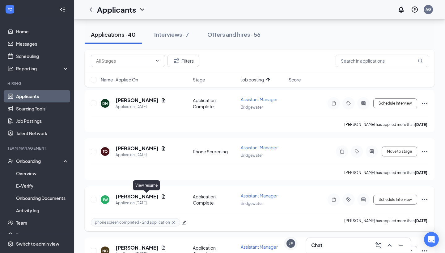
click at [161, 196] on icon "Document" at bounding box center [163, 196] width 5 height 5
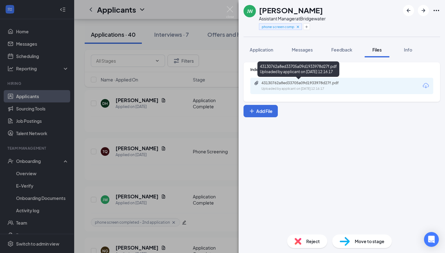
click at [311, 90] on div "Uploaded by applicant on Aug 21, 2025 at 12:16:17" at bounding box center [307, 88] width 93 height 5
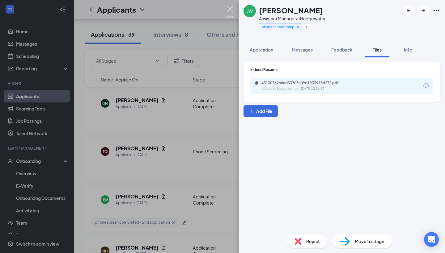
click at [233, 9] on img at bounding box center [230, 12] width 8 height 12
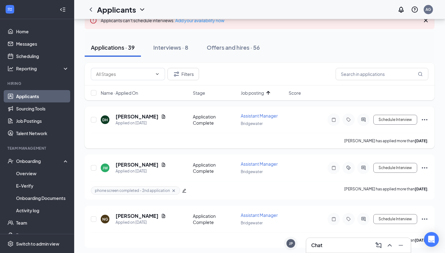
scroll to position [43, 0]
click at [161, 116] on icon "Document" at bounding box center [163, 116] width 5 height 5
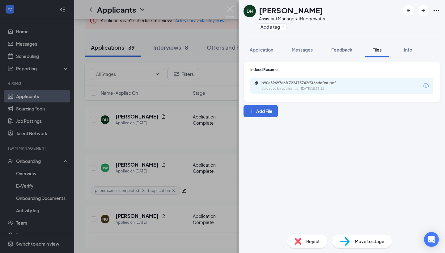
click at [284, 84] on div "b90e59697e6ff722475742f3f66dafca.pdf" at bounding box center [304, 83] width 86 height 5
click at [230, 10] on img at bounding box center [230, 12] width 8 height 12
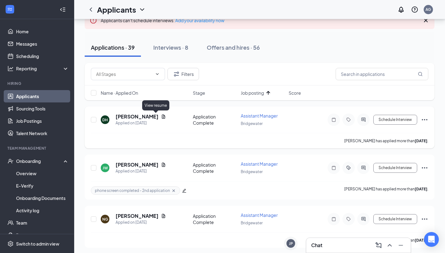
click at [161, 116] on icon "Document" at bounding box center [163, 116] width 5 height 5
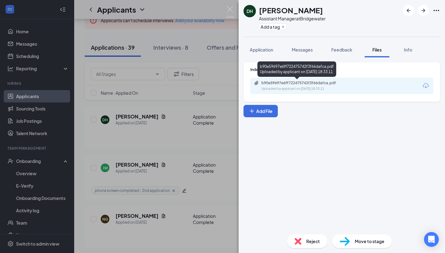
click at [267, 83] on div "b90e59697e6ff722475742f3f66dafca.pdf" at bounding box center [304, 83] width 86 height 5
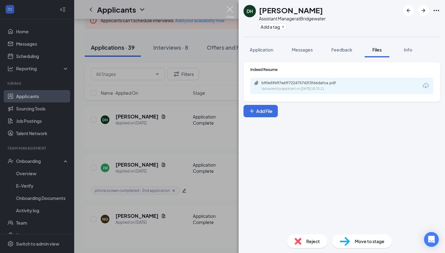
click at [228, 11] on img at bounding box center [230, 12] width 8 height 12
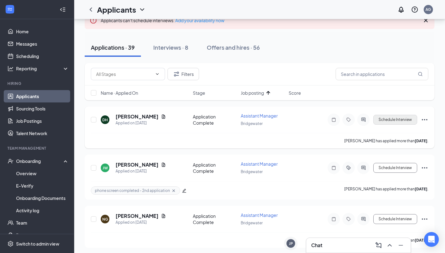
click at [390, 119] on button "Schedule Interview" at bounding box center [395, 120] width 44 height 10
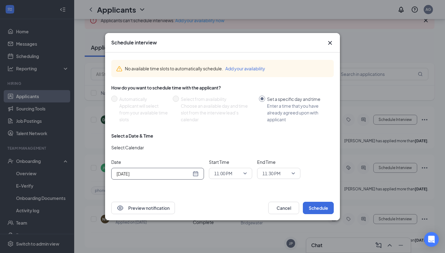
click at [196, 177] on div "[DATE]" at bounding box center [157, 174] width 93 height 12
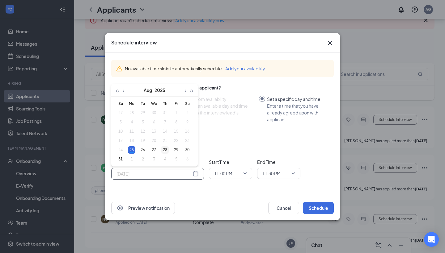
type input "Aug 28, 2025"
click at [168, 150] on div "28" at bounding box center [164, 149] width 7 height 7
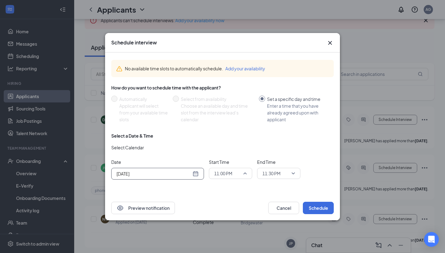
click at [229, 172] on span "11:00 PM" at bounding box center [223, 173] width 18 height 9
click at [233, 121] on span "10:15 AM" at bounding box center [230, 120] width 33 height 7
click at [278, 176] on span "11:30 PM" at bounding box center [271, 173] width 18 height 9
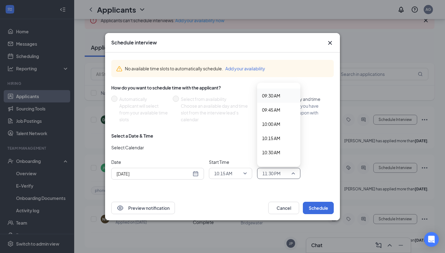
scroll to position [537, 0]
drag, startPoint x: 275, startPoint y: 138, endPoint x: 278, endPoint y: 155, distance: 16.9
click at [278, 155] on div "12:00 AM 12:15 AM 12:30 AM 12:45 AM 01:00 AM 01:15 AM 01:30 AM 01:45 AM 02:00 A…" at bounding box center [278, 230] width 43 height 1364
click at [278, 155] on div "10:30 AM" at bounding box center [278, 152] width 43 height 14
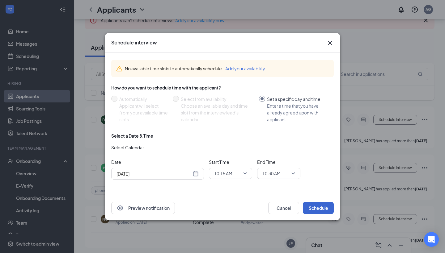
click at [311, 207] on button "Schedule" at bounding box center [318, 208] width 31 height 12
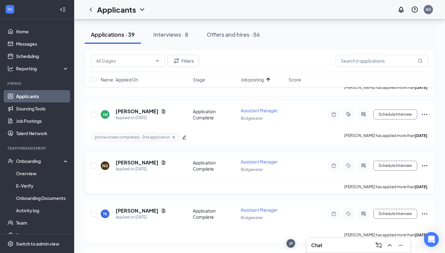
scroll to position [99, 0]
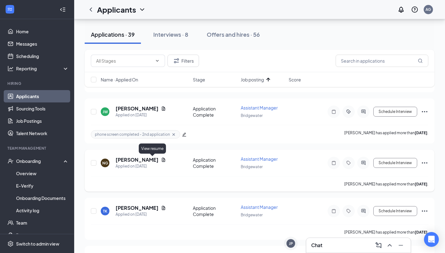
click at [162, 159] on icon "Document" at bounding box center [163, 160] width 3 height 4
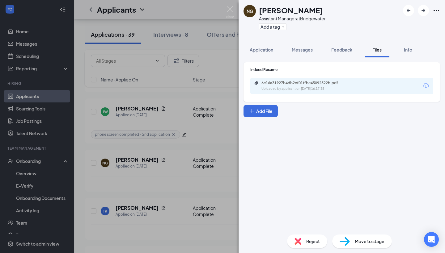
click at [304, 79] on div "6c16a31927b4db2cf01ffbc45092522b.pdf Uploaded by applicant on Aug 20, 2025 at 1…" at bounding box center [341, 86] width 183 height 16
click at [299, 86] on div "6c16a31927b4db2cf01ffbc45092522b.pdf Uploaded by applicant on Aug 20, 2025 at 1…" at bounding box center [304, 86] width 100 height 11
click at [233, 13] on img at bounding box center [230, 12] width 8 height 12
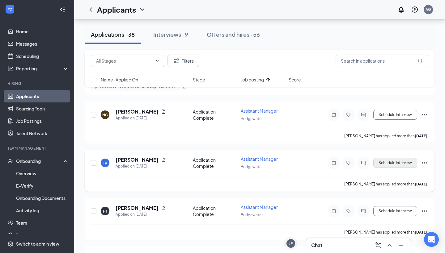
click at [395, 163] on button "Schedule Interview" at bounding box center [395, 163] width 44 height 10
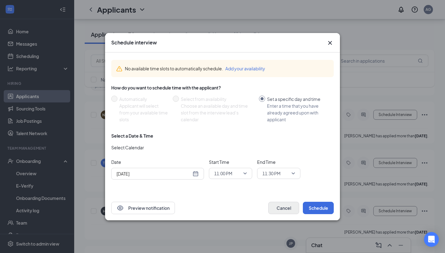
click at [280, 210] on button "Cancel" at bounding box center [283, 208] width 31 height 12
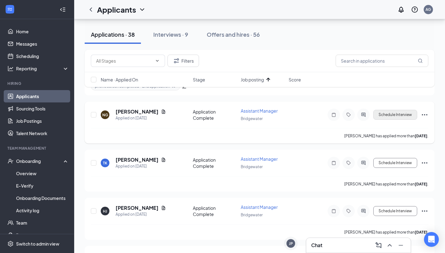
click at [397, 113] on button "Schedule Interview" at bounding box center [395, 115] width 44 height 10
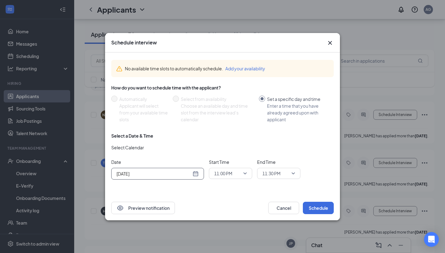
click at [197, 173] on div "[DATE]" at bounding box center [157, 173] width 82 height 7
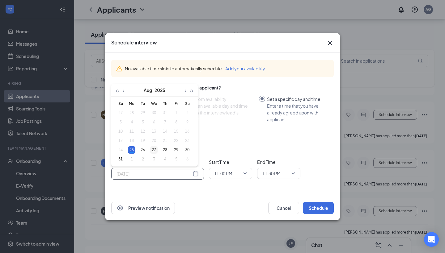
type input "Aug 27, 2025"
click at [155, 152] on div "27" at bounding box center [153, 149] width 7 height 7
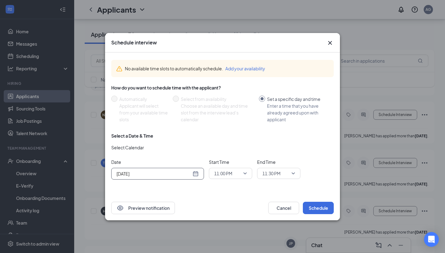
click at [223, 171] on span "11:00 PM" at bounding box center [223, 173] width 18 height 9
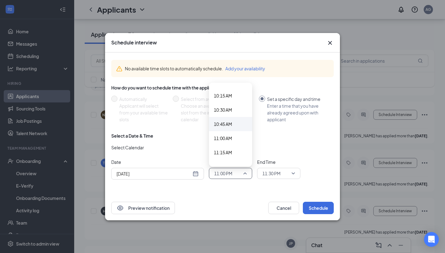
scroll to position [580, 0]
click at [230, 106] on span "10:30 AM" at bounding box center [223, 109] width 18 height 7
click at [273, 173] on span "11:30 PM" at bounding box center [271, 173] width 18 height 9
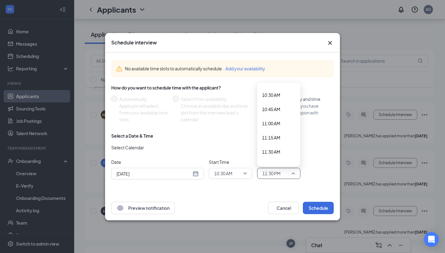
scroll to position [589, 0]
click at [272, 117] on span "10:45 AM" at bounding box center [271, 114] width 18 height 7
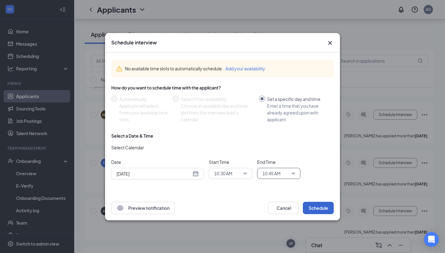
click at [316, 203] on button "Schedule" at bounding box center [318, 208] width 31 height 12
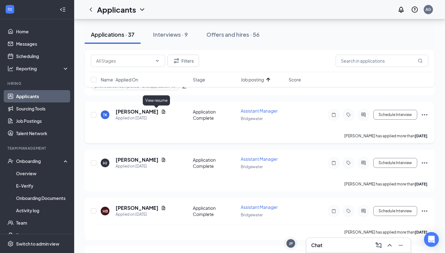
click at [162, 113] on icon "Document" at bounding box center [163, 112] width 3 height 4
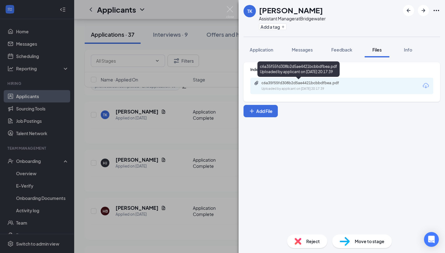
click at [270, 86] on div "c6a35f55fd308b2d5ae4421bcbbdfbea.pdf Uploaded by applicant on Aug 20, 2025 at 2…" at bounding box center [304, 86] width 100 height 11
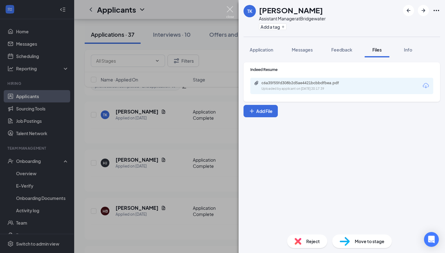
click at [230, 16] on img at bounding box center [230, 12] width 8 height 12
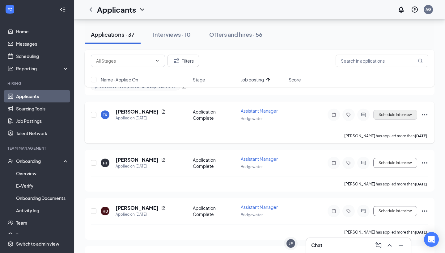
click at [385, 114] on button "Schedule Interview" at bounding box center [395, 115] width 44 height 10
type input "[DATE]"
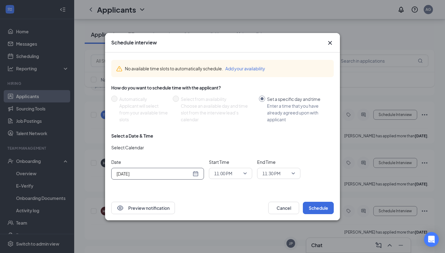
click at [197, 172] on div "[DATE]" at bounding box center [157, 173] width 82 height 7
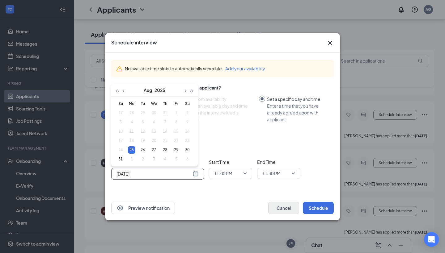
click at [275, 202] on button "Cancel" at bounding box center [283, 208] width 31 height 12
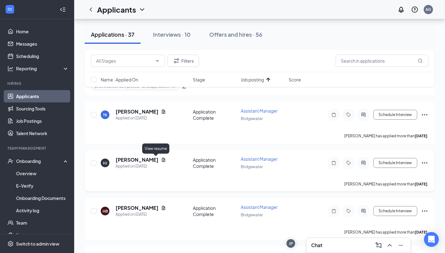
click at [162, 159] on icon "Document" at bounding box center [163, 160] width 3 height 4
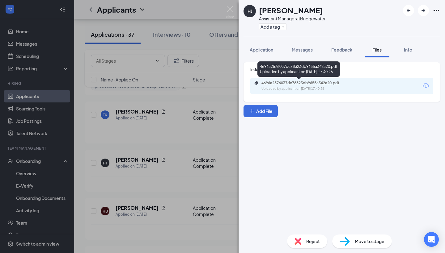
click at [267, 84] on div "4696a2576037dc78323db9655a342a20.pdf" at bounding box center [304, 83] width 86 height 5
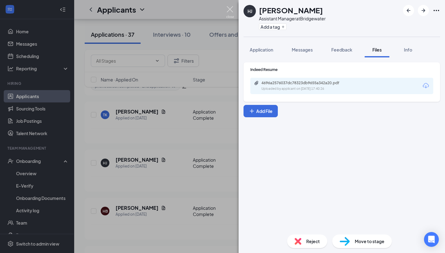
click at [230, 12] on img at bounding box center [230, 12] width 8 height 12
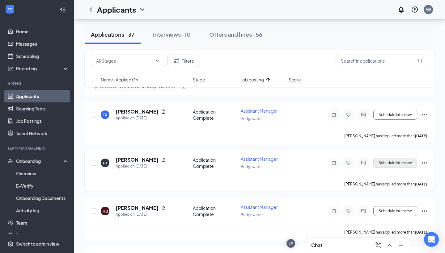
click at [395, 164] on button "Schedule Interview" at bounding box center [395, 163] width 44 height 10
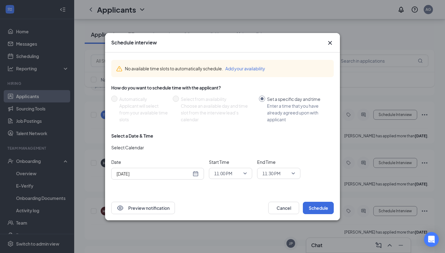
click at [241, 169] on span "11:00 PM" at bounding box center [230, 173] width 33 height 9
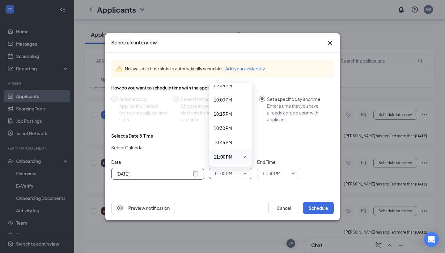
click at [194, 173] on div "[DATE]" at bounding box center [157, 173] width 82 height 7
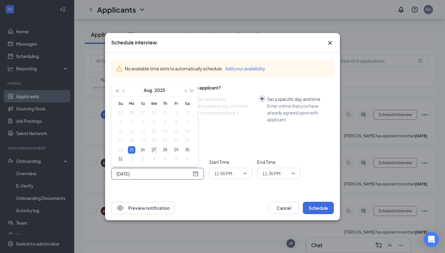
type input "Aug 27, 2025"
click at [152, 149] on div "27" at bounding box center [153, 149] width 7 height 7
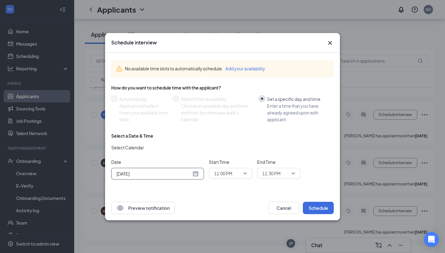
click at [237, 172] on span "11:00 PM" at bounding box center [227, 173] width 27 height 9
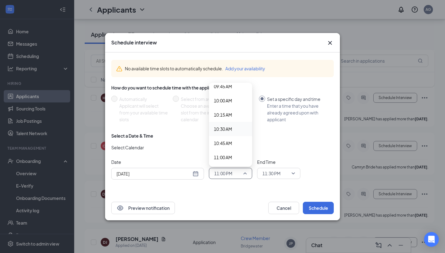
scroll to position [528, 0]
click at [239, 131] on span "10:00 AM" at bounding box center [230, 132] width 33 height 7
click at [271, 175] on span "11:30 PM" at bounding box center [271, 173] width 18 height 9
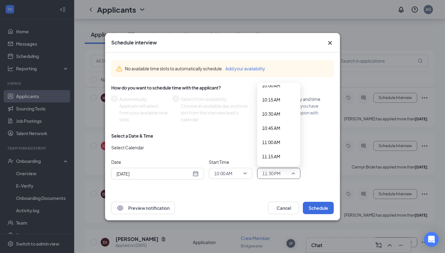
scroll to position [575, 0]
click at [277, 103] on div "10:15 AM" at bounding box center [278, 100] width 43 height 14
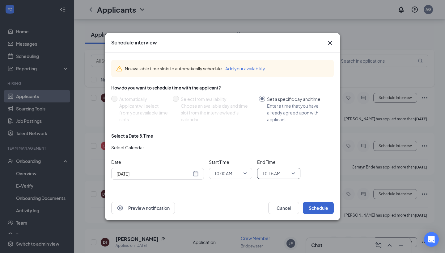
click at [315, 208] on button "Schedule" at bounding box center [318, 208] width 31 height 12
click at [317, 206] on button "Schedule" at bounding box center [318, 208] width 31 height 12
click at [244, 176] on span "10:00 AM" at bounding box center [230, 173] width 33 height 9
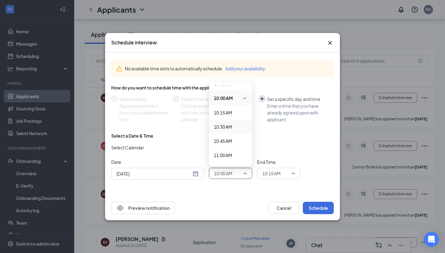
scroll to position [564, 0]
click at [235, 140] on span "10:45 AM" at bounding box center [230, 139] width 33 height 7
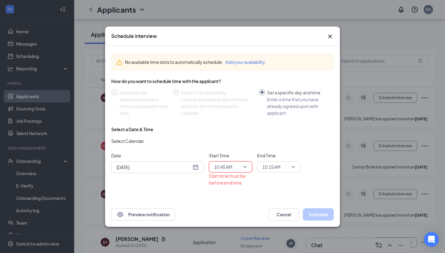
click at [280, 170] on span "10:15 AM" at bounding box center [271, 166] width 18 height 9
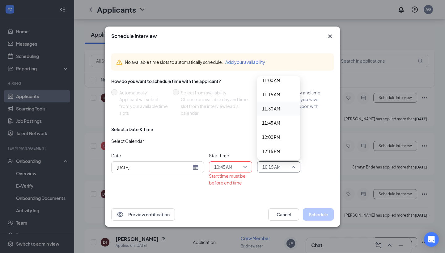
scroll to position [629, 0]
click at [284, 88] on div "11:00 AM" at bounding box center [278, 83] width 43 height 14
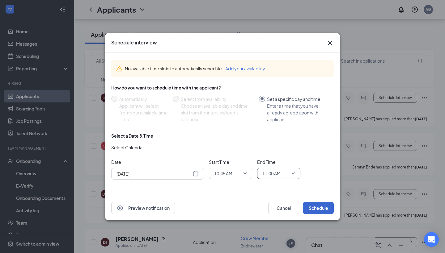
click at [316, 210] on button "Schedule" at bounding box center [318, 208] width 31 height 12
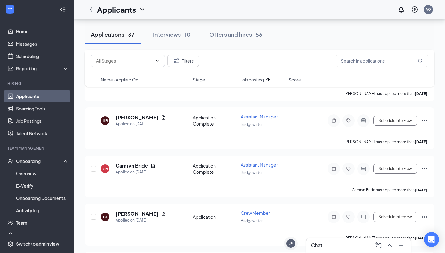
scroll to position [191, 0]
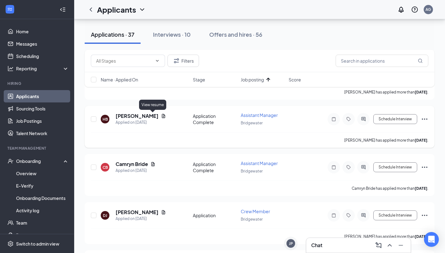
click at [161, 114] on icon "Document" at bounding box center [163, 116] width 5 height 5
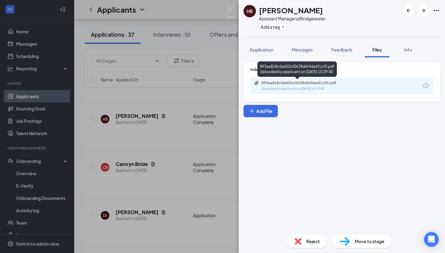
click at [281, 84] on div "893ea818c5e603cf0638d6f44a4f1cf0.pdf" at bounding box center [304, 83] width 86 height 5
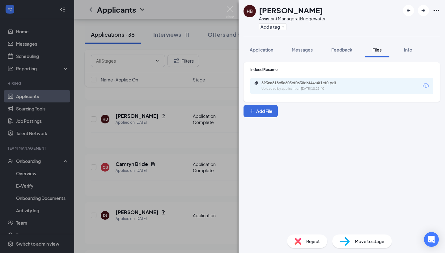
click at [236, 9] on div "HB Hamzeh babli Assistant Manager at Bridgewater Add a tag Application Messages…" at bounding box center [222, 126] width 445 height 253
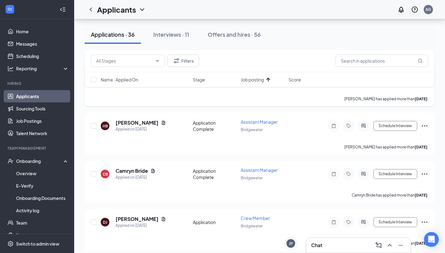
scroll to position [140, 0]
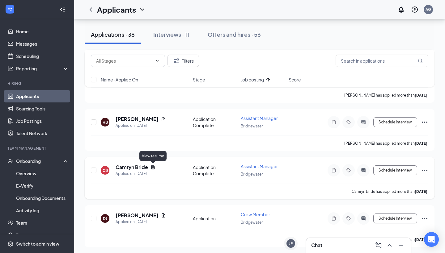
click at [154, 167] on icon "Document" at bounding box center [152, 167] width 3 height 4
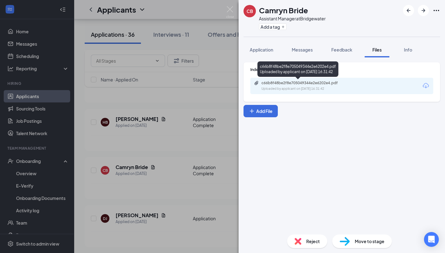
click at [293, 82] on div "c66b8f48be2f8e705049344e2e6202e4.pdf" at bounding box center [304, 83] width 86 height 5
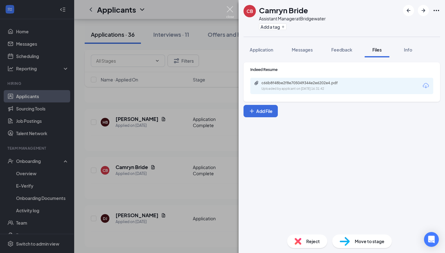
click at [229, 10] on img at bounding box center [230, 12] width 8 height 12
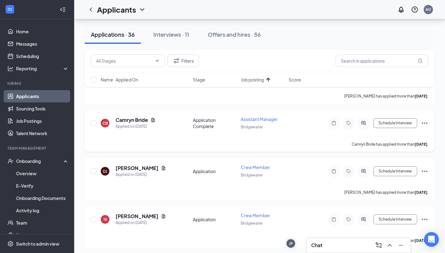
scroll to position [191, 0]
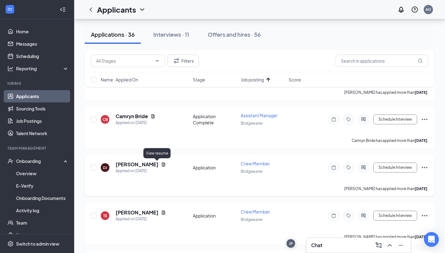
click at [162, 164] on icon "Document" at bounding box center [163, 164] width 3 height 4
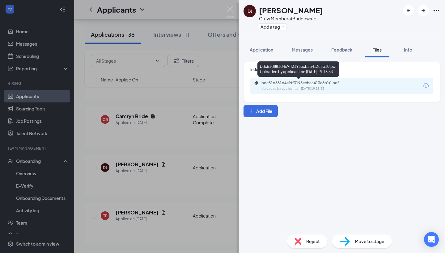
click at [283, 90] on div "Uploaded by applicant on Aug 20, 2025 at 19:18:33" at bounding box center [307, 88] width 93 height 5
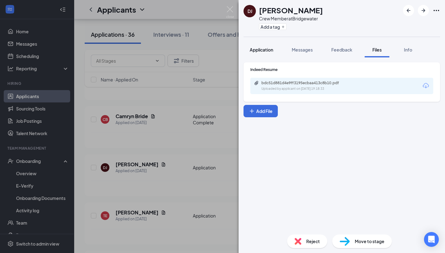
click at [258, 46] on button "Application" at bounding box center [261, 49] width 36 height 15
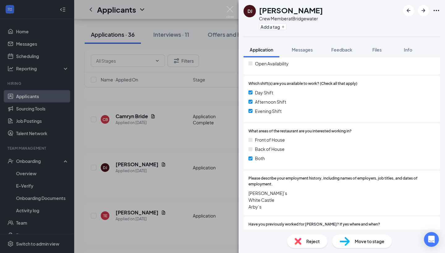
scroll to position [254, 0]
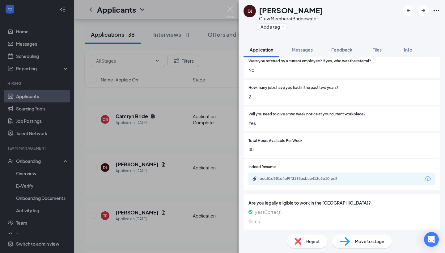
scroll to position [442, 0]
click at [230, 13] on img at bounding box center [230, 12] width 8 height 12
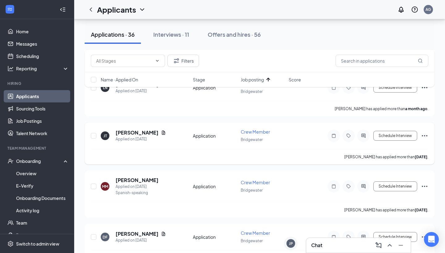
scroll to position [518, 0]
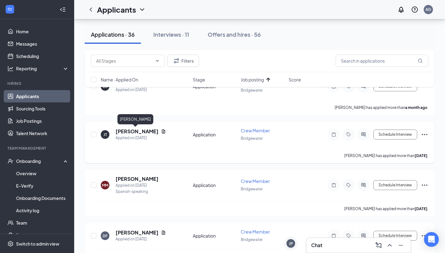
click at [146, 131] on h5 "Jordan Turner" at bounding box center [136, 131] width 43 height 7
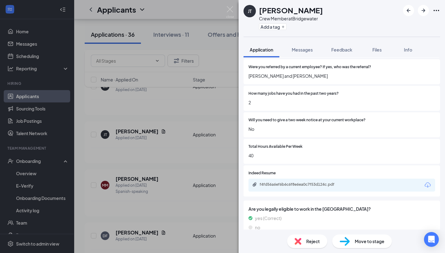
scroll to position [435, 0]
click at [228, 13] on img at bounding box center [230, 12] width 8 height 12
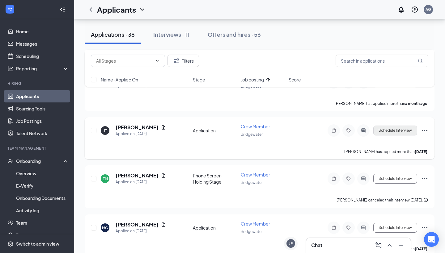
click at [388, 132] on button "Schedule Interview" at bounding box center [395, 131] width 44 height 10
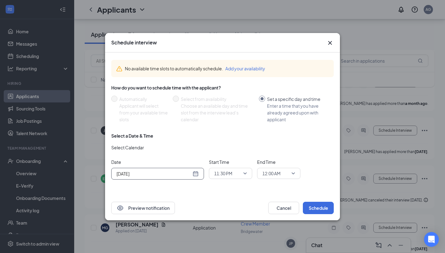
click at [197, 173] on div "[DATE]" at bounding box center [157, 173] width 82 height 7
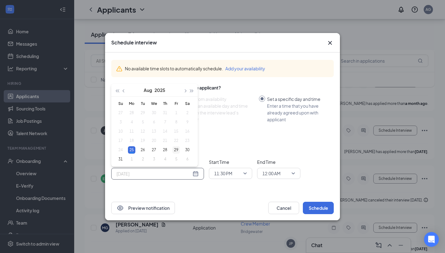
type input "Aug 29, 2025"
click at [178, 149] on div "29" at bounding box center [175, 149] width 7 height 7
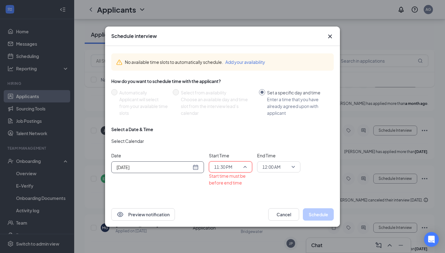
click at [225, 164] on span "11:30 PM" at bounding box center [223, 166] width 18 height 9
click at [226, 92] on span "10:30 AM" at bounding box center [223, 90] width 18 height 7
click at [276, 178] on div "End Time 12:00 AM" at bounding box center [278, 169] width 43 height 34
click at [276, 175] on div "End Time 12:00 AM" at bounding box center [278, 169] width 43 height 34
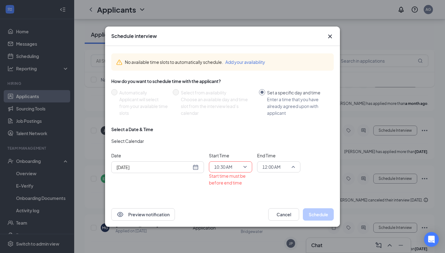
click at [275, 170] on span "12:00 AM" at bounding box center [271, 166] width 18 height 9
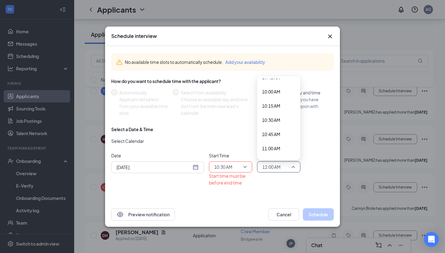
scroll to position [563, 0]
click at [278, 134] on span "10:45 AM" at bounding box center [271, 134] width 18 height 7
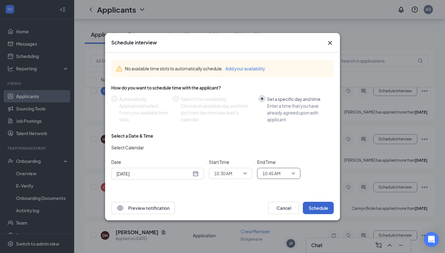
click at [321, 204] on button "Schedule" at bounding box center [318, 208] width 31 height 12
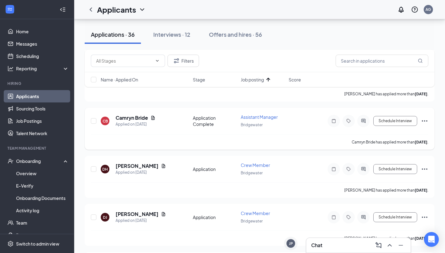
scroll to position [190, 0]
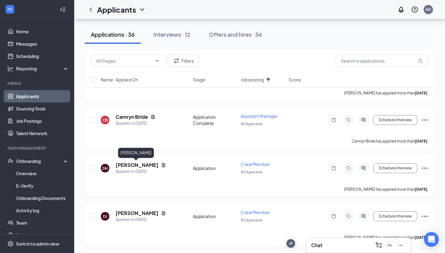
click at [148, 167] on h5 "[PERSON_NAME]" at bounding box center [136, 165] width 43 height 7
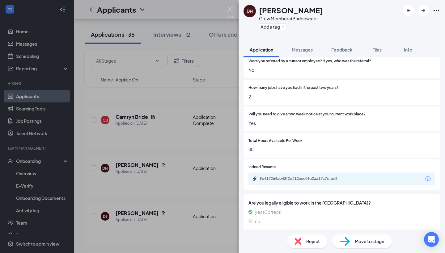
scroll to position [428, 0]
click at [281, 178] on div "9b417264ab43f2d412eee09a2aa17c7d.pdf" at bounding box center [341, 179] width 187 height 13
click at [281, 177] on div "9b417264ab43f2d412eee09a2aa17c7d.pdf" at bounding box center [302, 179] width 86 height 5
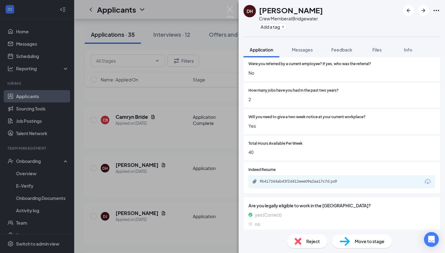
click at [236, 13] on div "DH DeAndre Harris Crew Member at Bridgewater Add a tag Application Messages Fee…" at bounding box center [222, 126] width 445 height 253
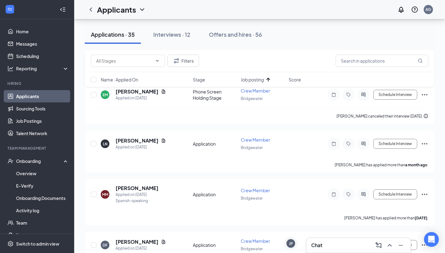
scroll to position [539, 0]
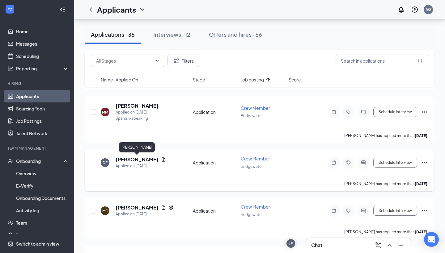
click at [131, 161] on h5 "[PERSON_NAME]" at bounding box center [136, 159] width 43 height 7
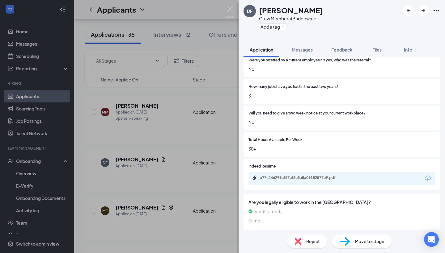
scroll to position [396, 0]
click at [288, 179] on div "b77c246299cf57ef3e5a8a09182577e9.pdf" at bounding box center [341, 179] width 187 height 13
click at [288, 176] on div "b77c246299cf57ef3e5a8a09182577e9.pdf" at bounding box center [302, 178] width 86 height 5
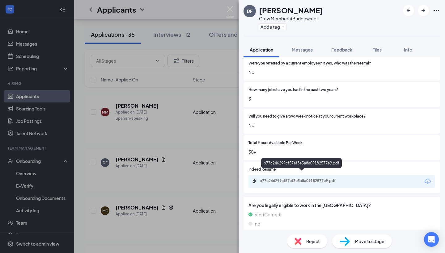
click at [232, 13] on img at bounding box center [230, 12] width 8 height 12
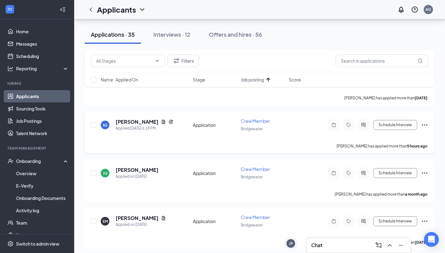
scroll to position [771, 0]
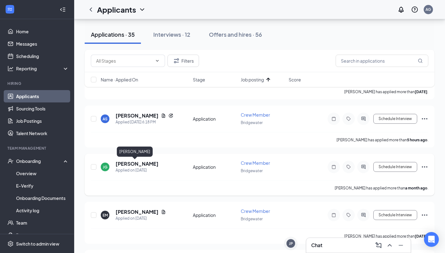
click at [132, 166] on h5 "Jason Glenn" at bounding box center [136, 164] width 43 height 7
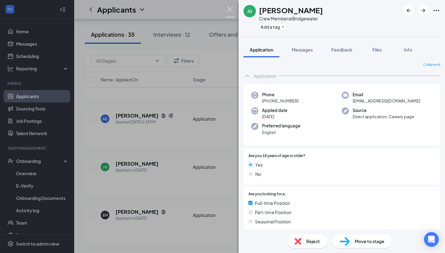
click at [228, 15] on img at bounding box center [230, 12] width 8 height 12
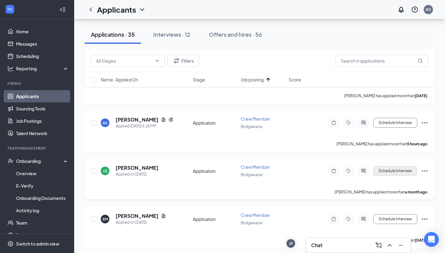
click at [392, 174] on button "Schedule Interview" at bounding box center [395, 171] width 44 height 10
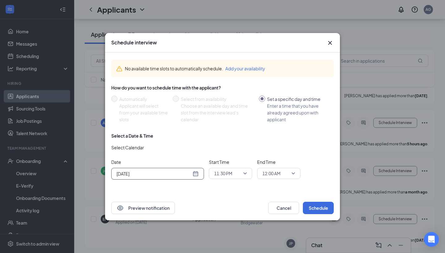
click at [195, 175] on div "[DATE]" at bounding box center [157, 173] width 82 height 7
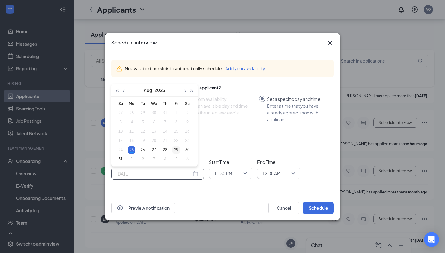
type input "Aug 29, 2025"
click at [173, 149] on div "29" at bounding box center [175, 149] width 7 height 7
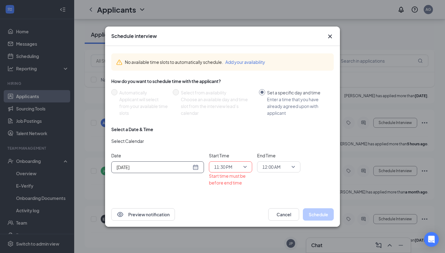
click at [227, 167] on span "11:30 PM" at bounding box center [223, 166] width 18 height 9
click at [229, 122] on span "10:00 AM" at bounding box center [223, 121] width 18 height 7
click at [273, 172] on input "search" at bounding box center [276, 167] width 31 height 10
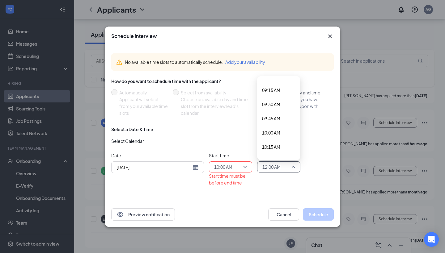
scroll to position [522, 0]
click at [277, 150] on div "10:15 AM" at bounding box center [278, 147] width 43 height 14
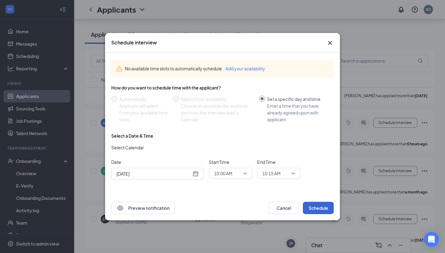
click at [316, 206] on button "Schedule" at bounding box center [318, 208] width 31 height 12
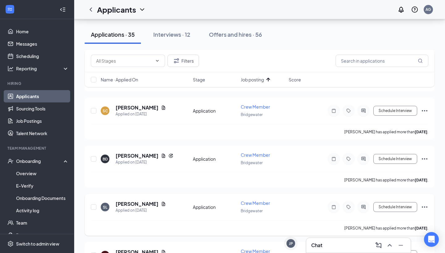
scroll to position [985, 0]
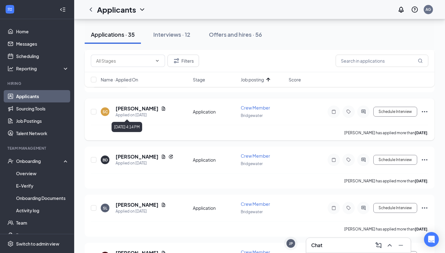
click at [133, 112] on div "Applied on Aug 20" at bounding box center [140, 115] width 50 height 6
click at [132, 110] on h5 "Scott Craven" at bounding box center [136, 108] width 43 height 7
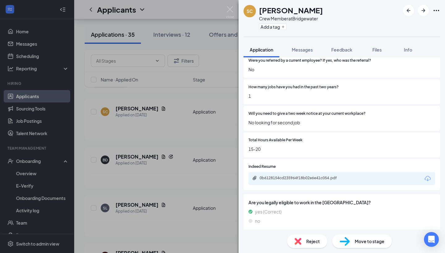
scroll to position [396, 0]
click at [284, 176] on div "0b6128154cd235964f18b02e6e41c054.pdf" at bounding box center [302, 178] width 86 height 5
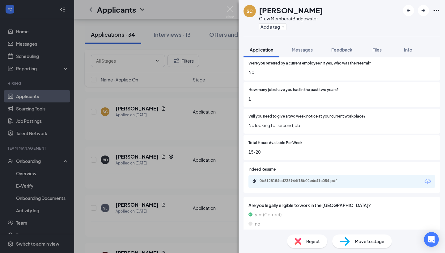
click at [232, 21] on div "SC Scott Craven Crew Member at Bridgewater Add a tag Application Messages Feedb…" at bounding box center [222, 126] width 445 height 253
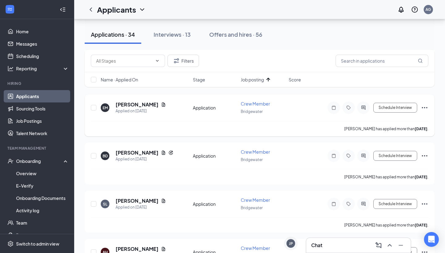
click at [384, 115] on div "EM Emma Moss Applied on Aug 2 Application Crew Member Bridgewater Schedule Inte…" at bounding box center [259, 111] width 337 height 20
click at [384, 111] on button "Schedule Interview" at bounding box center [395, 108] width 44 height 10
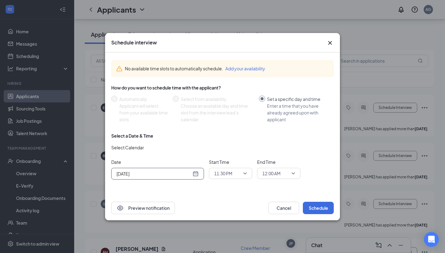
click at [200, 169] on div "[DATE]" at bounding box center [157, 174] width 93 height 12
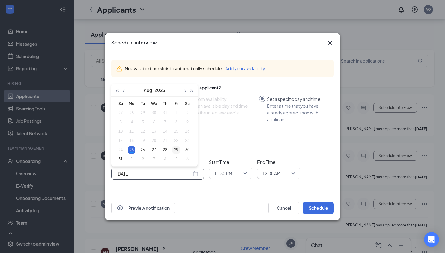
type input "Aug 29, 2025"
click at [174, 150] on div "29" at bounding box center [175, 149] width 7 height 7
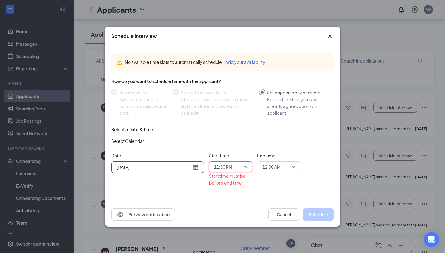
click at [238, 165] on span "11:30 PM" at bounding box center [227, 166] width 27 height 9
click at [231, 131] on span "10:15 AM" at bounding box center [223, 134] width 18 height 7
click at [273, 166] on span "12:00 AM" at bounding box center [271, 166] width 18 height 9
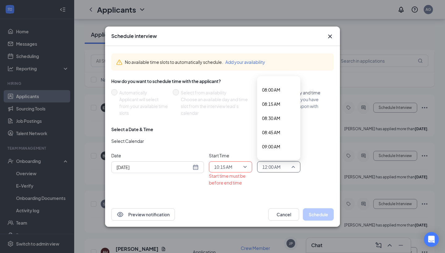
scroll to position [582, 0]
click at [281, 105] on div "10:30 AM" at bounding box center [278, 101] width 43 height 14
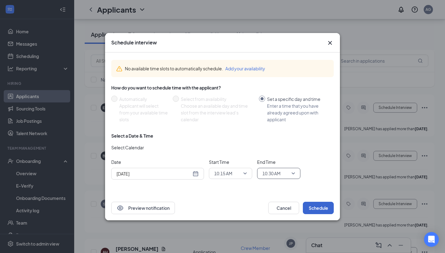
click at [323, 211] on button "Schedule" at bounding box center [318, 208] width 31 height 12
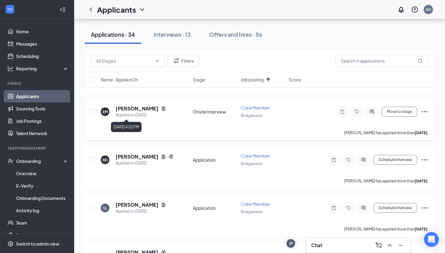
click at [137, 112] on div "Applied on Aug 2" at bounding box center [140, 115] width 50 height 6
click at [137, 111] on h5 "Emma Moss" at bounding box center [136, 108] width 43 height 7
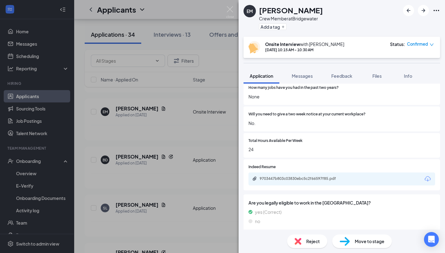
scroll to position [454, 0]
click at [234, 20] on div "EM Emma Moss Crew Member at Bridgewater Add a tag Onsite Interview with Alexis …" at bounding box center [222, 126] width 445 height 253
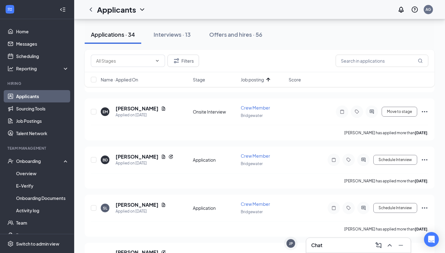
click at [233, 18] on div "Applicants AG" at bounding box center [259, 9] width 371 height 19
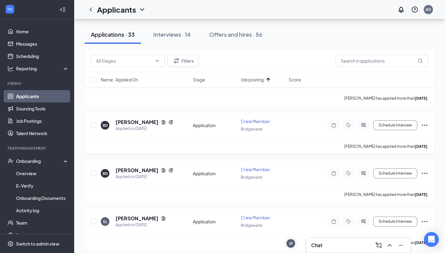
scroll to position [973, 0]
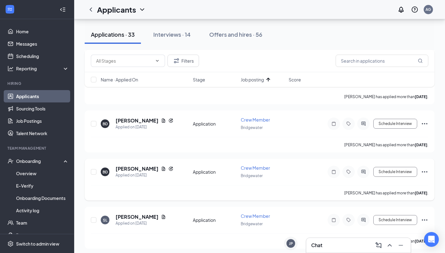
click at [427, 170] on icon "Ellipses" at bounding box center [424, 171] width 7 height 7
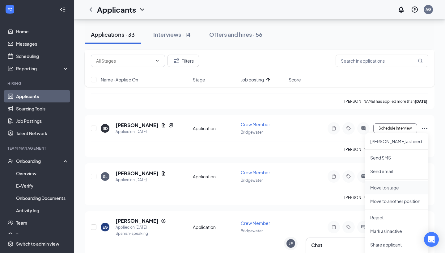
scroll to position [1055, 0]
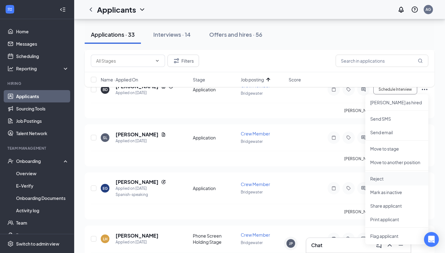
click at [387, 179] on p "Reject" at bounding box center [396, 179] width 53 height 6
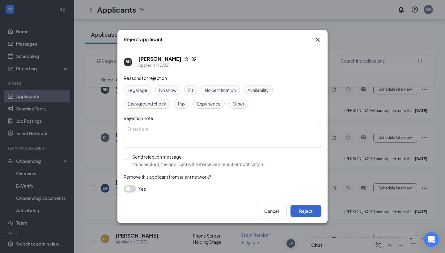
click at [309, 211] on button "Reject" at bounding box center [305, 211] width 31 height 12
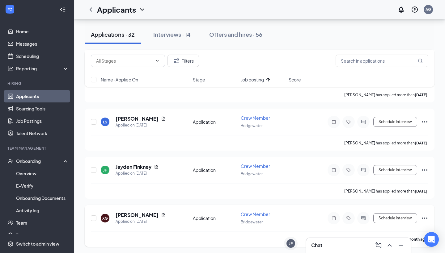
scroll to position [1218, 0]
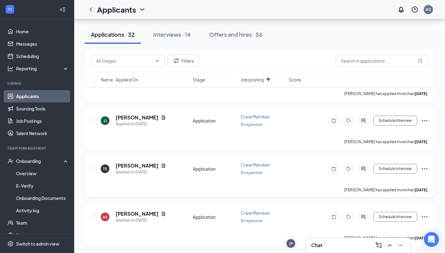
scroll to position [1458, 0]
click at [147, 215] on h5 "[PERSON_NAME]" at bounding box center [136, 214] width 43 height 7
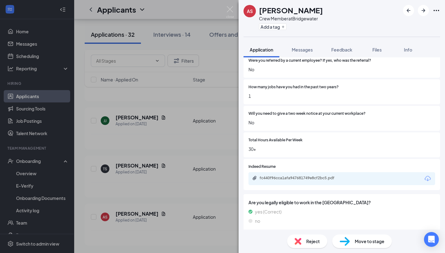
scroll to position [396, 0]
click at [301, 176] on div "fc440f96cca1afa947681749e8cf2bc5.pdf" at bounding box center [302, 178] width 86 height 5
click at [235, 12] on div "AS Allan Saunders Crew Member at Bridgewater Add a tag Application Messages Fee…" at bounding box center [222, 126] width 445 height 253
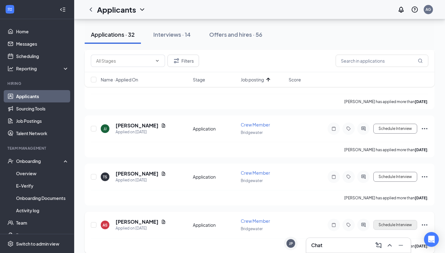
click at [383, 227] on button "Schedule Interview" at bounding box center [395, 225] width 44 height 10
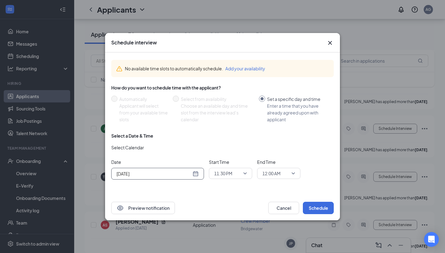
click at [179, 172] on input "[DATE]" at bounding box center [153, 173] width 75 height 7
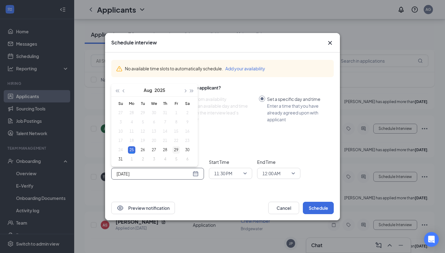
type input "Aug 29, 2025"
click at [175, 150] on div "29" at bounding box center [175, 149] width 7 height 7
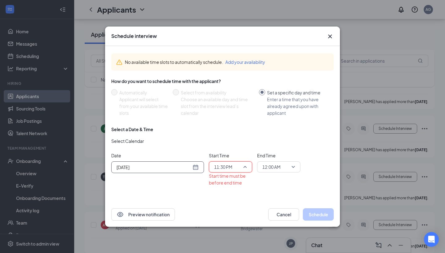
click at [224, 162] on span "11:30 PM" at bounding box center [223, 166] width 18 height 9
click at [224, 122] on span "10:30 AM" at bounding box center [223, 123] width 18 height 7
click at [270, 170] on span "12:00 AM" at bounding box center [271, 166] width 18 height 9
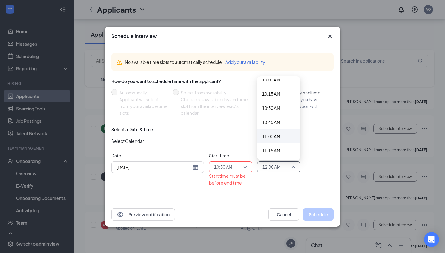
scroll to position [576, 0]
click at [274, 123] on span "10:45 AM" at bounding box center [271, 121] width 18 height 7
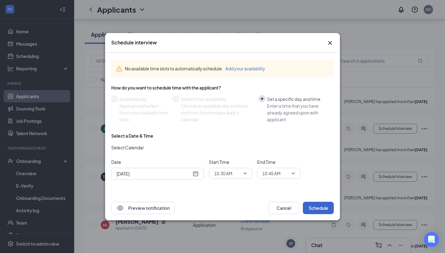
click at [311, 209] on button "Schedule" at bounding box center [318, 208] width 31 height 12
click at [321, 203] on button "Schedule" at bounding box center [318, 208] width 31 height 12
click at [312, 206] on button "Schedule" at bounding box center [318, 208] width 31 height 12
click at [244, 173] on span "10:30 AM" at bounding box center [230, 173] width 33 height 9
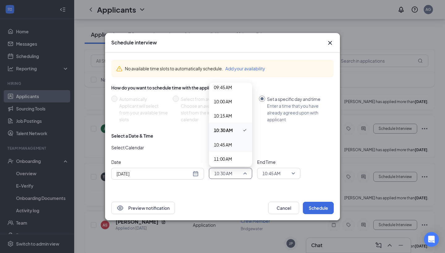
click at [225, 142] on span "10:45 AM" at bounding box center [223, 144] width 18 height 7
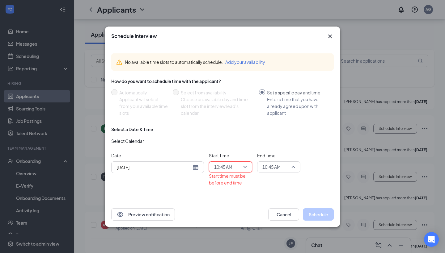
click at [271, 169] on span "10:45 AM" at bounding box center [271, 166] width 18 height 9
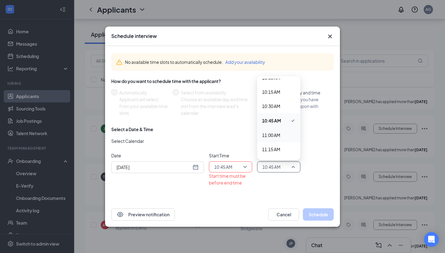
click at [278, 135] on span "11:00 AM" at bounding box center [271, 135] width 18 height 7
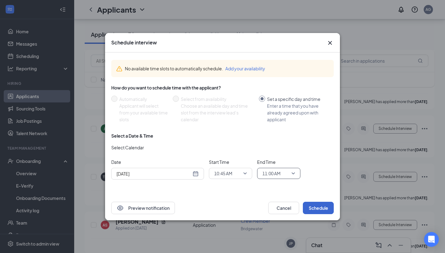
click at [308, 208] on button "Schedule" at bounding box center [318, 208] width 31 height 12
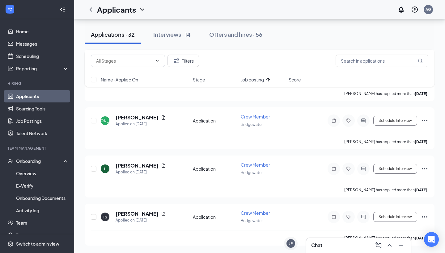
scroll to position [1410, 0]
click at [147, 166] on h5 "James Johnson" at bounding box center [136, 165] width 43 height 7
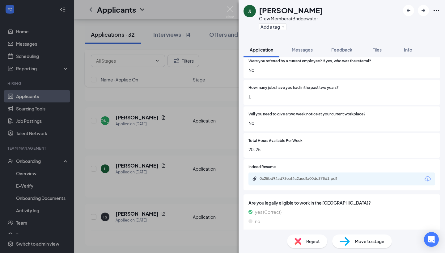
scroll to position [435, 0]
click at [309, 177] on div "0c25bd94ad73eaf4c2aedfa00dc378d1.pdf" at bounding box center [302, 179] width 86 height 5
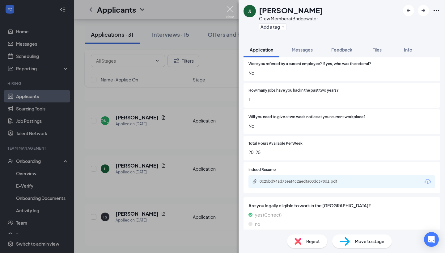
click at [229, 12] on img at bounding box center [230, 12] width 8 height 12
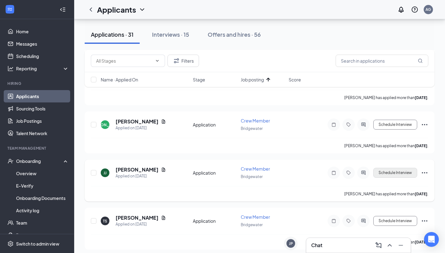
click at [379, 172] on button "Schedule Interview" at bounding box center [395, 173] width 44 height 10
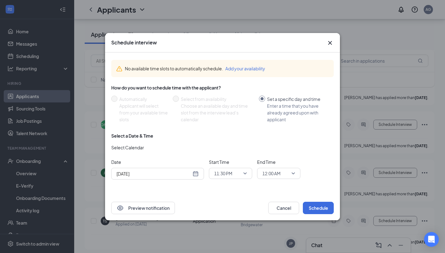
click at [199, 180] on div "Select a Date & Time Select Calendar Date Aug 25, 2025 Start Time 11:30 PM End …" at bounding box center [222, 159] width 222 height 52
click at [199, 176] on div "[DATE]" at bounding box center [157, 174] width 93 height 12
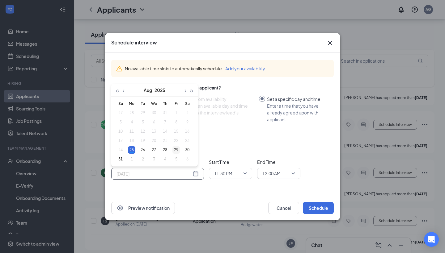
type input "Aug 29, 2025"
click at [175, 151] on div "29" at bounding box center [175, 149] width 7 height 7
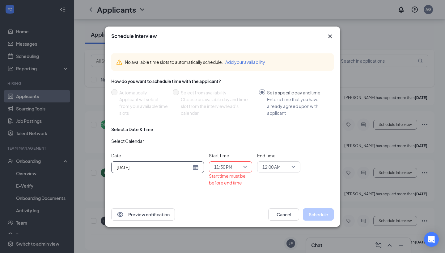
click at [212, 169] on div "11:30 PM" at bounding box center [230, 166] width 43 height 11
click at [226, 109] on div "11:00 AM" at bounding box center [230, 113] width 43 height 14
click at [277, 165] on span "12:00 AM" at bounding box center [271, 166] width 18 height 9
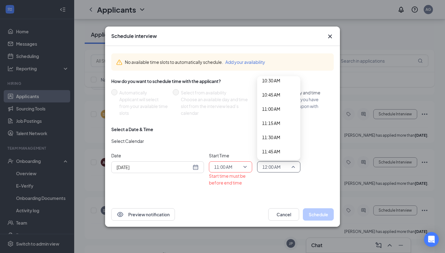
scroll to position [584, 0]
click at [274, 140] on span "11:15 AM" at bounding box center [271, 141] width 18 height 7
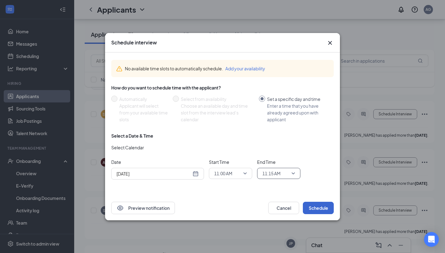
click at [316, 214] on button "Schedule" at bounding box center [318, 208] width 31 height 12
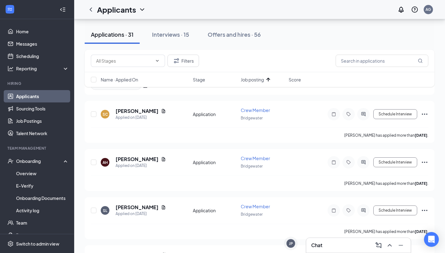
scroll to position [0, 0]
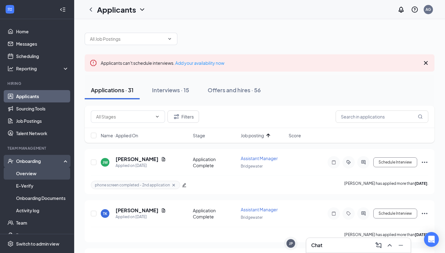
click at [39, 172] on link "Overview" at bounding box center [42, 173] width 53 height 12
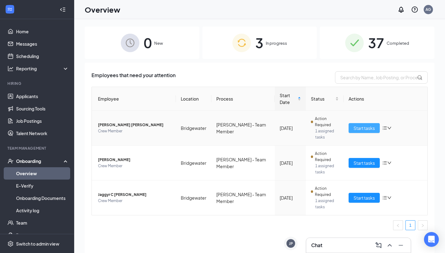
click at [361, 128] on span "Start tasks" at bounding box center [363, 128] width 21 height 7
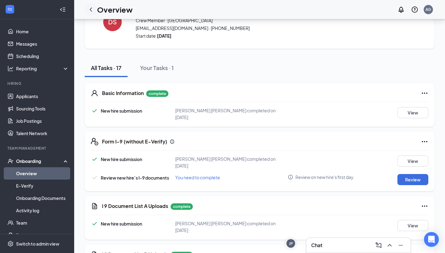
click at [94, 10] on div at bounding box center [91, 9] width 12 height 12
click at [88, 9] on icon "ChevronLeft" at bounding box center [90, 9] width 7 height 7
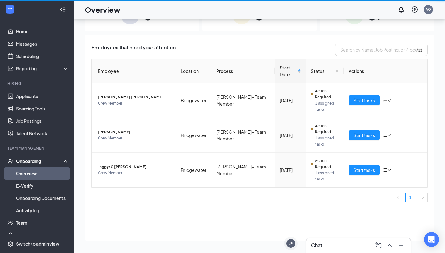
scroll to position [28, 0]
